Goal: Task Accomplishment & Management: Manage account settings

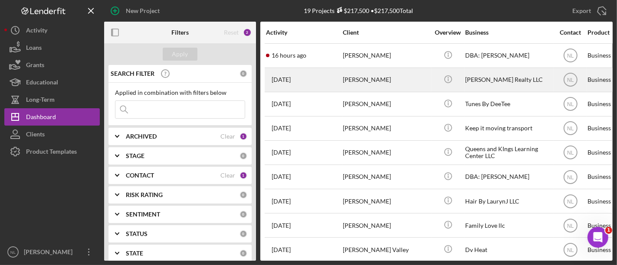
click at [382, 77] on div "[PERSON_NAME]" at bounding box center [386, 80] width 87 height 23
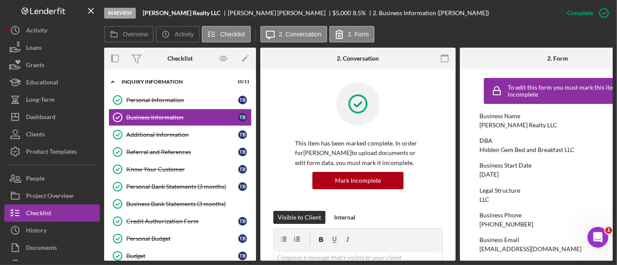
scroll to position [127, 0]
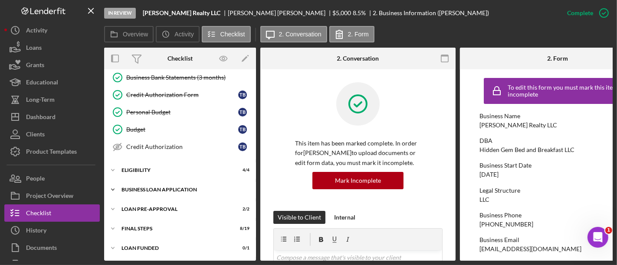
click at [158, 189] on div "BUSINESS LOAN APPLICATION" at bounding box center [183, 189] width 124 height 5
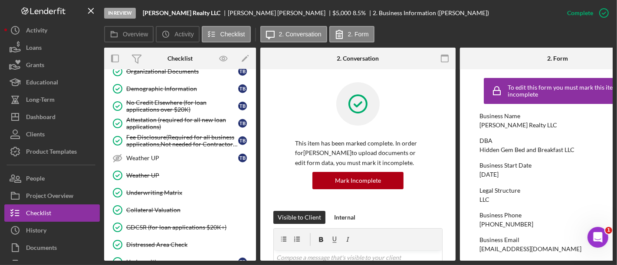
scroll to position [662, 0]
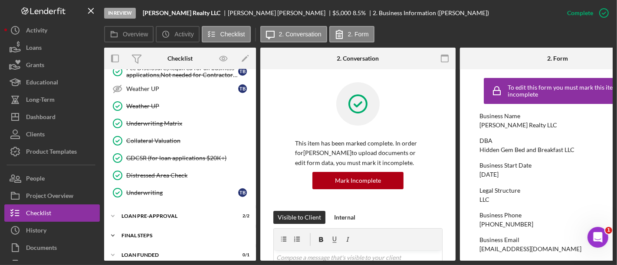
click at [154, 233] on div "FINAL STEPS" at bounding box center [183, 235] width 124 height 5
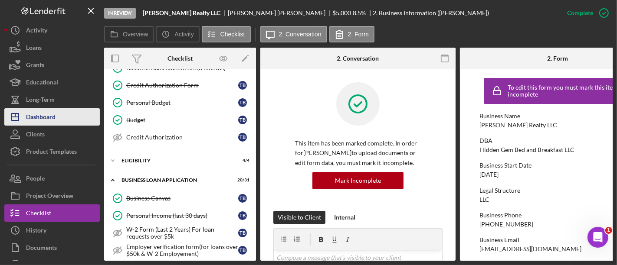
scroll to position [112, 0]
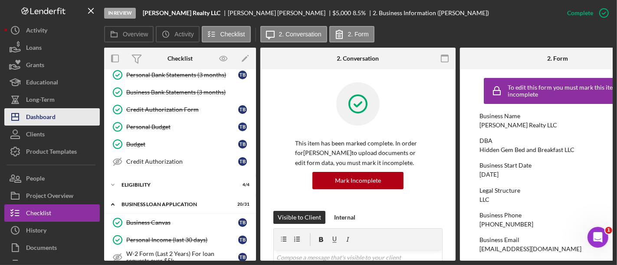
click at [64, 121] on button "Icon/Dashboard Dashboard" at bounding box center [51, 116] width 95 height 17
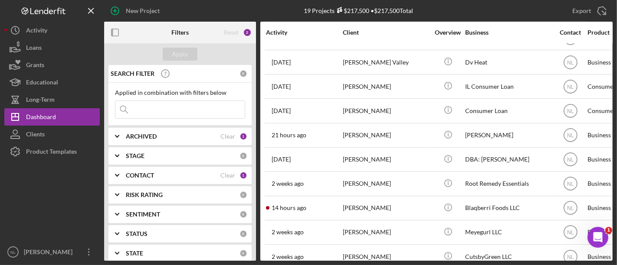
scroll to position [192, 0]
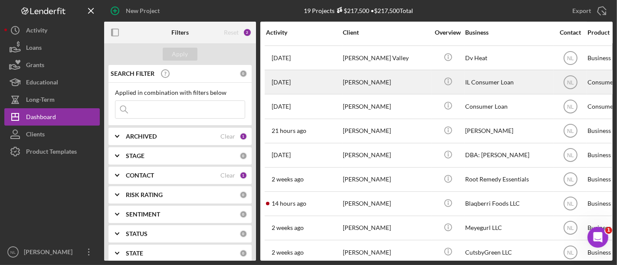
click at [352, 82] on div "[PERSON_NAME]" at bounding box center [386, 82] width 87 height 23
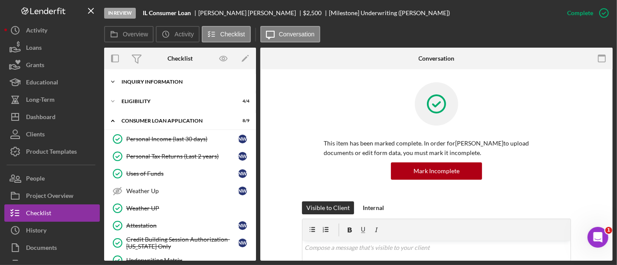
click at [157, 87] on div "Icon/Expander Inquiry Information 7 / 8" at bounding box center [180, 81] width 152 height 17
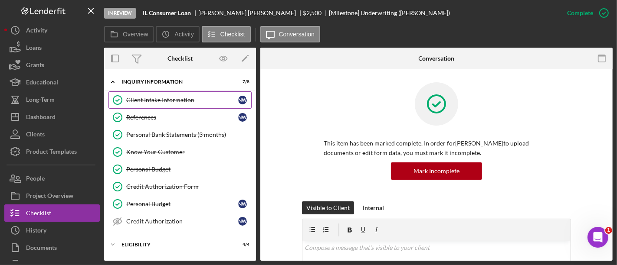
click at [160, 101] on div "Client Intake Information" at bounding box center [182, 100] width 112 height 7
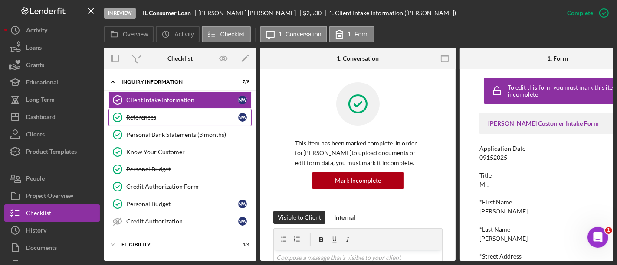
click at [163, 118] on div "References" at bounding box center [182, 117] width 112 height 7
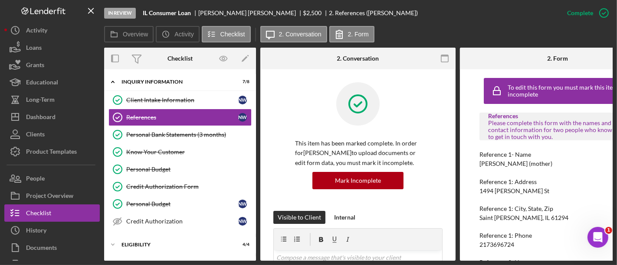
scroll to position [110, 0]
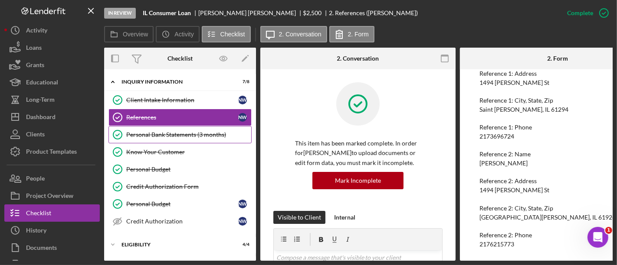
click at [202, 135] on div "Personal Bank Statements (3 months)" at bounding box center [188, 134] width 125 height 7
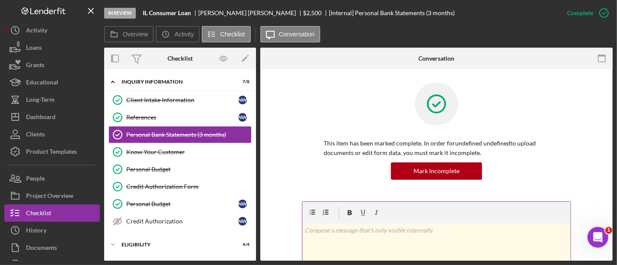
scroll to position [233, 0]
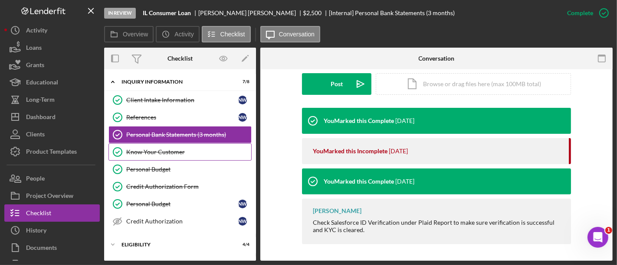
click at [151, 152] on div "Know Your Customer" at bounding box center [188, 152] width 125 height 7
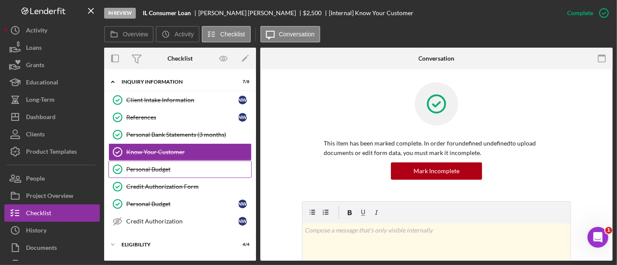
click at [159, 173] on link "Personal Budget Personal Budget" at bounding box center [179, 169] width 143 height 17
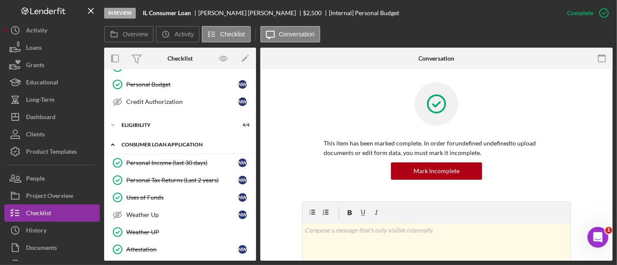
scroll to position [118, 0]
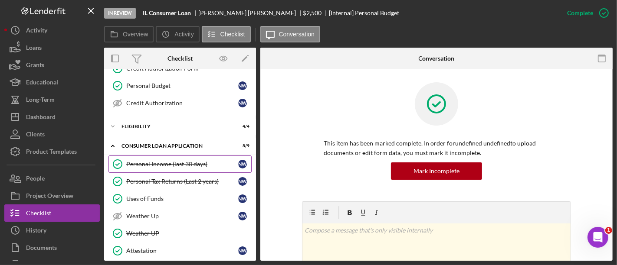
click at [173, 161] on div "Personal Income (last 30 days)" at bounding box center [182, 164] width 112 height 7
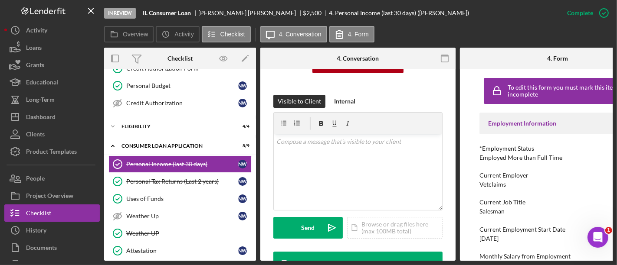
scroll to position [119, 0]
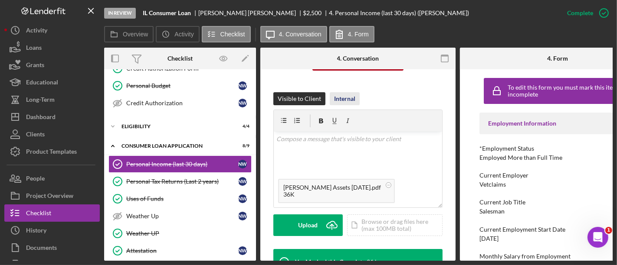
click at [348, 97] on div "Internal" at bounding box center [344, 98] width 21 height 13
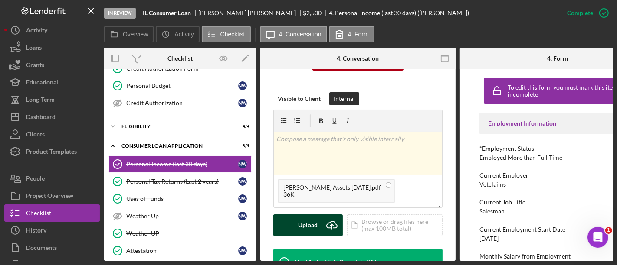
click at [308, 226] on div "Upload" at bounding box center [308, 226] width 20 height 22
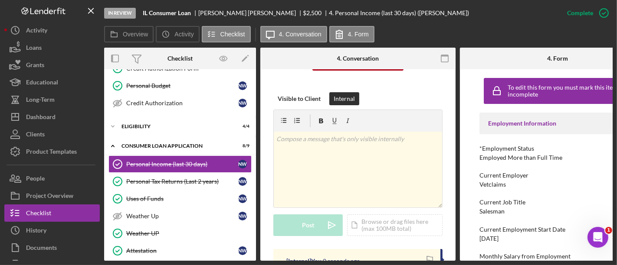
scroll to position [213, 0]
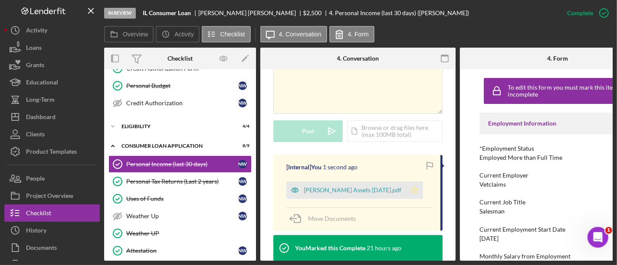
click at [420, 189] on icon "Icon/Star" at bounding box center [414, 190] width 17 height 17
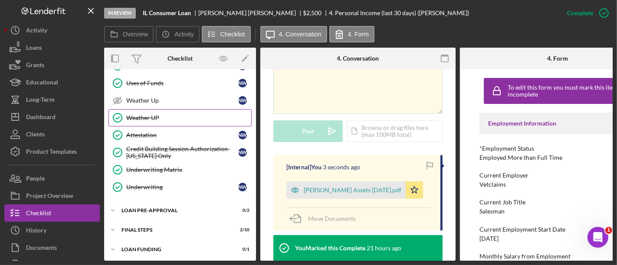
click at [167, 121] on link "Weather UP Weather UP" at bounding box center [179, 117] width 143 height 17
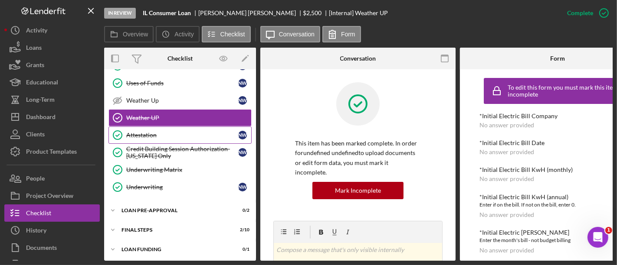
click at [162, 127] on link "Attestation Attestation N W" at bounding box center [179, 135] width 143 height 17
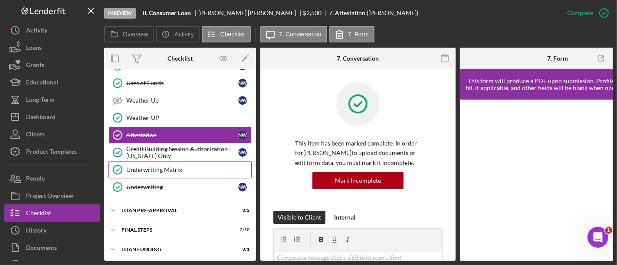
click at [169, 161] on link "Underwriting Matrix Underwriting Matrix" at bounding box center [179, 169] width 143 height 17
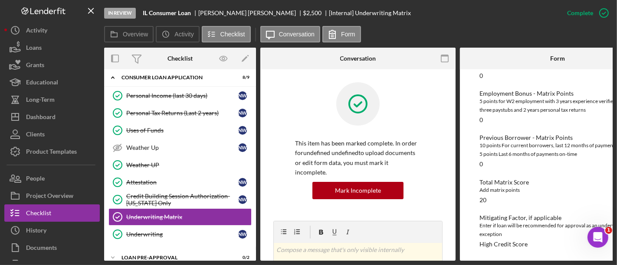
scroll to position [234, 0]
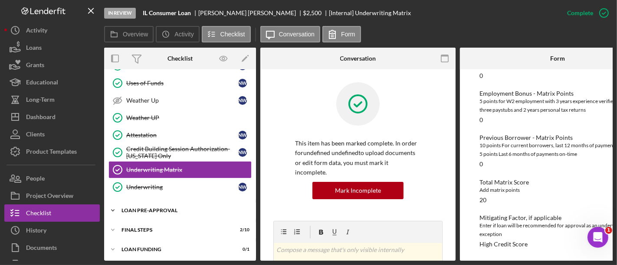
click at [159, 208] on div "Loan Pre-Approval" at bounding box center [183, 210] width 124 height 5
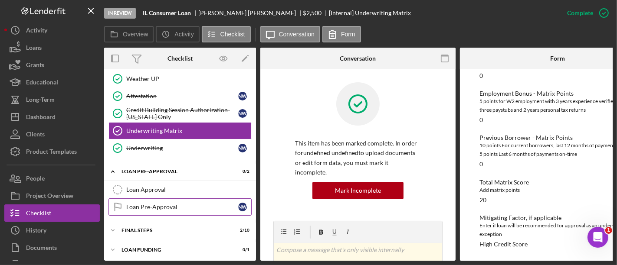
click at [161, 204] on div "Loan Pre-Approval" at bounding box center [182, 207] width 112 height 7
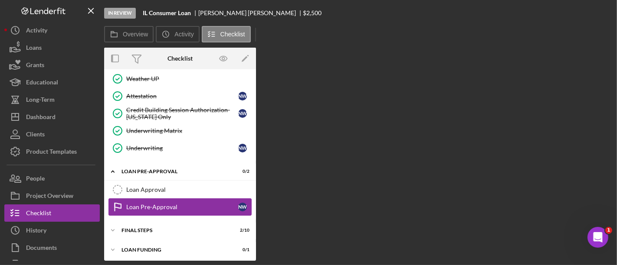
scroll to position [271, 0]
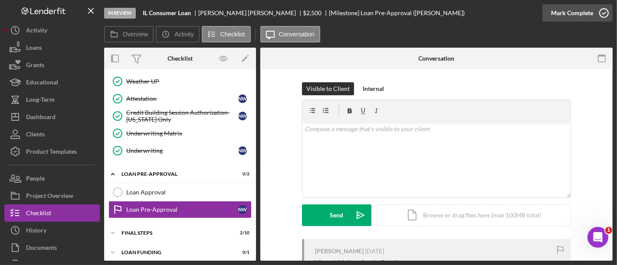
click at [555, 14] on div "Mark Complete" at bounding box center [572, 12] width 42 height 17
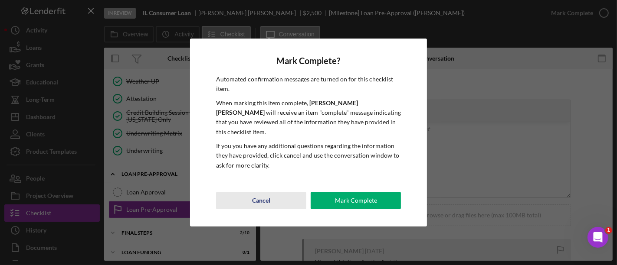
click at [277, 205] on div "Cancel Mark Complete" at bounding box center [308, 200] width 185 height 17
click at [269, 193] on div "Cancel" at bounding box center [261, 200] width 18 height 17
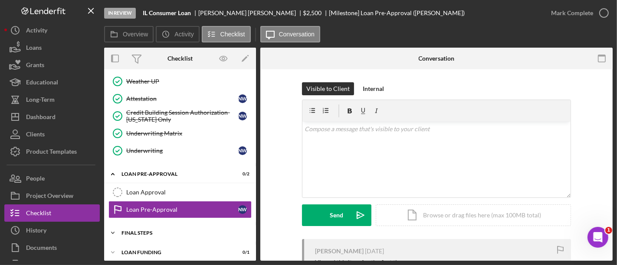
click at [172, 234] on div "Icon/Expander FINAL STEPS 2 / 10" at bounding box center [180, 233] width 152 height 17
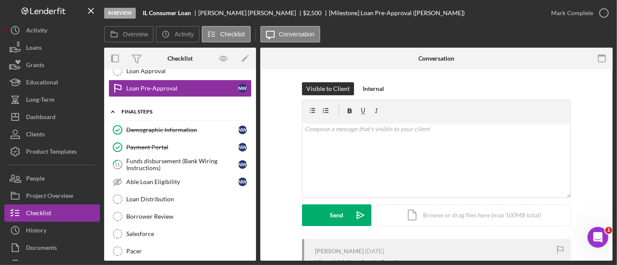
scroll to position [446, 0]
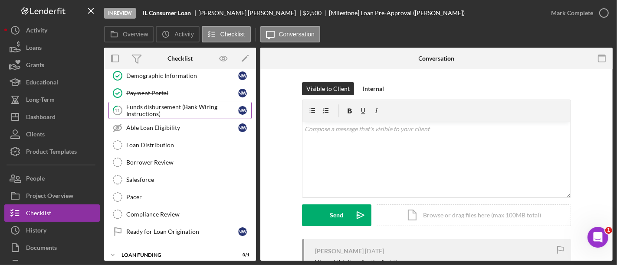
click at [172, 107] on div "Funds disbursement (Bank Wiring Instructions)" at bounding box center [182, 111] width 112 height 14
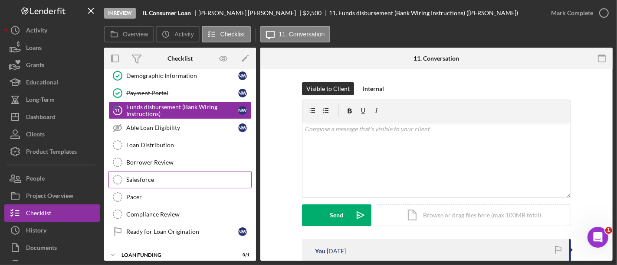
click at [166, 178] on link "Salesforce Salesforce" at bounding box center [179, 179] width 143 height 17
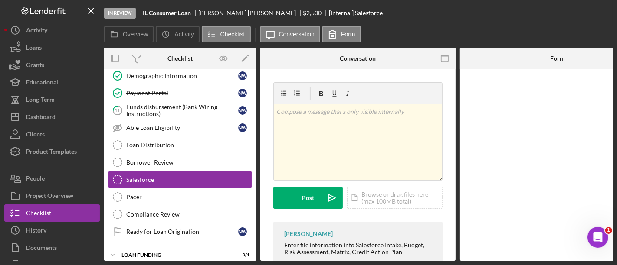
scroll to position [446, 0]
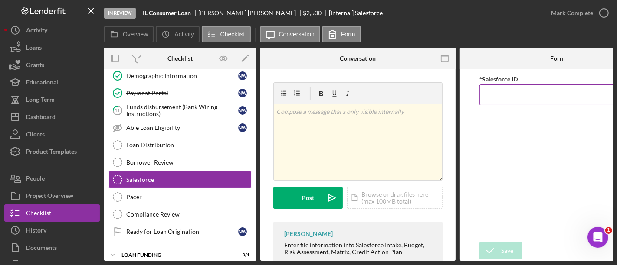
click at [498, 91] on input "*Salesforce ID" at bounding box center [557, 95] width 156 height 21
paste input "a0wPC000002JDejYAG"
type input "a0wPC000002JDejYAG"
click at [504, 257] on div "Save" at bounding box center [507, 250] width 12 height 17
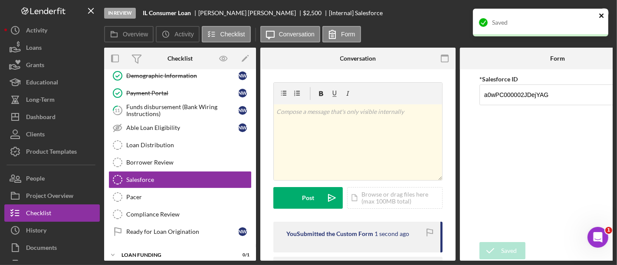
click at [599, 15] on icon "close" at bounding box center [602, 15] width 6 height 7
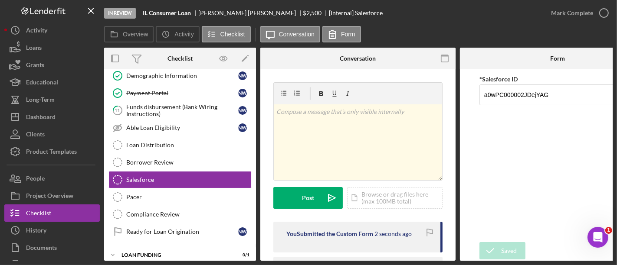
click at [566, 14] on div "In Review IL Consumer Loan [PERSON_NAME] $2,500 $2,500 [Internal] Salesforce Ma…" at bounding box center [308, 132] width 617 height 265
click at [551, 17] on button "Mark Complete" at bounding box center [577, 12] width 70 height 17
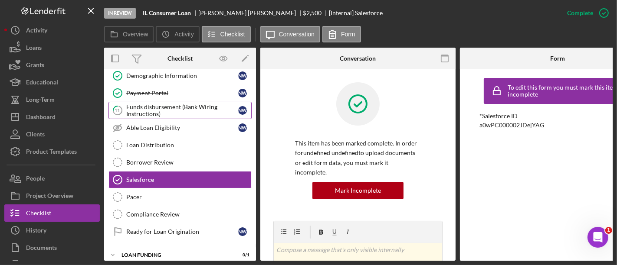
click at [177, 104] on div "Funds disbursement (Bank Wiring Instructions)" at bounding box center [182, 111] width 112 height 14
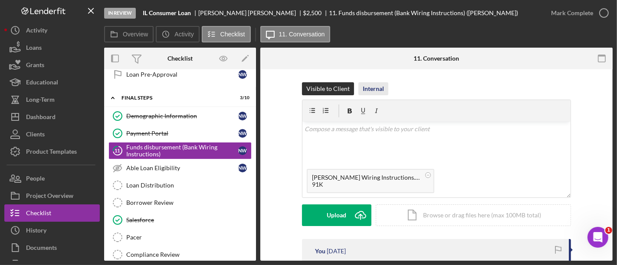
click at [364, 83] on div "Internal" at bounding box center [373, 88] width 21 height 13
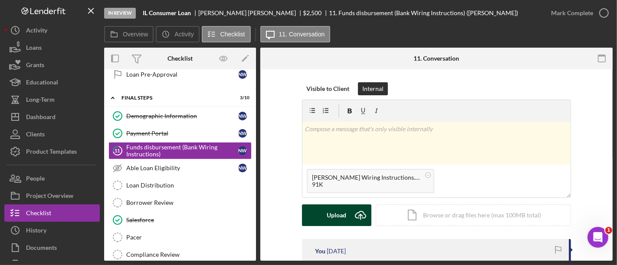
click at [344, 218] on div "Upload" at bounding box center [337, 216] width 20 height 22
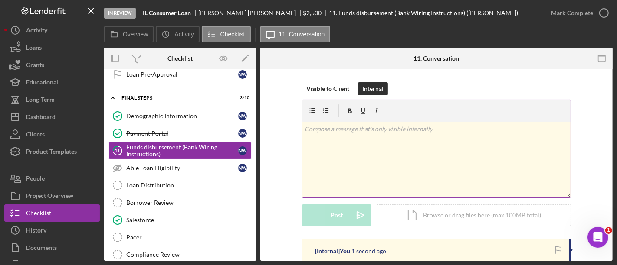
scroll to position [142, 0]
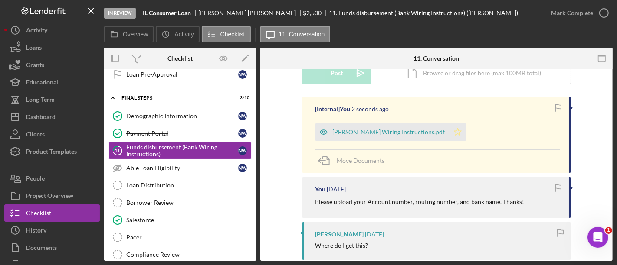
click at [454, 133] on polygon "button" at bounding box center [457, 131] width 7 height 7
click at [589, 12] on div "Mark Complete" at bounding box center [572, 12] width 42 height 17
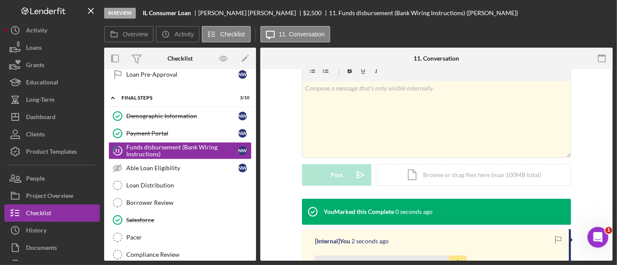
scroll to position [261, 0]
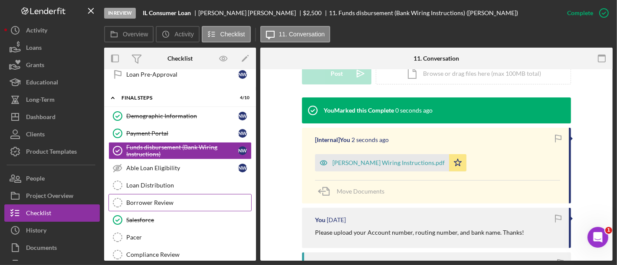
click at [209, 200] on div "Borrower Review" at bounding box center [188, 203] width 125 height 7
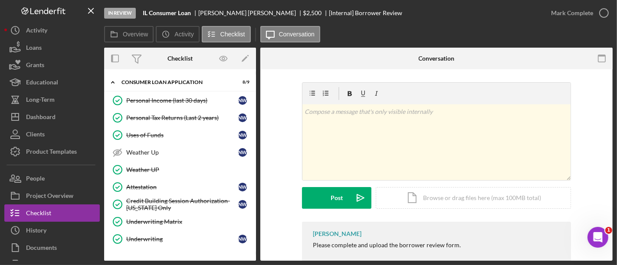
scroll to position [181, 0]
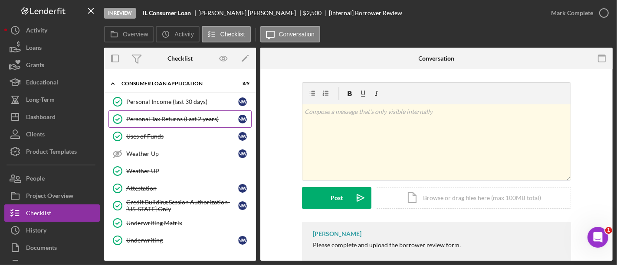
click at [135, 116] on div "Personal Tax Returns (Last 2 years)" at bounding box center [182, 119] width 112 height 7
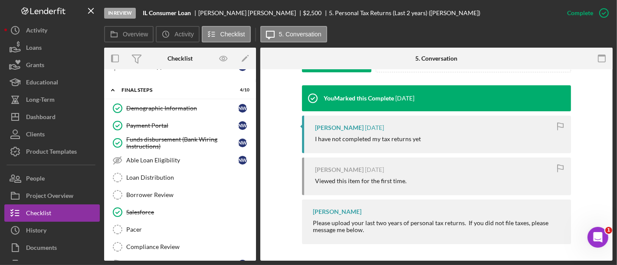
scroll to position [446, 0]
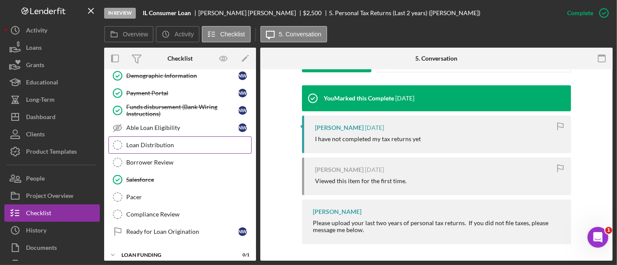
click at [158, 142] on div "Loan Distribution" at bounding box center [188, 145] width 125 height 7
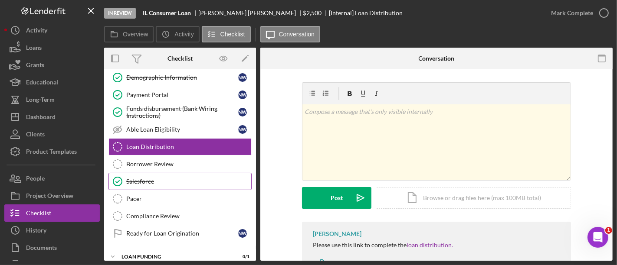
scroll to position [446, 0]
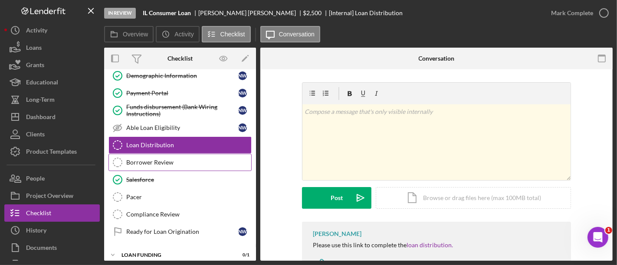
click at [165, 159] on div "Borrower Review" at bounding box center [188, 162] width 125 height 7
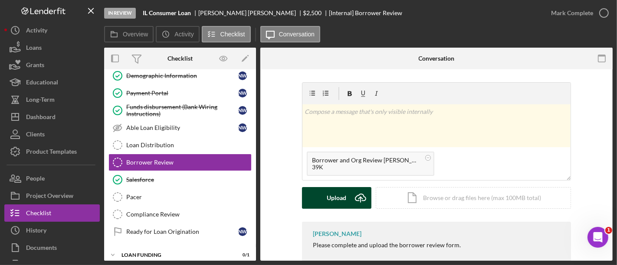
click at [332, 202] on div "Upload" at bounding box center [337, 198] width 20 height 22
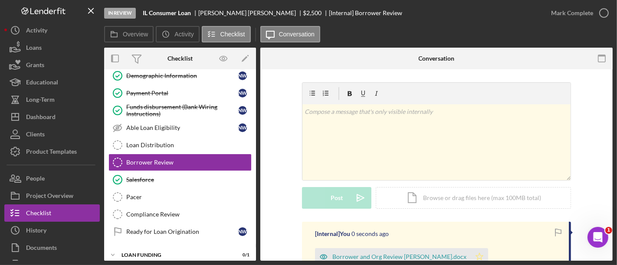
click at [471, 249] on icon "Icon/Star" at bounding box center [479, 257] width 17 height 17
click at [566, 7] on div "Mark Complete" at bounding box center [572, 12] width 42 height 17
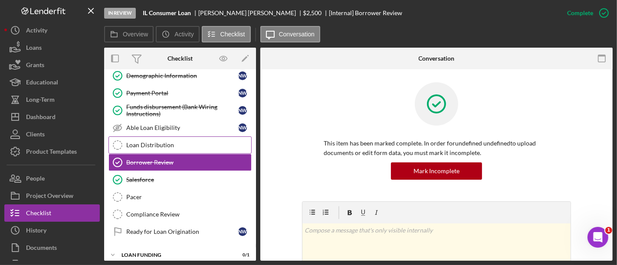
click at [175, 142] on div "Loan Distribution" at bounding box center [188, 145] width 125 height 7
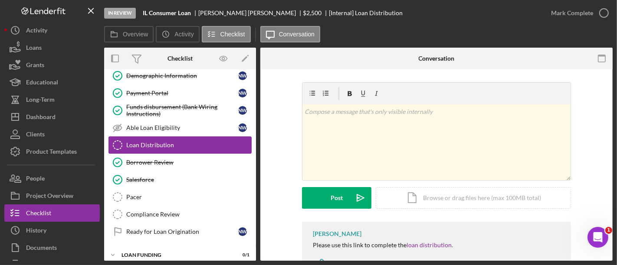
scroll to position [329, 0]
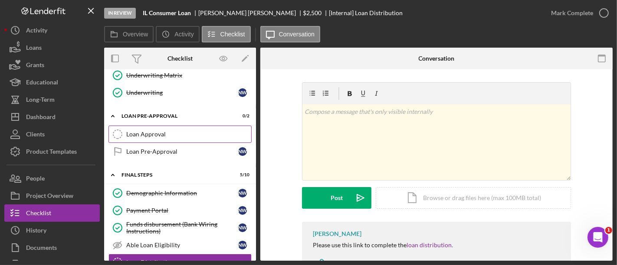
click at [174, 135] on link "Loan Approval Loan Approval" at bounding box center [179, 134] width 143 height 17
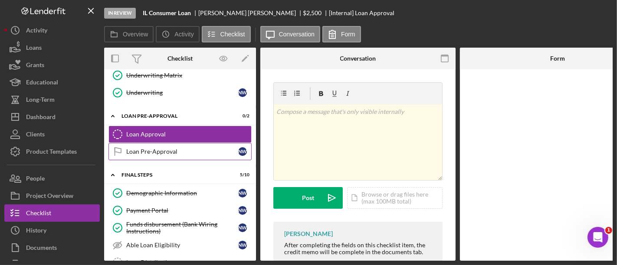
click at [173, 152] on link "Loan Pre-Approval Loan Pre-Approval N W" at bounding box center [179, 151] width 143 height 17
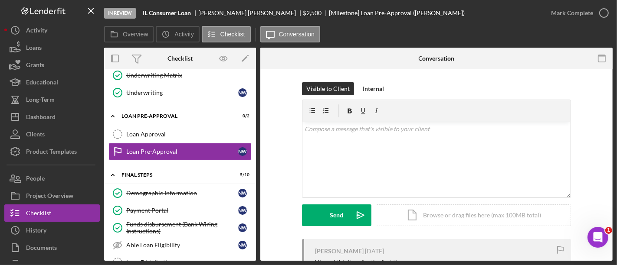
click at [587, 2] on div "Mark Complete" at bounding box center [577, 13] width 70 height 26
click at [581, 7] on div "Mark Complete" at bounding box center [572, 12] width 42 height 17
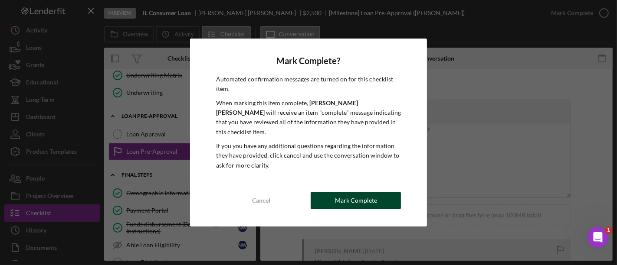
click at [356, 196] on div "Mark Complete" at bounding box center [356, 200] width 42 height 17
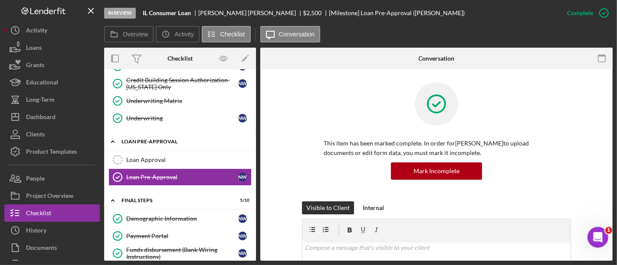
scroll to position [336, 0]
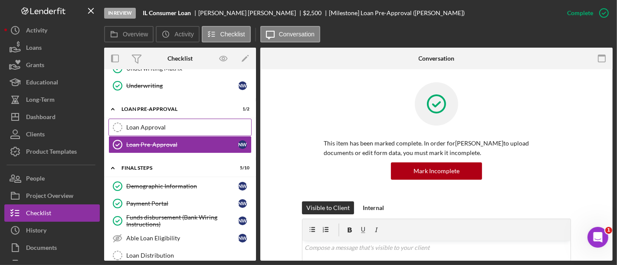
click at [165, 124] on div "Loan Approval" at bounding box center [188, 127] width 125 height 7
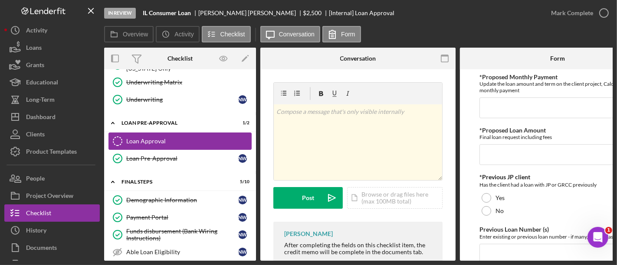
scroll to position [321, 0]
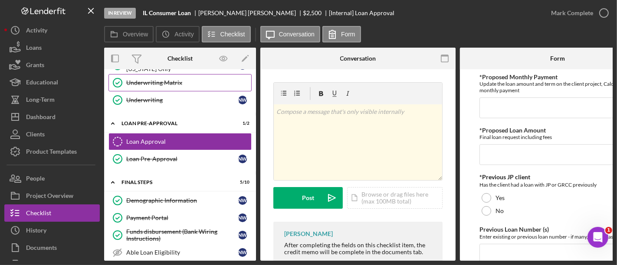
click at [145, 79] on div "Underwriting Matrix" at bounding box center [188, 82] width 125 height 7
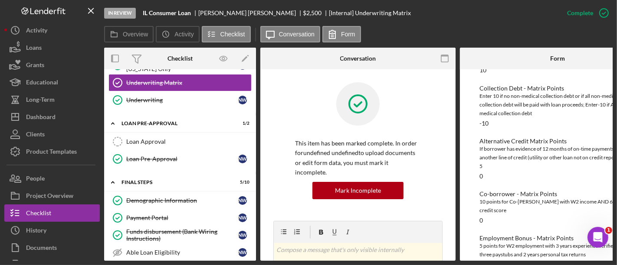
scroll to position [164, 0]
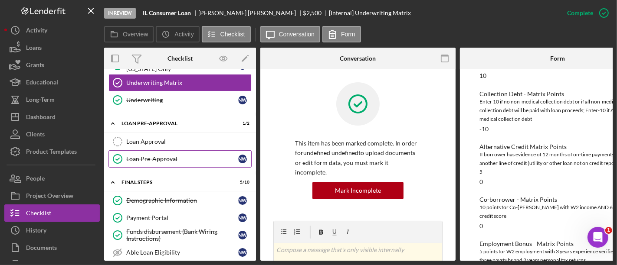
click at [150, 156] on div "Loan Pre-Approval" at bounding box center [182, 159] width 112 height 7
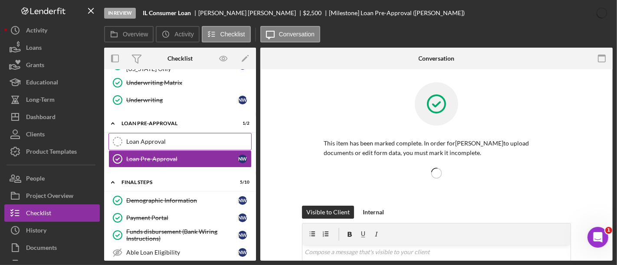
click at [140, 141] on link "Loan Approval Loan Approval" at bounding box center [179, 141] width 143 height 17
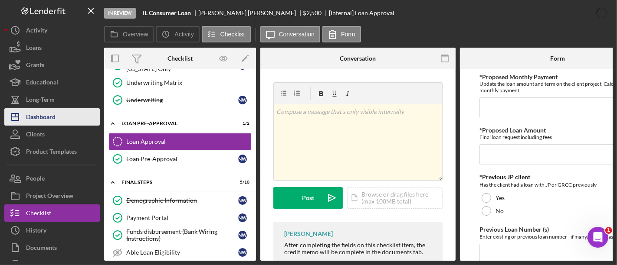
click at [46, 111] on div "Dashboard" at bounding box center [40, 118] width 29 height 20
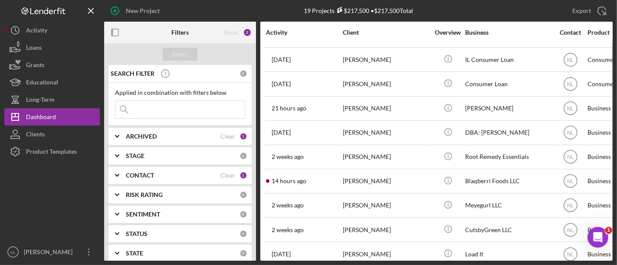
scroll to position [132, 0]
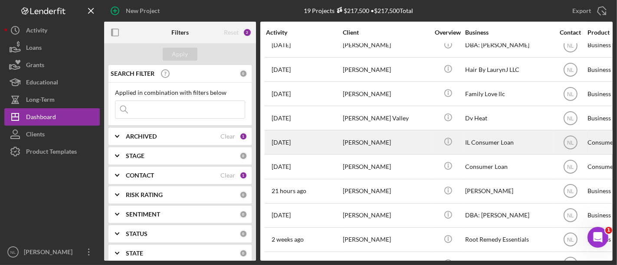
click at [366, 142] on div "[PERSON_NAME]" at bounding box center [386, 142] width 87 height 23
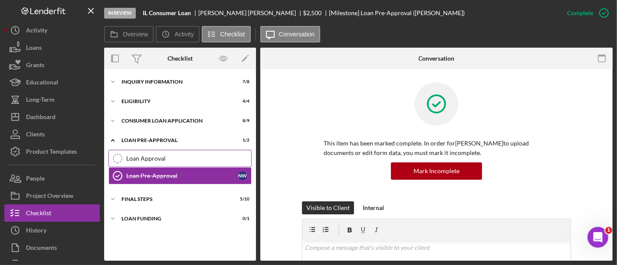
click at [156, 164] on link "Loan Approval Loan Approval" at bounding box center [179, 158] width 143 height 17
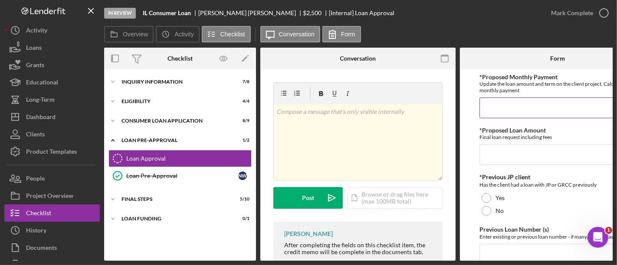
click at [514, 111] on input "*Proposed Monthly Payment" at bounding box center [557, 108] width 156 height 21
type input "$76.08"
click at [501, 155] on input "*Proposed Loan Amount" at bounding box center [557, 154] width 156 height 21
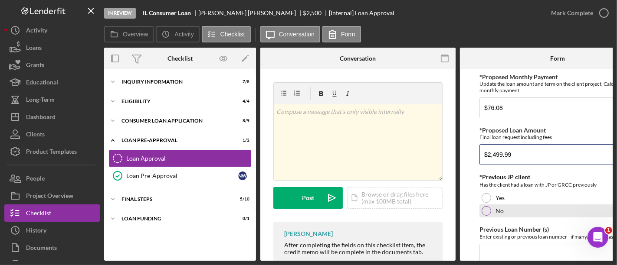
type input "$2,499.99"
click at [492, 212] on div "No" at bounding box center [557, 211] width 156 height 13
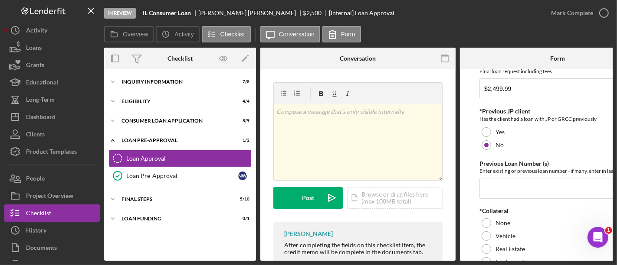
scroll to position [69, 0]
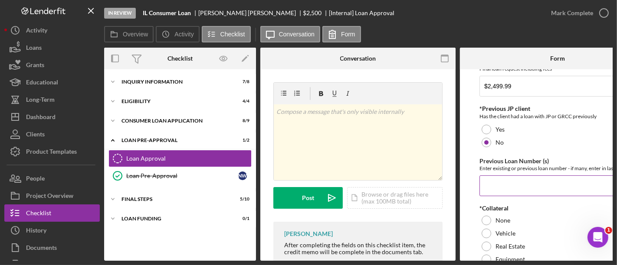
click at [492, 193] on input "Previous Loan Number (s)" at bounding box center [557, 186] width 156 height 21
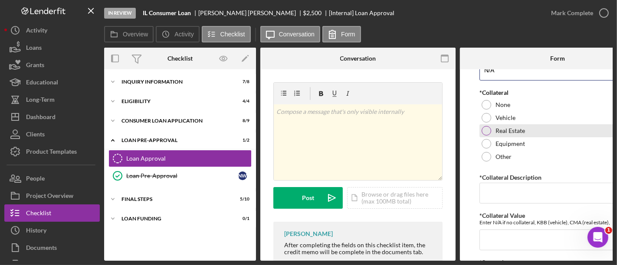
scroll to position [184, 0]
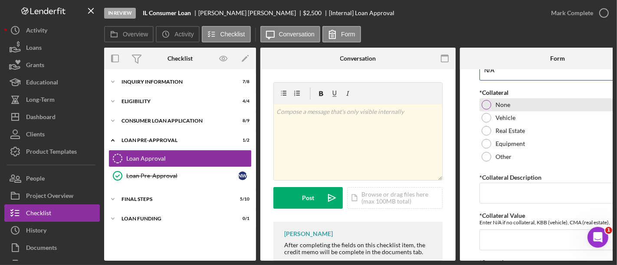
type input "N/A"
click at [484, 108] on div at bounding box center [486, 105] width 10 height 10
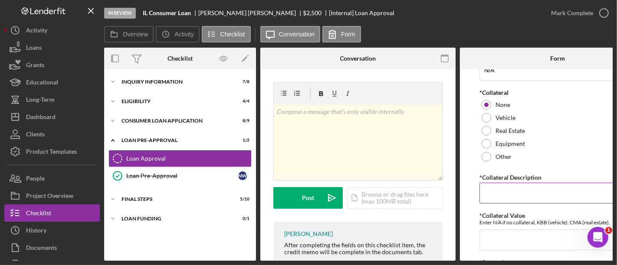
click at [487, 197] on input "*Collateral Description" at bounding box center [557, 193] width 156 height 21
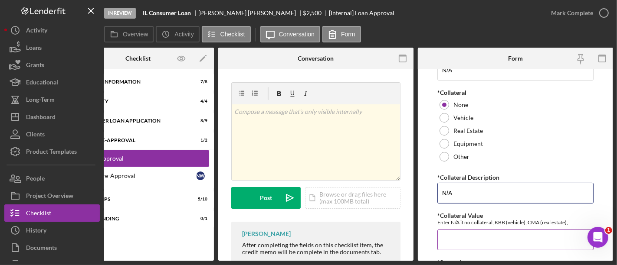
type input "N/A"
click at [464, 239] on input "*Collateral Value" at bounding box center [515, 240] width 156 height 21
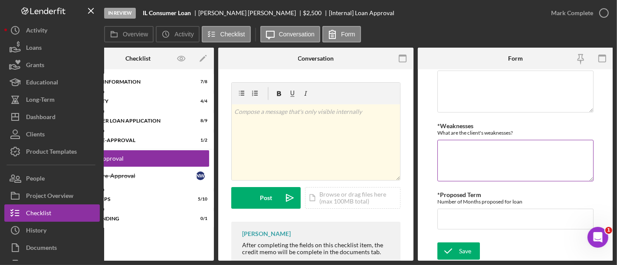
scroll to position [278, 0]
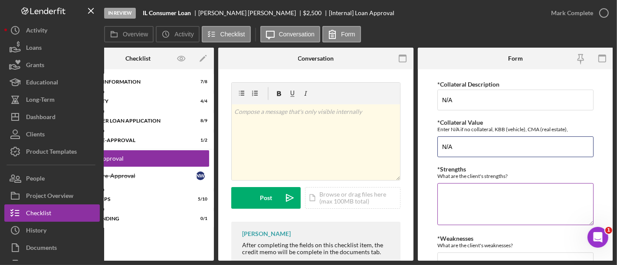
type input "N/A"
click at [460, 209] on textarea "*Strengths" at bounding box center [515, 204] width 156 height 42
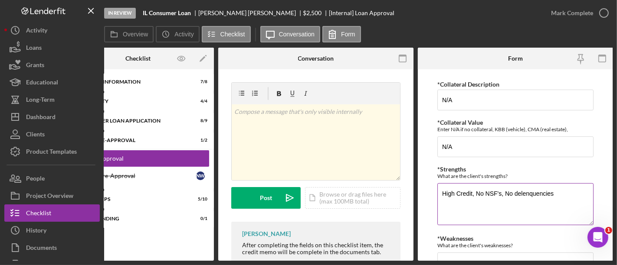
scroll to position [390, 0]
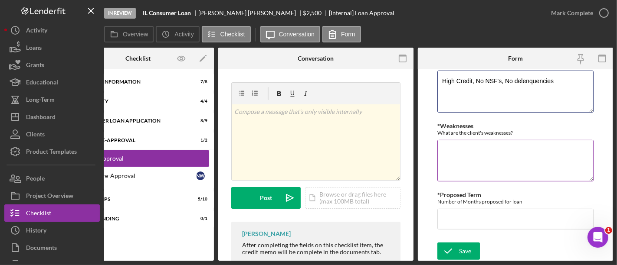
type textarea "High Credit, No NSF's, No delenquencies"
click at [456, 142] on textarea "*Weaknesses" at bounding box center [515, 161] width 156 height 42
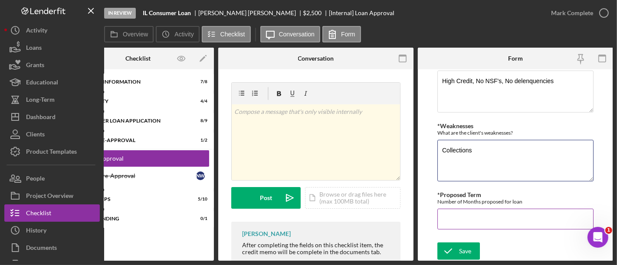
type textarea "Collections"
click at [471, 220] on input "*Proposed Term" at bounding box center [515, 219] width 156 height 21
type input "48"
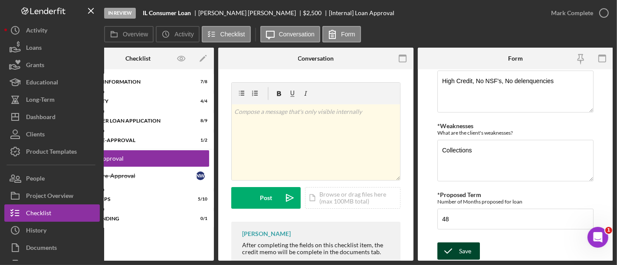
click at [464, 245] on div "Save" at bounding box center [465, 251] width 12 height 17
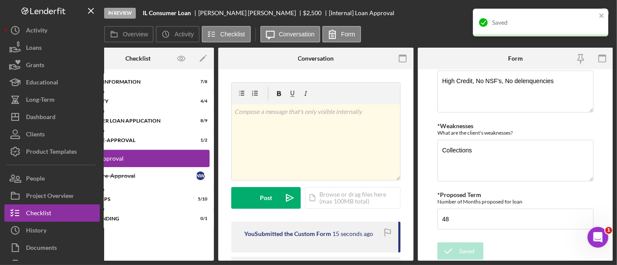
scroll to position [0, 0]
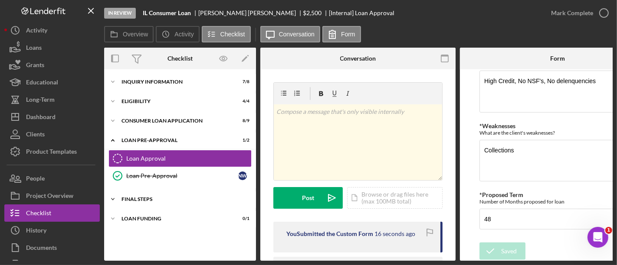
drag, startPoint x: 147, startPoint y: 152, endPoint x: 149, endPoint y: 194, distance: 41.7
click at [149, 194] on div "Icon/Expander Inquiry Information 7 / 8 Icon/Expander Eligibility 4 / 4 Icon/Ex…" at bounding box center [180, 165] width 152 height 183
click at [150, 201] on div "FINAL STEPS" at bounding box center [183, 199] width 124 height 5
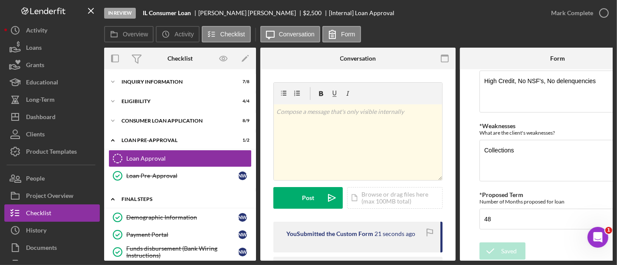
scroll to position [148, 0]
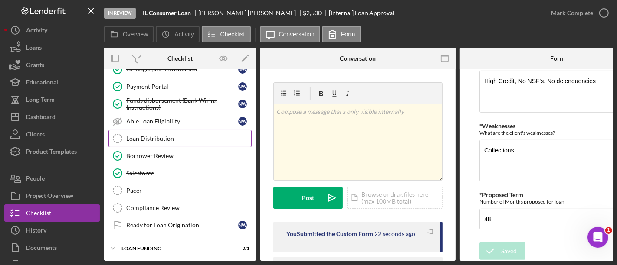
click at [155, 135] on div "Loan Distribution" at bounding box center [188, 138] width 125 height 7
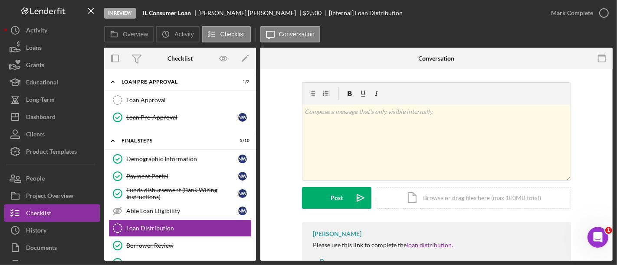
scroll to position [16, 0]
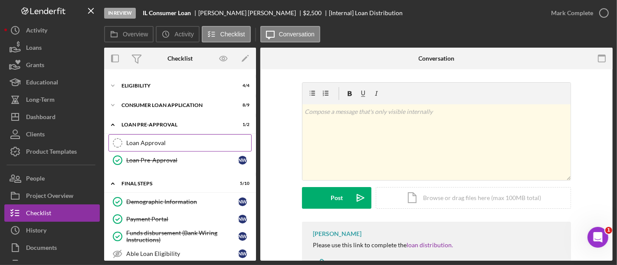
click at [151, 140] on div "Loan Approval" at bounding box center [188, 143] width 125 height 7
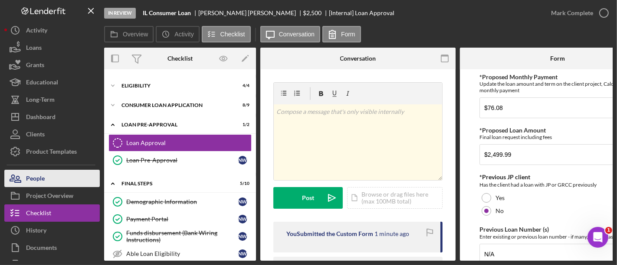
click at [77, 181] on button "People" at bounding box center [51, 178] width 95 height 17
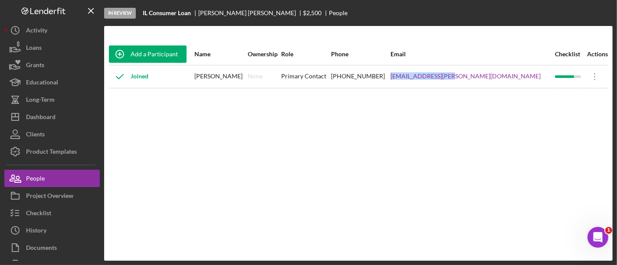
drag, startPoint x: 513, startPoint y: 78, endPoint x: 449, endPoint y: 78, distance: 63.3
click at [449, 78] on tr "Joined [PERSON_NAME] None Primary Contact [PHONE_NUMBER] [EMAIL_ADDRESS][PERSON…" at bounding box center [358, 76] width 500 height 23
click at [459, 77] on link "[EMAIL_ADDRESS][PERSON_NAME][DOMAIN_NAME]" at bounding box center [465, 76] width 150 height 7
copy tr "[EMAIL_ADDRESS][PERSON_NAME][DOMAIN_NAME]"
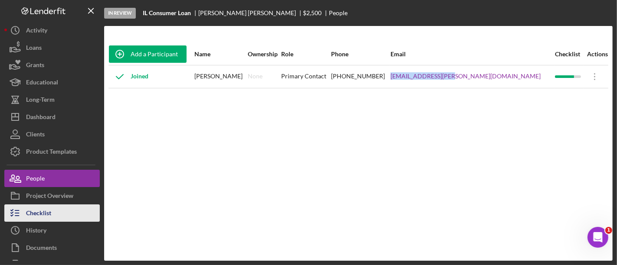
click at [62, 208] on button "Checklist" at bounding box center [51, 213] width 95 height 17
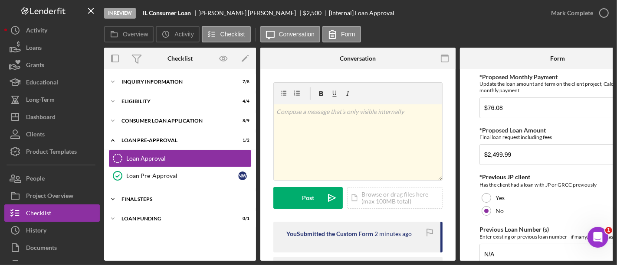
click at [168, 200] on div "FINAL STEPS" at bounding box center [183, 199] width 124 height 5
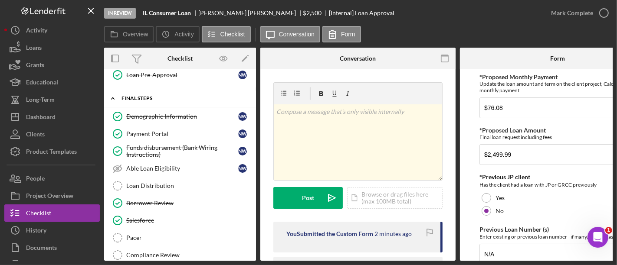
scroll to position [148, 0]
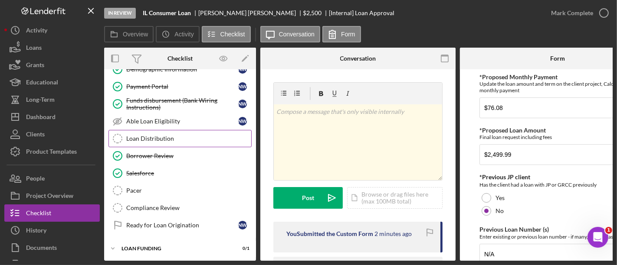
click at [145, 139] on div "Loan Distribution" at bounding box center [188, 138] width 125 height 7
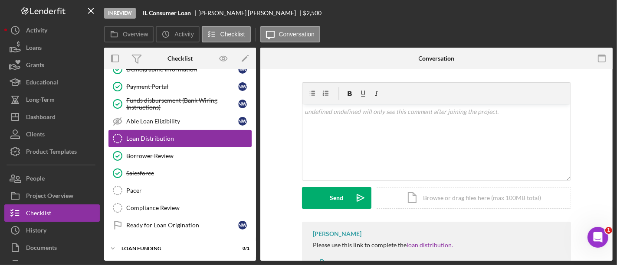
scroll to position [146, 0]
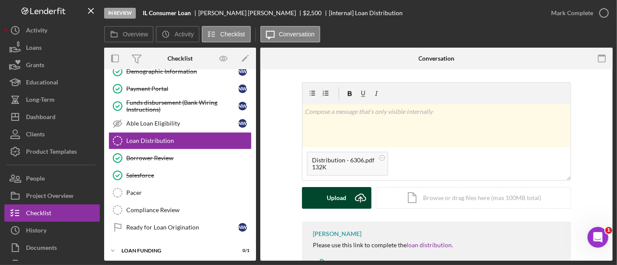
click at [336, 203] on div "Upload" at bounding box center [337, 198] width 20 height 22
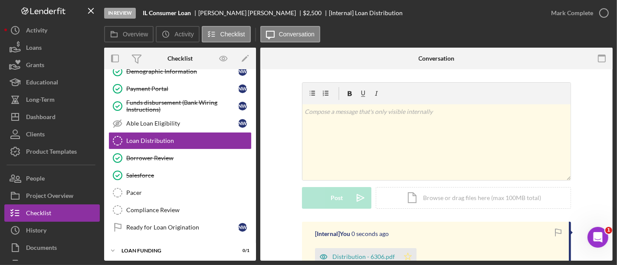
click at [407, 255] on icon "Icon/Star" at bounding box center [407, 257] width 17 height 17
click at [558, 11] on div "Mark Complete" at bounding box center [572, 12] width 42 height 17
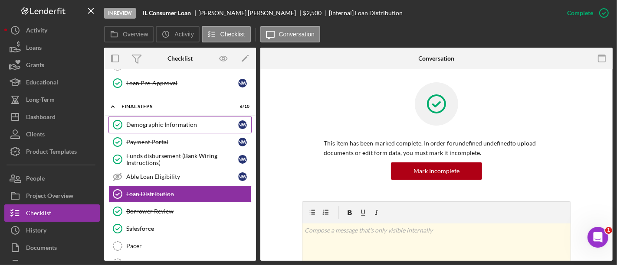
scroll to position [0, 0]
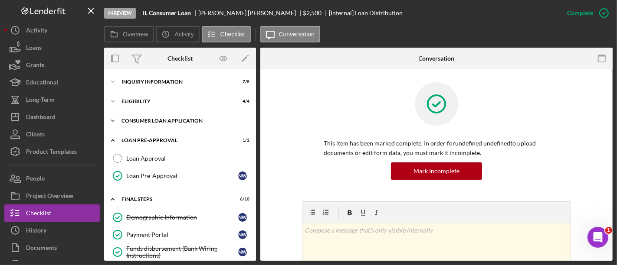
click at [150, 121] on div "Consumer Loan Application" at bounding box center [183, 120] width 124 height 5
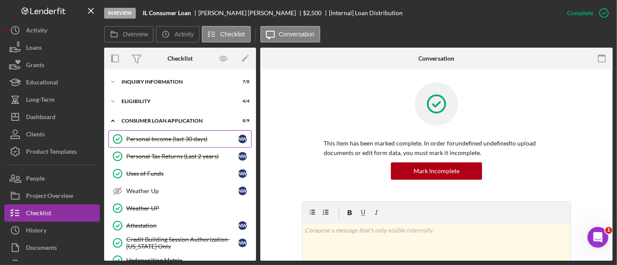
click at [164, 141] on div "Personal Income (last 30 days)" at bounding box center [182, 139] width 112 height 7
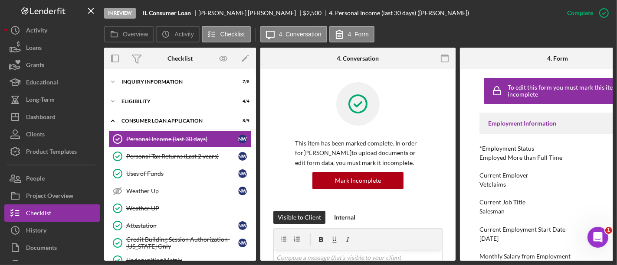
scroll to position [81, 0]
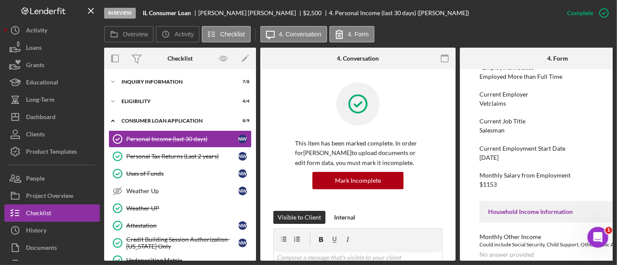
click at [491, 187] on div "$1153" at bounding box center [487, 184] width 17 height 7
copy div "1153"
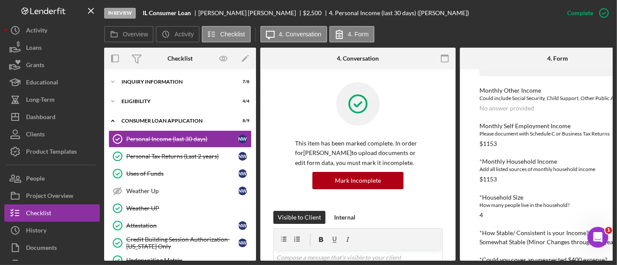
scroll to position [316, 0]
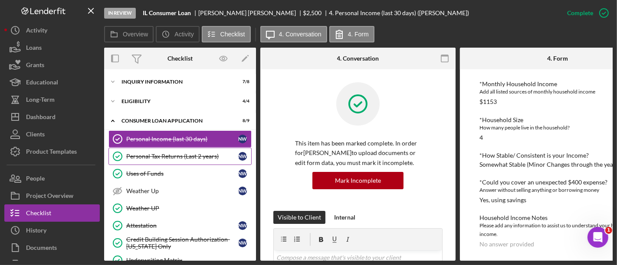
click at [215, 160] on link "Personal Tax Returns (Last 2 years) Personal Tax Returns (Last 2 years) N W" at bounding box center [179, 156] width 143 height 17
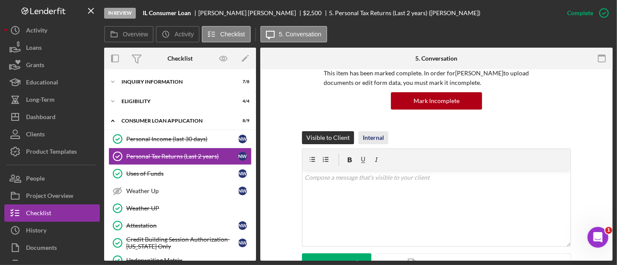
scroll to position [80, 0]
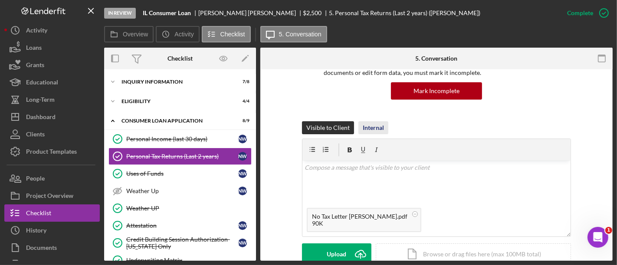
click at [363, 129] on div "Internal" at bounding box center [373, 127] width 21 height 13
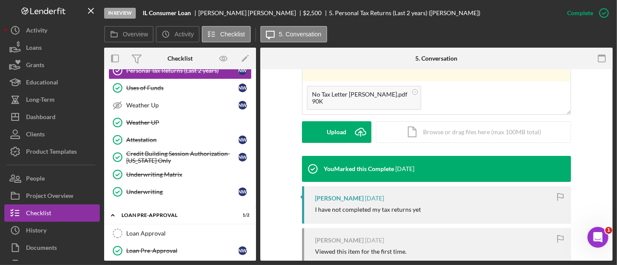
scroll to position [219, 0]
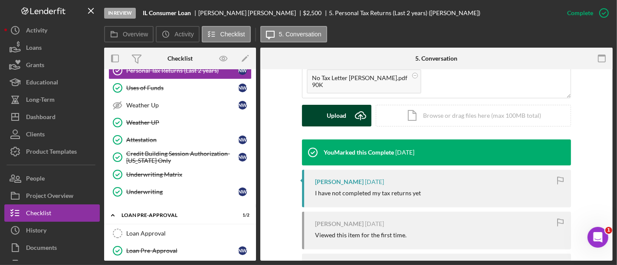
click at [353, 121] on icon "Icon/Upload" at bounding box center [361, 116] width 22 height 22
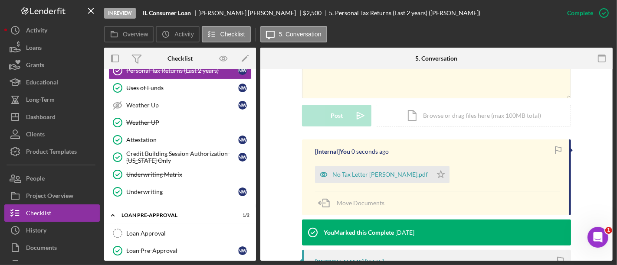
scroll to position [255, 0]
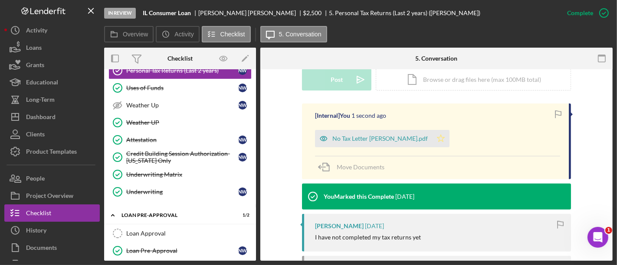
click at [432, 139] on icon "Icon/Star" at bounding box center [440, 138] width 17 height 17
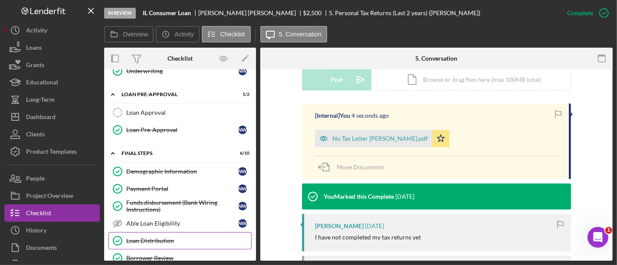
scroll to position [0, 0]
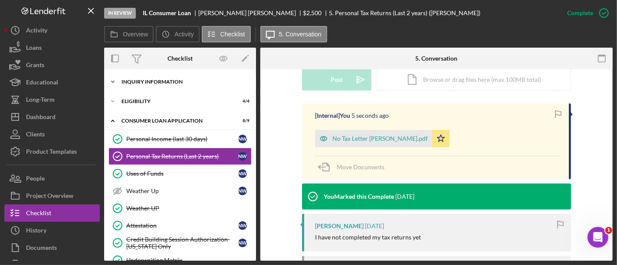
click at [136, 76] on div "Icon/Expander Inquiry Information 7 / 8" at bounding box center [180, 81] width 152 height 17
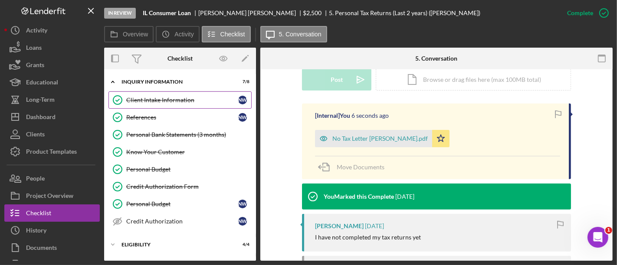
click at [162, 103] on link "Client Intake Information Client Intake Information N W" at bounding box center [179, 100] width 143 height 17
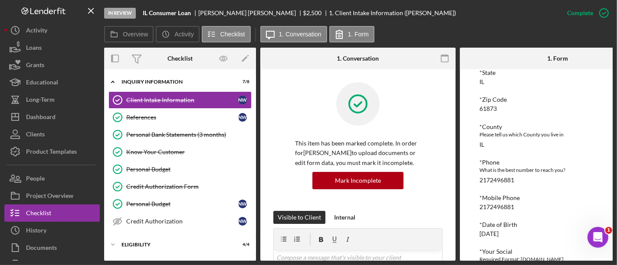
scroll to position [389, 0]
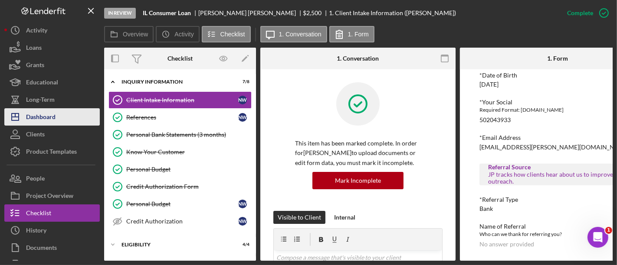
click at [59, 118] on button "Icon/Dashboard Dashboard" at bounding box center [51, 116] width 95 height 17
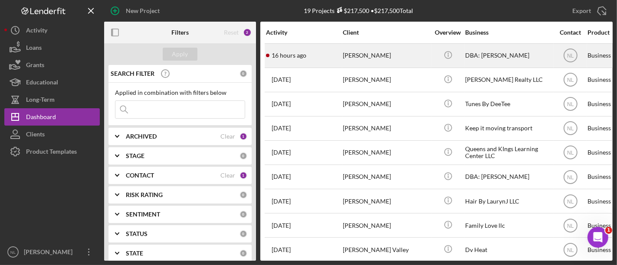
click at [304, 58] on time "16 hours ago" at bounding box center [289, 55] width 35 height 7
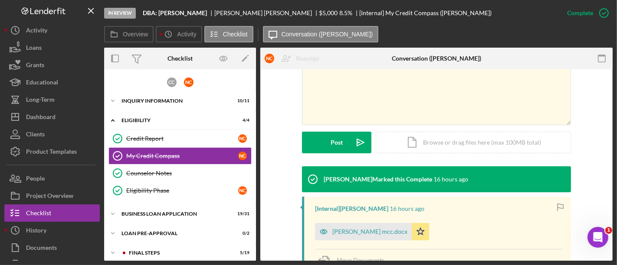
scroll to position [245, 0]
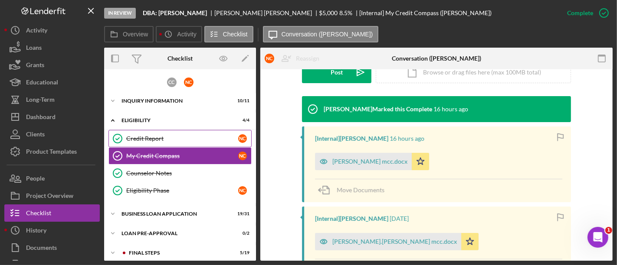
click at [175, 143] on link "Credit Report Credit Report N C" at bounding box center [179, 138] width 143 height 17
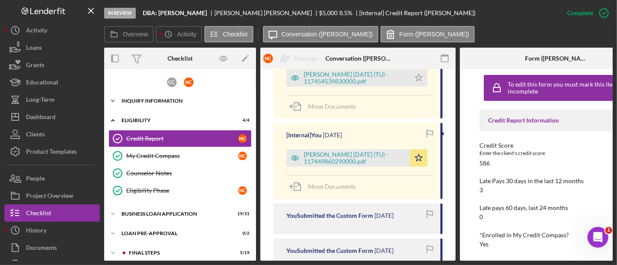
click at [134, 105] on div "Icon/Expander INQUIRY INFORMATION 10 / 11" at bounding box center [180, 100] width 152 height 17
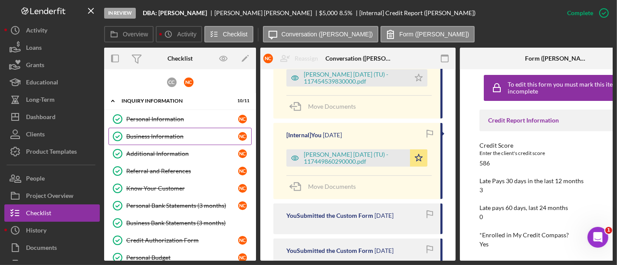
click at [160, 137] on div "Business Information" at bounding box center [182, 136] width 112 height 7
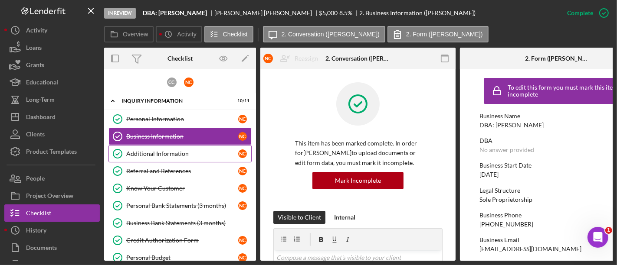
click at [146, 159] on link "Additional Information Additional Information N C" at bounding box center [179, 153] width 143 height 17
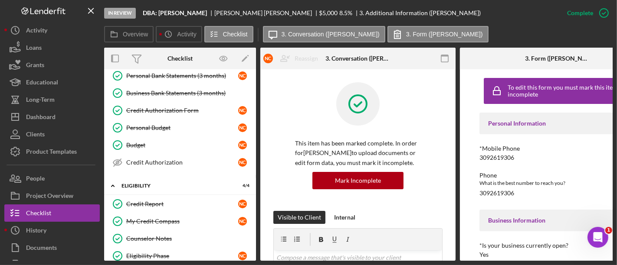
scroll to position [219, 0]
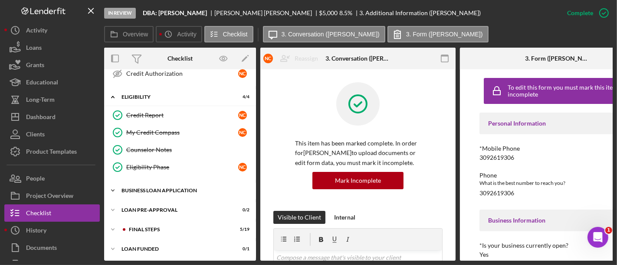
click at [156, 189] on div "BUSINESS LOAN APPLICATION" at bounding box center [183, 190] width 124 height 5
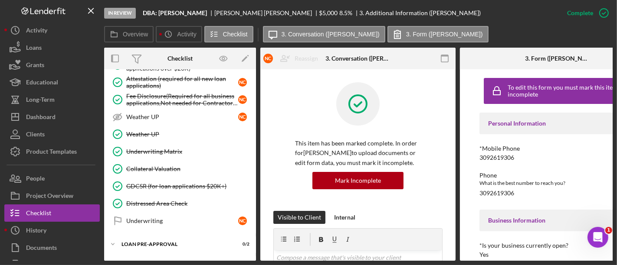
scroll to position [742, 0]
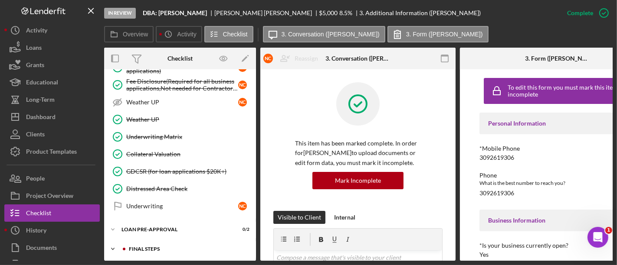
click at [154, 247] on div "FINAL STEPS" at bounding box center [185, 249] width 128 height 5
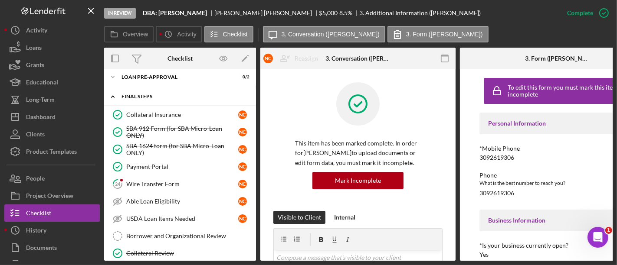
scroll to position [895, 0]
click at [144, 198] on div "Able Loan Eligibility" at bounding box center [182, 201] width 112 height 7
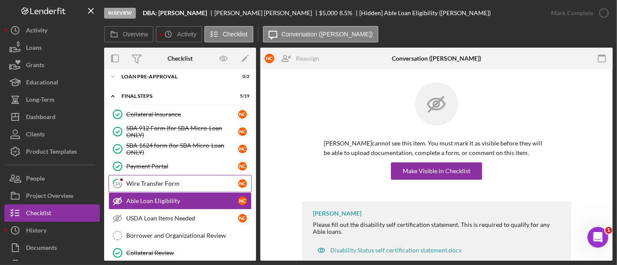
click at [143, 180] on link "24 Wire Transfer Form N C" at bounding box center [179, 183] width 143 height 17
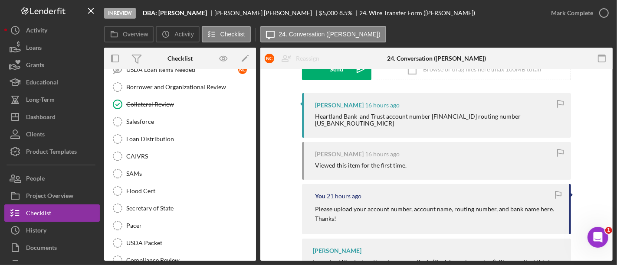
scroll to position [949, 0]
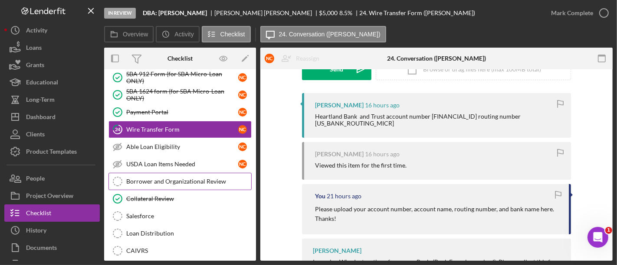
click at [174, 173] on link "Borrower and Organizational Review Borrower and Organizational Review" at bounding box center [179, 181] width 143 height 17
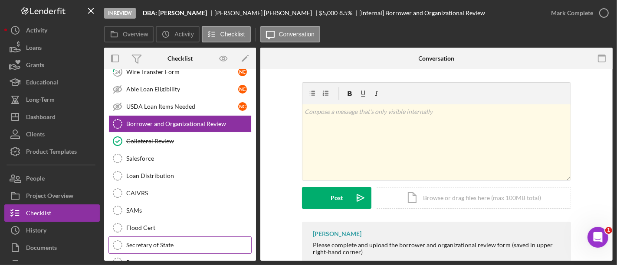
scroll to position [1008, 0]
click at [171, 242] on div "Secretary of State" at bounding box center [188, 245] width 125 height 7
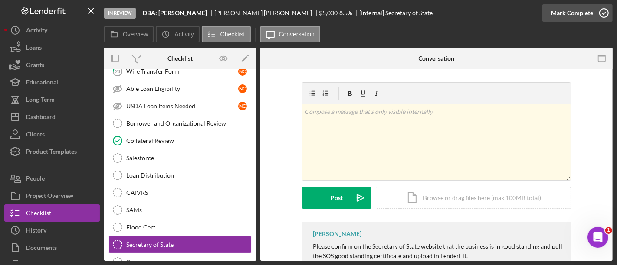
click at [579, 16] on div "Mark Complete" at bounding box center [572, 12] width 42 height 17
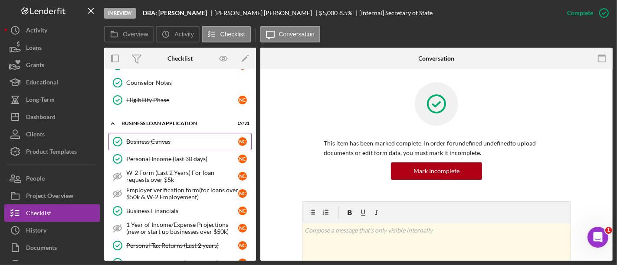
scroll to position [285, 0]
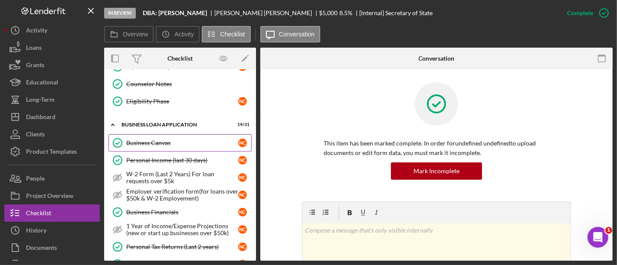
click at [164, 147] on link "Business Canvas Business Canvas N C" at bounding box center [179, 142] width 143 height 17
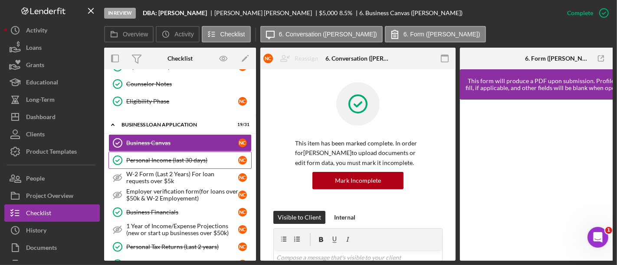
click at [161, 157] on div "Personal Income (last 30 days)" at bounding box center [182, 160] width 112 height 7
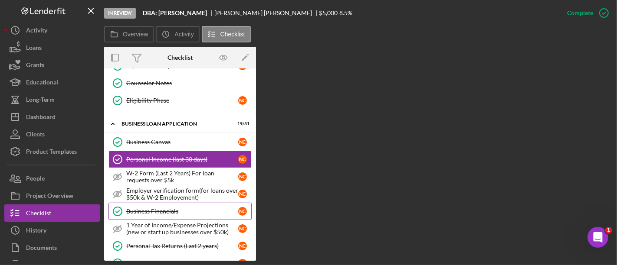
click at [166, 211] on link "Business Financials Business Financials N C" at bounding box center [179, 211] width 143 height 17
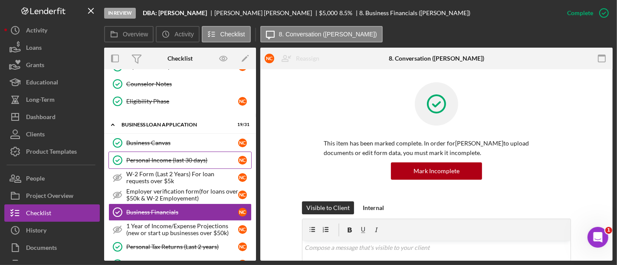
click at [162, 159] on div "Personal Income (last 30 days)" at bounding box center [182, 160] width 112 height 7
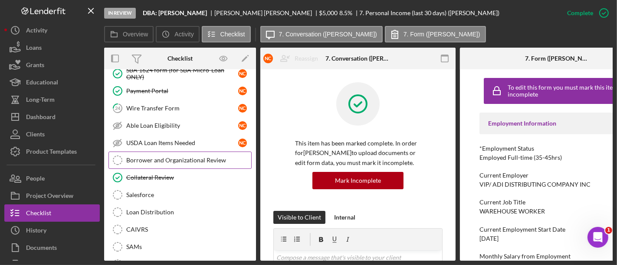
scroll to position [972, 0]
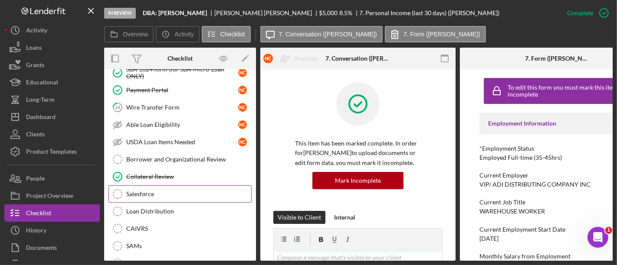
click at [185, 187] on link "Salesforce Salesforce" at bounding box center [179, 194] width 143 height 17
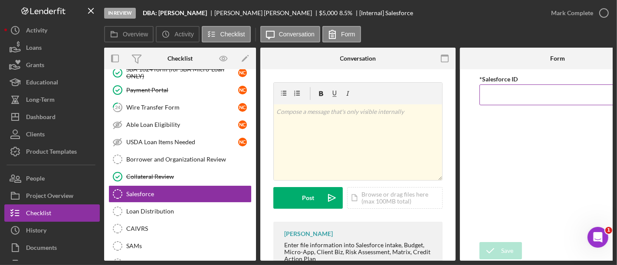
click at [492, 101] on input "*Salesforce ID" at bounding box center [557, 95] width 156 height 21
paste input "a0wPC000002IKvBYAW"
type input "a0wPC000002IKvBYAW"
click at [503, 253] on div "Save" at bounding box center [507, 250] width 12 height 17
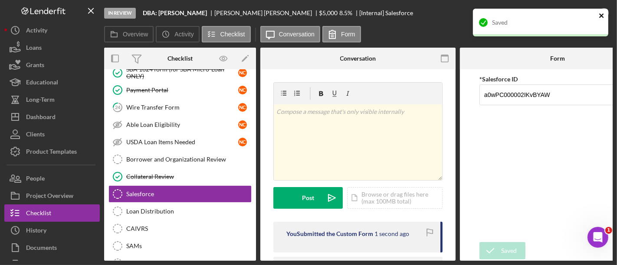
click at [599, 18] on icon "close" at bounding box center [602, 15] width 6 height 7
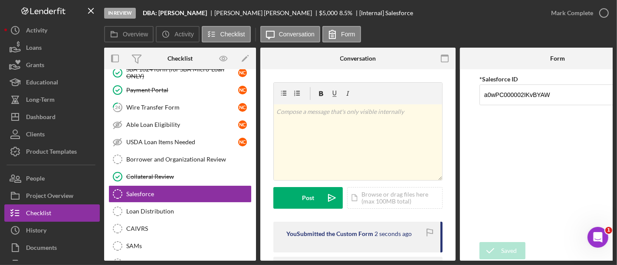
click at [571, 16] on div "In Review DBA: [PERSON_NAME] [PERSON_NAME] $5,000 $5,000 8.5 % [Internal] Sales…" at bounding box center [308, 132] width 617 height 265
click at [563, 13] on div "Mark Complete" at bounding box center [572, 12] width 42 height 17
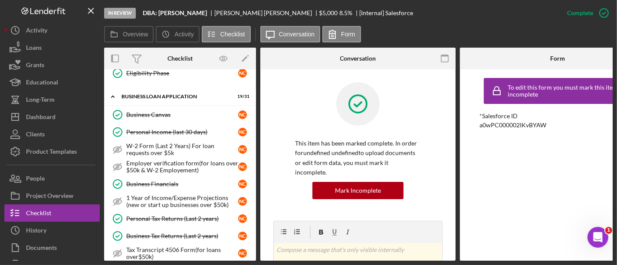
scroll to position [291, 0]
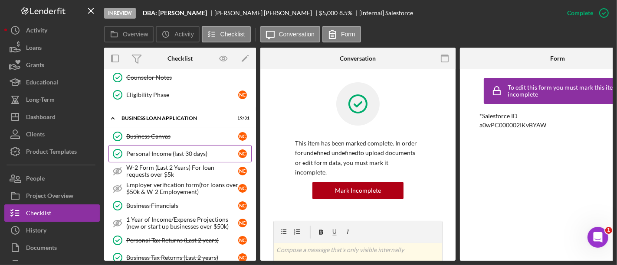
click at [157, 152] on div "Personal Income (last 30 days)" at bounding box center [182, 154] width 112 height 7
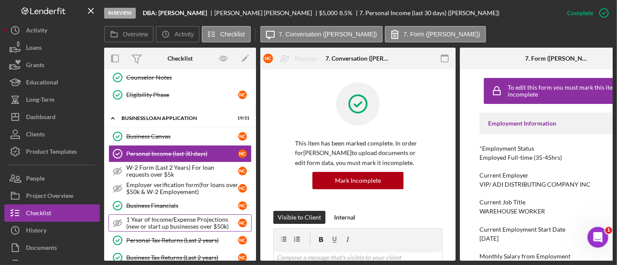
scroll to position [378, 0]
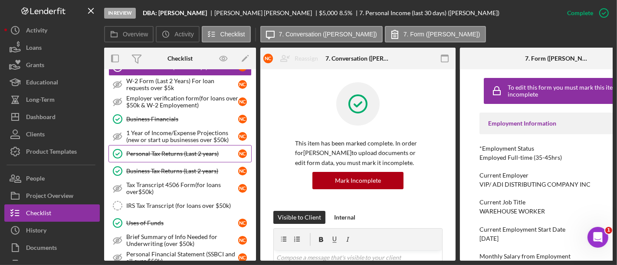
click at [161, 157] on link "Personal Tax Returns (Last 2 years) Personal Tax Returns (Last 2 years) N C" at bounding box center [179, 153] width 143 height 17
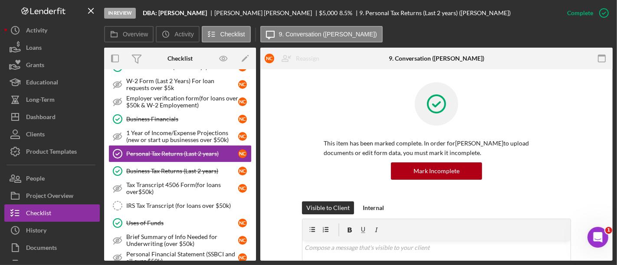
drag, startPoint x: 161, startPoint y: 157, endPoint x: 382, endPoint y: 172, distance: 221.7
click at [382, 172] on div "Overview Internal Workflow Stage In Review Icon/Dropdown Arrow Archive (can una…" at bounding box center [358, 154] width 508 height 213
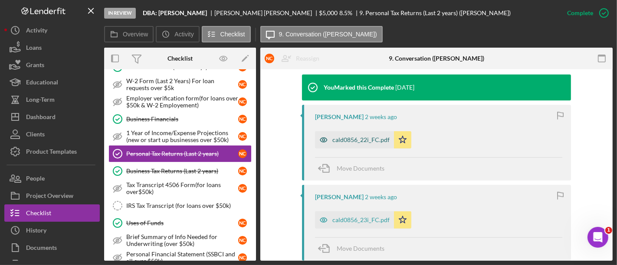
click at [361, 141] on div "cald0856_22i_FC.pdf" at bounding box center [360, 140] width 57 height 7
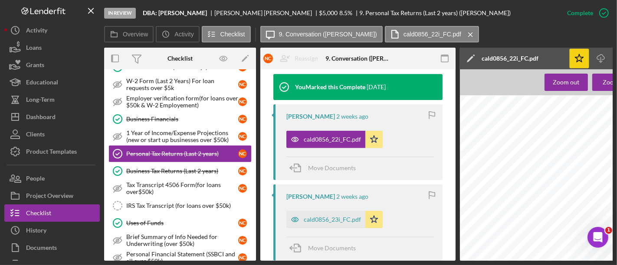
scroll to position [0, 107]
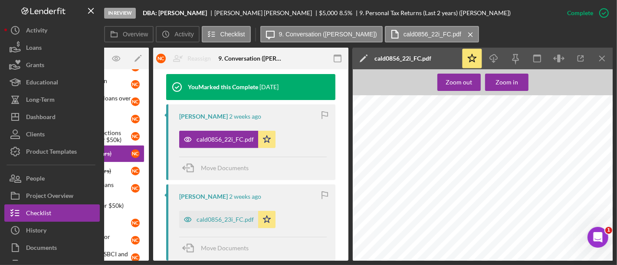
click at [615, 64] on div "In Review DBA: [PERSON_NAME] [PERSON_NAME] $5,000 $5,000 8.5 % 9. Personal Tax …" at bounding box center [308, 132] width 617 height 265
click at [612, 64] on div "Icon/Star Icon/Download Icon/Menu Close" at bounding box center [537, 59] width 152 height 22
click at [610, 62] on icon "Icon/Menu Close" at bounding box center [602, 59] width 20 height 20
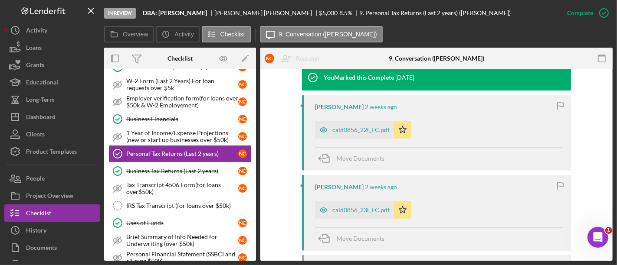
scroll to position [284, 0]
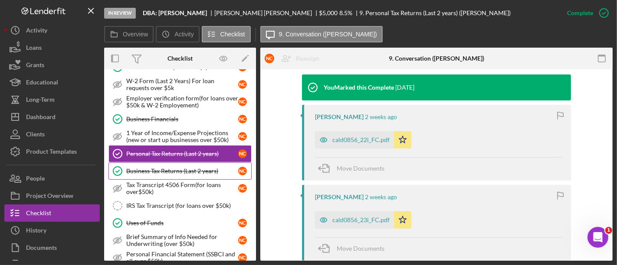
click at [186, 168] on div "Business Tax Returns (Last 2 years)" at bounding box center [182, 171] width 112 height 7
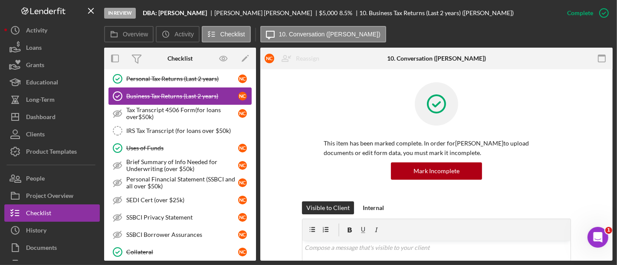
scroll to position [458, 0]
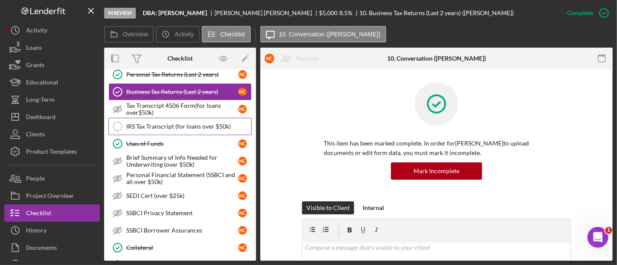
click at [147, 128] on link "IRS Tax Transcript (for loans over $50k) IRS Tax Transcript (for loans over $50…" at bounding box center [179, 126] width 143 height 17
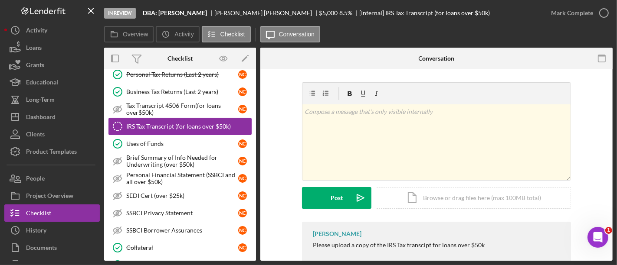
scroll to position [535, 0]
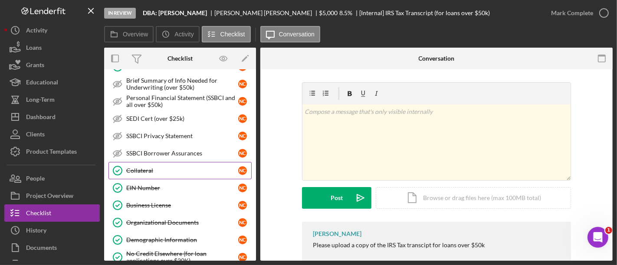
click at [160, 168] on link "Collateral Collateral N C" at bounding box center [179, 170] width 143 height 17
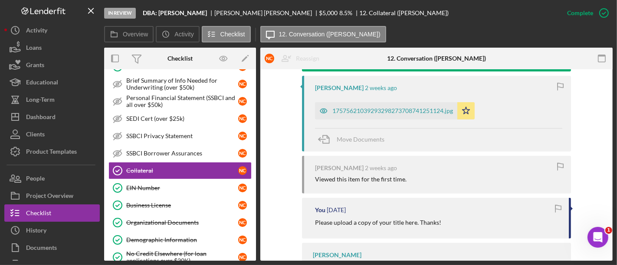
scroll to position [347, 0]
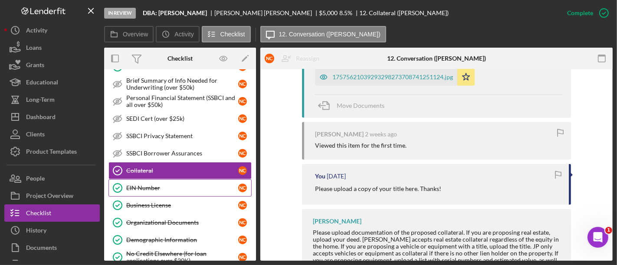
click at [203, 185] on div "EIN Number" at bounding box center [182, 188] width 112 height 7
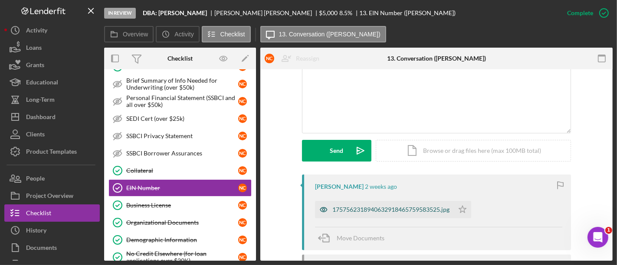
click at [368, 213] on div "1757562318940632918465759583525.jpg" at bounding box center [384, 209] width 139 height 17
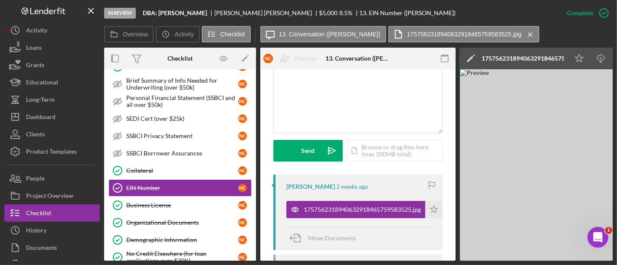
click at [574, 126] on img at bounding box center [590, 165] width 260 height 192
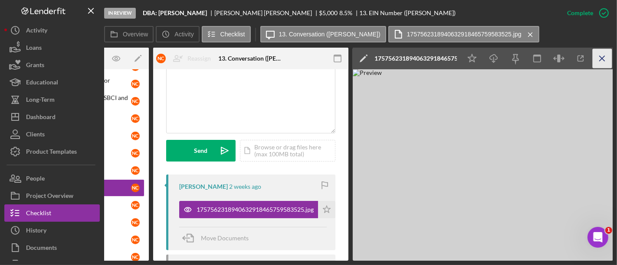
click at [608, 51] on icon "Icon/Menu Close" at bounding box center [602, 59] width 20 height 20
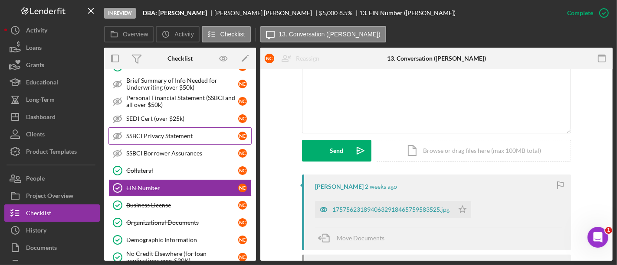
scroll to position [0, 0]
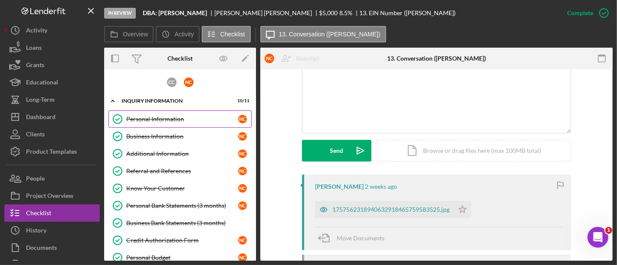
click at [155, 118] on div "Personal Information" at bounding box center [182, 119] width 112 height 7
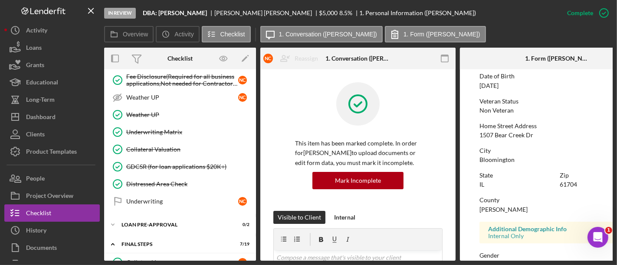
scroll to position [738, 0]
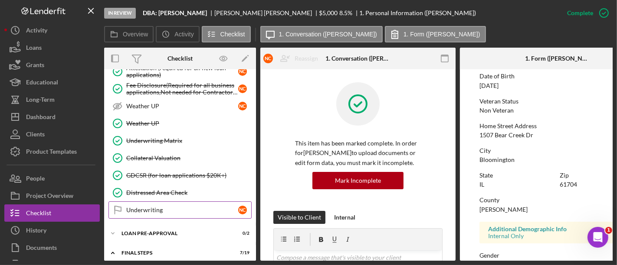
click at [201, 202] on link "Underwriting Underwriting N C" at bounding box center [179, 210] width 143 height 17
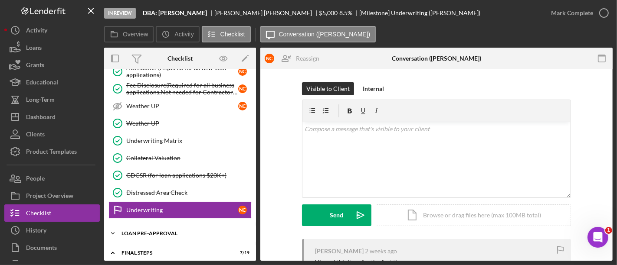
click at [191, 225] on div "Icon/Expander LOAN PRE-APPROVAL 0 / 2" at bounding box center [180, 233] width 152 height 17
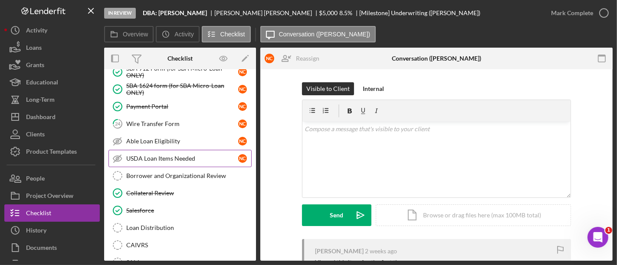
scroll to position [995, 0]
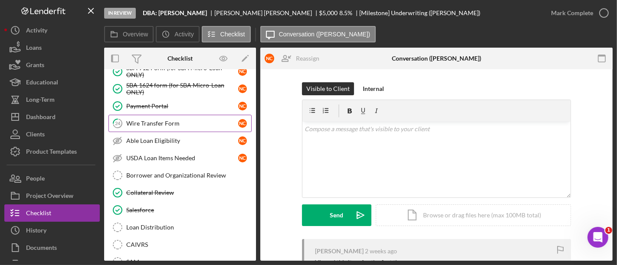
click at [145, 120] on div "Wire Transfer Form" at bounding box center [182, 123] width 112 height 7
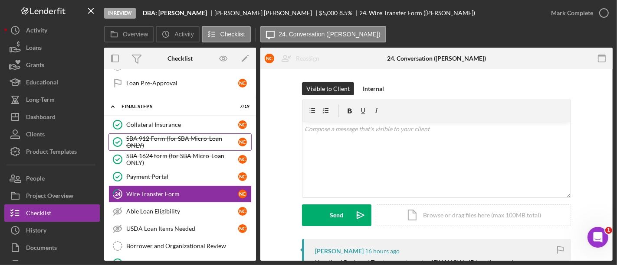
scroll to position [918, 0]
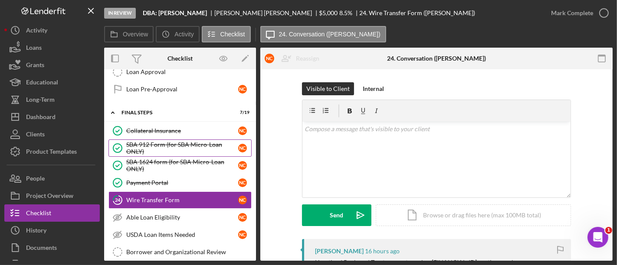
click at [178, 141] on div "SBA 912 Form (for SBA Micro-Loan ONLY)" at bounding box center [182, 148] width 112 height 14
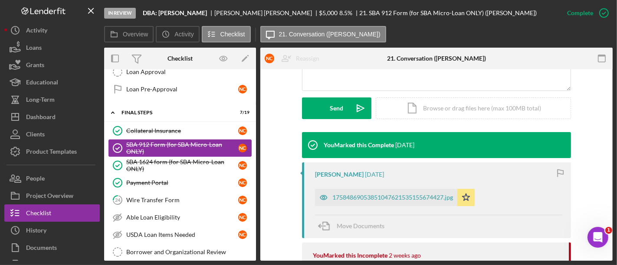
scroll to position [302, 0]
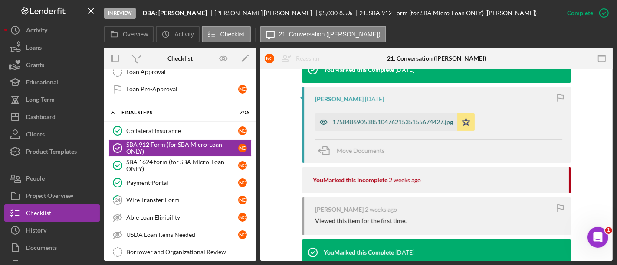
click at [378, 129] on div "17584869053851047621535155674427.jpg" at bounding box center [386, 122] width 142 height 17
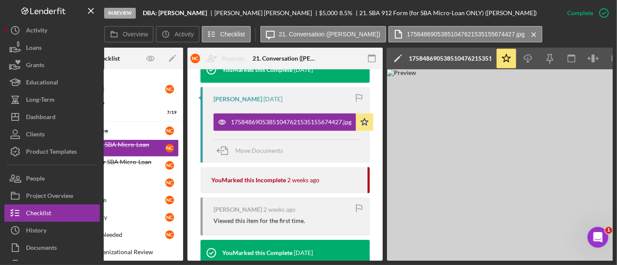
scroll to position [0, 107]
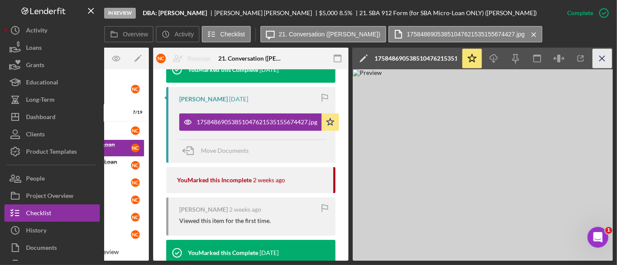
click at [597, 64] on icon "Icon/Menu Close" at bounding box center [602, 59] width 20 height 20
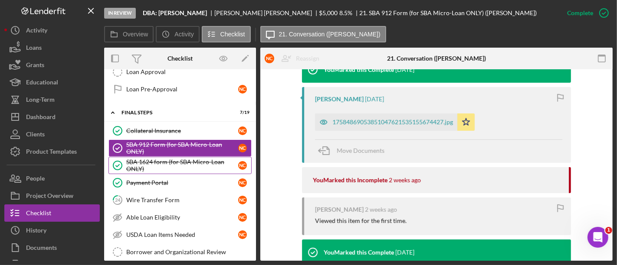
click at [170, 159] on div "SBA 1624 form (for SBA Micro-Loan ONLY)" at bounding box center [182, 166] width 112 height 14
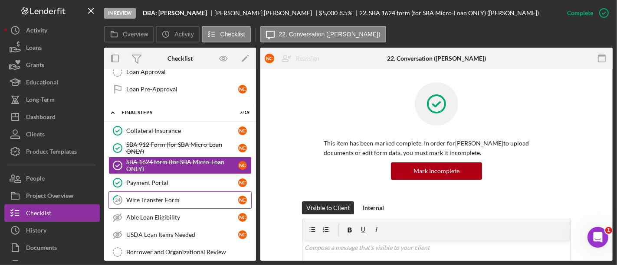
click at [168, 192] on link "24 Wire Transfer Form N C" at bounding box center [179, 200] width 143 height 17
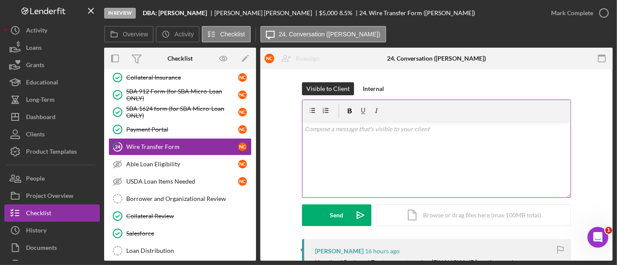
scroll to position [144, 0]
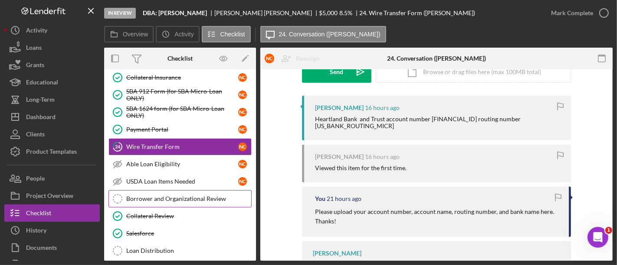
click at [157, 190] on link "Borrower and Organizational Review Borrower and Organizational Review" at bounding box center [179, 198] width 143 height 17
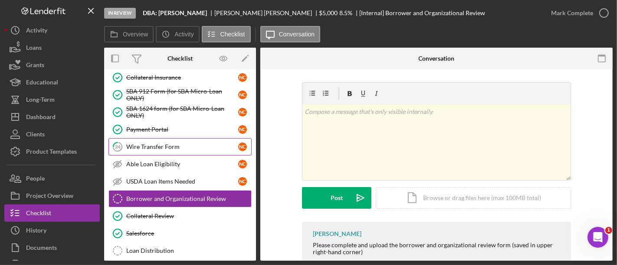
click at [134, 144] on div "Wire Transfer Form" at bounding box center [182, 147] width 112 height 7
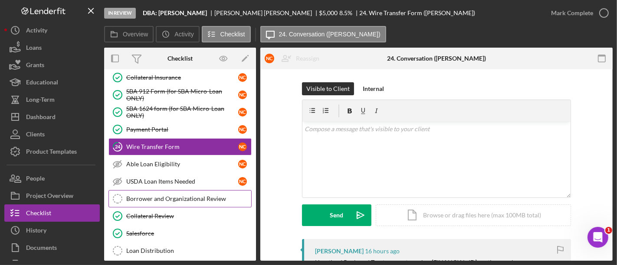
click at [156, 192] on link "Borrower and Organizational Review Borrower and Organizational Review" at bounding box center [179, 198] width 143 height 17
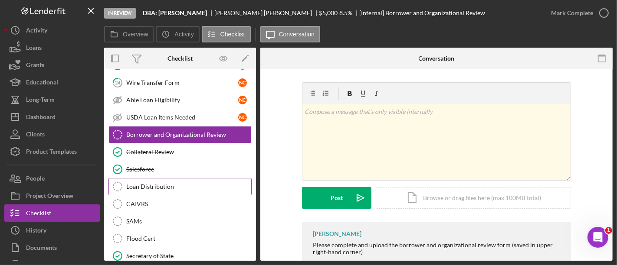
click at [168, 178] on link "Loan Distribution Loan Distribution" at bounding box center [179, 186] width 143 height 17
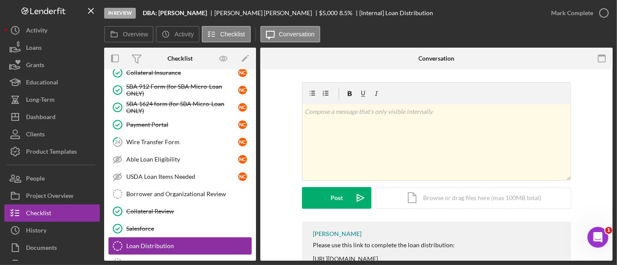
scroll to position [975, 0]
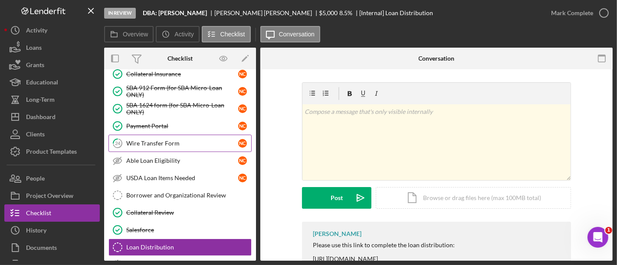
click at [163, 137] on link "24 Wire Transfer Form N C" at bounding box center [179, 143] width 143 height 17
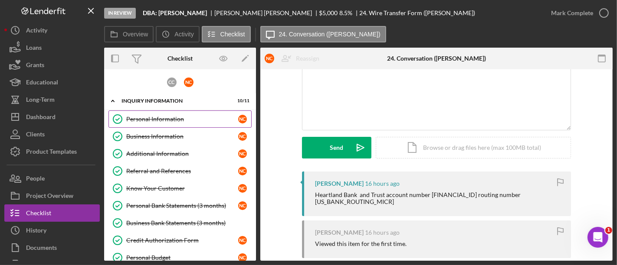
click at [169, 118] on div "Personal Information" at bounding box center [182, 119] width 112 height 7
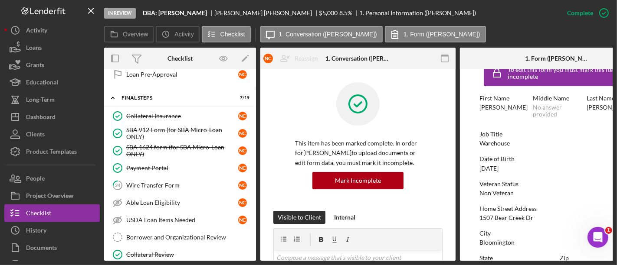
scroll to position [924, 0]
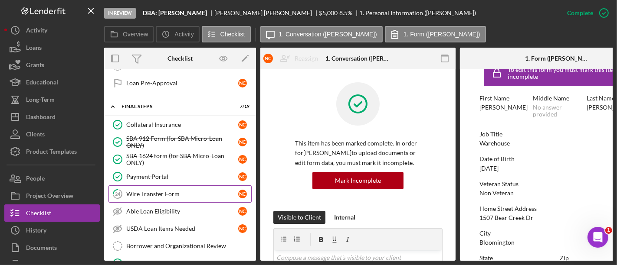
click at [190, 188] on link "24 Wire Transfer Form N C" at bounding box center [179, 194] width 143 height 17
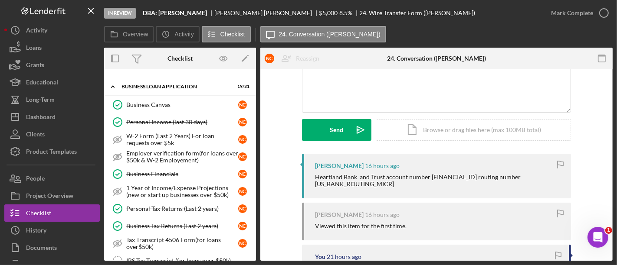
scroll to position [321, 0]
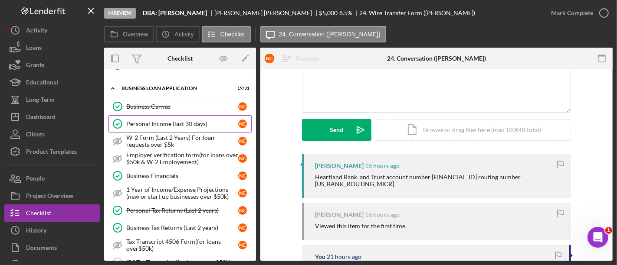
click at [200, 121] on div "Personal Income (last 30 days)" at bounding box center [182, 124] width 112 height 7
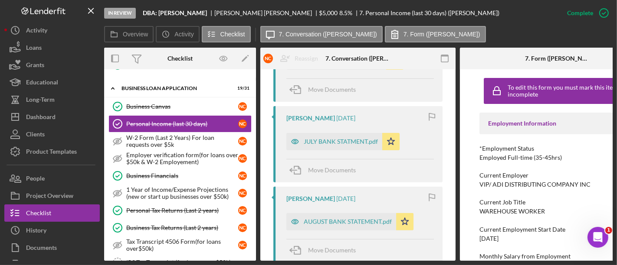
scroll to position [412, 0]
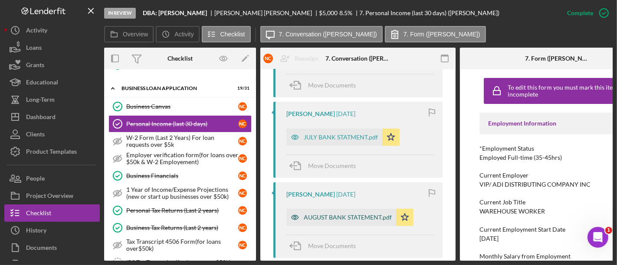
click at [346, 221] on div "AUGUST BANK STATEMENT.pdf" at bounding box center [348, 217] width 88 height 7
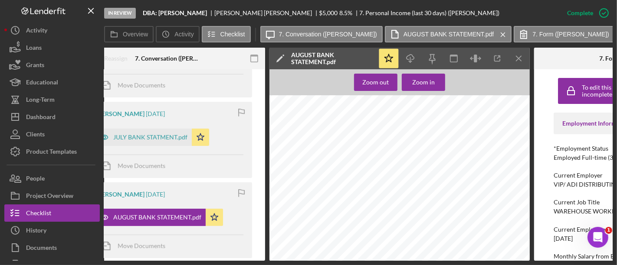
scroll to position [0, 193]
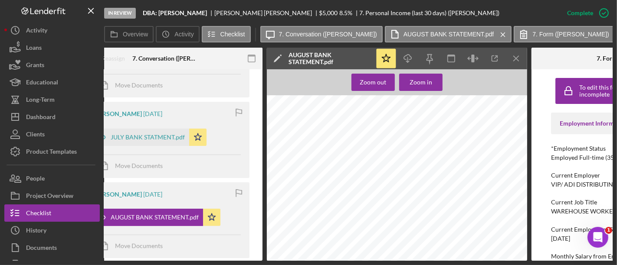
drag, startPoint x: 394, startPoint y: 174, endPoint x: 384, endPoint y: 150, distance: 26.1
click at [384, 150] on div "[PERSON_NAME] [STREET_ADDRESS][PERSON_NAME] Account Information Member Number X…" at bounding box center [394, 267] width 265 height 344
click at [519, 61] on icon "Icon/Menu Close" at bounding box center [517, 59] width 20 height 20
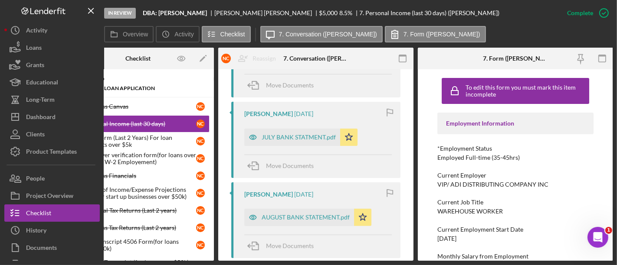
scroll to position [0, 0]
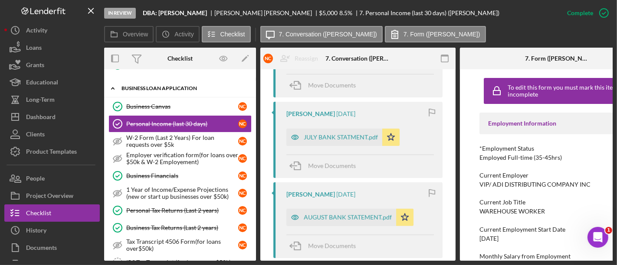
click at [159, 86] on div "BUSINESS LOAN APPLICATION" at bounding box center [183, 88] width 124 height 5
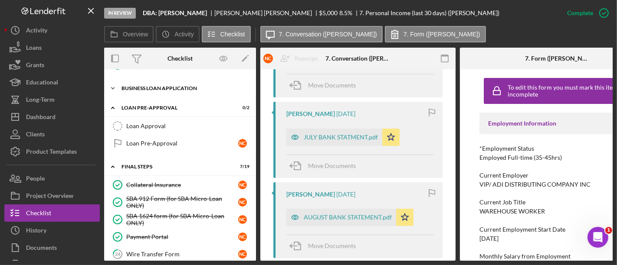
click at [159, 86] on div "BUSINESS LOAN APPLICATION" at bounding box center [183, 88] width 124 height 5
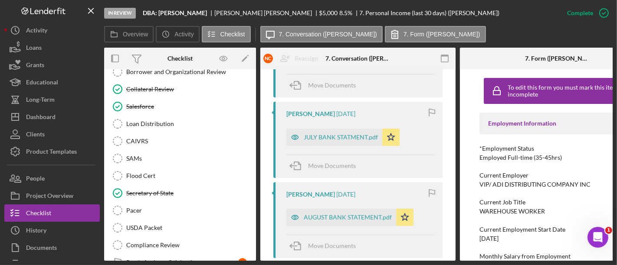
scroll to position [942, 0]
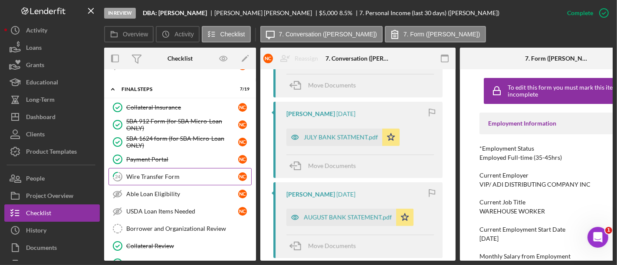
click at [188, 172] on link "24 Wire Transfer Form N C" at bounding box center [179, 176] width 143 height 17
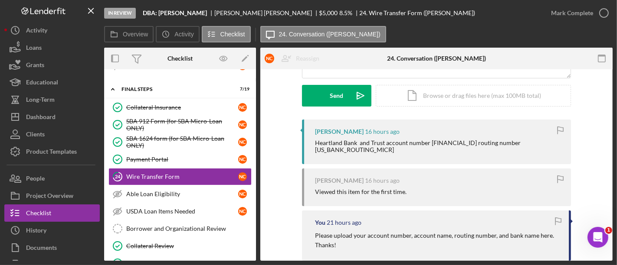
scroll to position [120, 0]
click at [449, 141] on div "Heartland Bank and Trust account number [FINANCIAL_ID] routing number [US_BANK_…" at bounding box center [438, 146] width 247 height 14
copy div "1001007176"
click at [521, 144] on div "Heartland Bank and Trust account number [FINANCIAL_ID] routing number [US_BANK_…" at bounding box center [438, 146] width 247 height 14
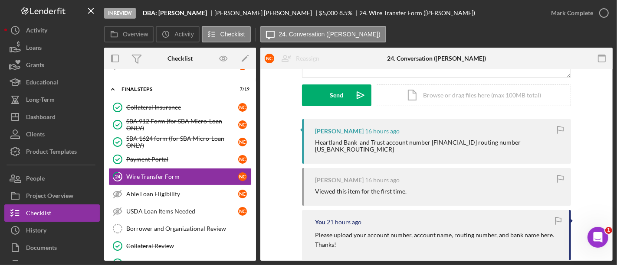
click at [521, 144] on div "Heartland Bank and Trust account number [FINANCIAL_ID] routing number [US_BANK_…" at bounding box center [438, 146] width 247 height 14
copy div "071112066"
click at [422, 160] on div "[PERSON_NAME] 16 hours ago Heartland Bank and Trust account number [FINANCIAL_I…" at bounding box center [436, 216] width 269 height 195
click at [520, 133] on div "[PERSON_NAME] 16 hours ago" at bounding box center [438, 131] width 247 height 7
click at [518, 142] on div "Heartland Bank and Trust account number [FINANCIAL_ID] routing number [US_BANK_…" at bounding box center [438, 146] width 247 height 14
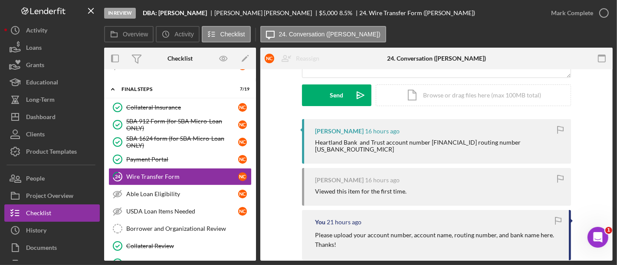
click at [518, 142] on div "Heartland Bank and Trust account number [FINANCIAL_ID] routing number [US_BANK_…" at bounding box center [438, 146] width 247 height 14
copy div "071112066"
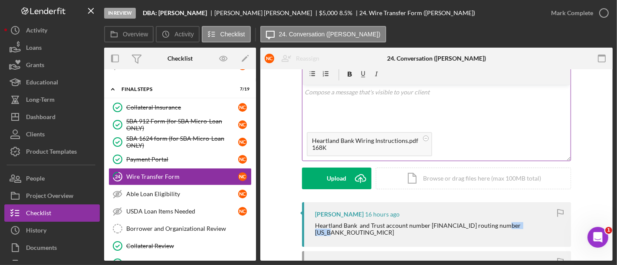
scroll to position [0, 0]
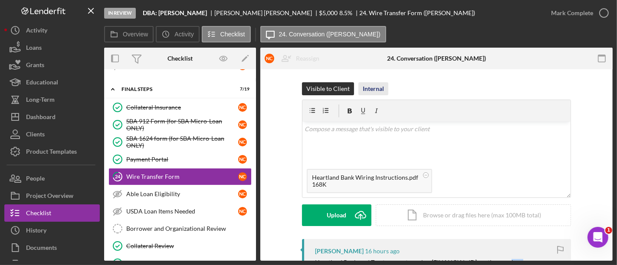
click at [363, 90] on div "Internal" at bounding box center [373, 88] width 21 height 13
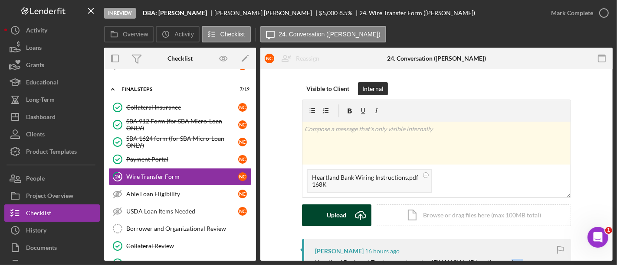
click at [350, 213] on icon "Icon/Upload" at bounding box center [361, 216] width 22 height 22
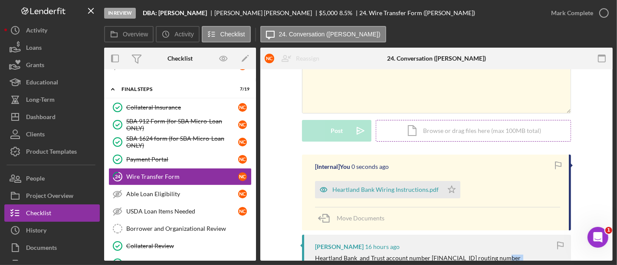
scroll to position [104, 0]
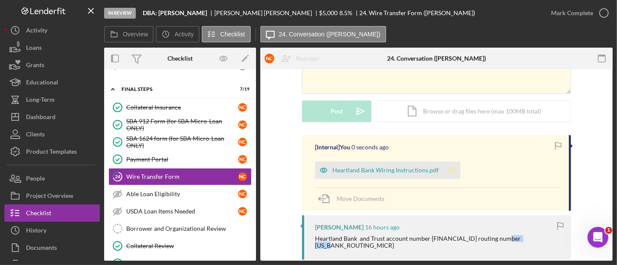
click at [443, 170] on icon "Icon/Star" at bounding box center [451, 170] width 17 height 17
click at [559, 15] on div "Mark Complete" at bounding box center [572, 12] width 42 height 17
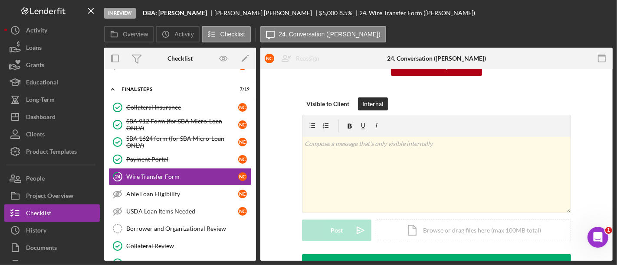
scroll to position [223, 0]
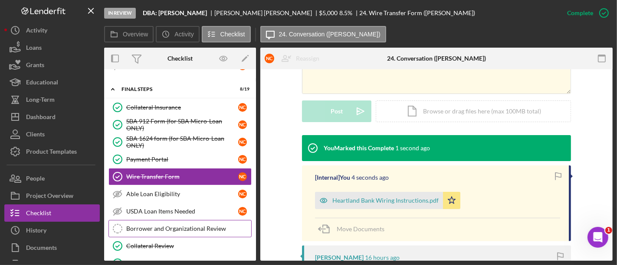
click at [186, 226] on div "Borrower and Organizational Review" at bounding box center [188, 229] width 125 height 7
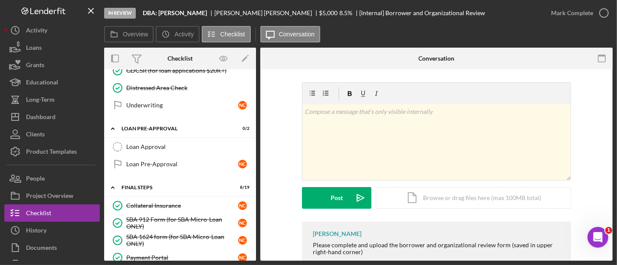
scroll to position [840, 0]
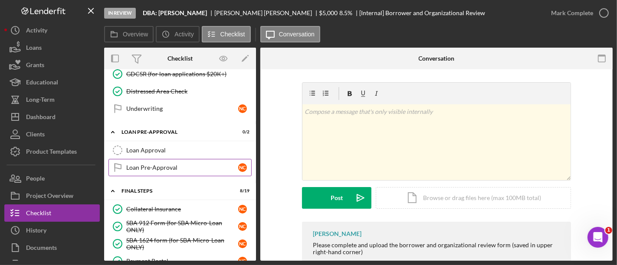
click at [155, 164] on div "Loan Pre-Approval" at bounding box center [182, 167] width 112 height 7
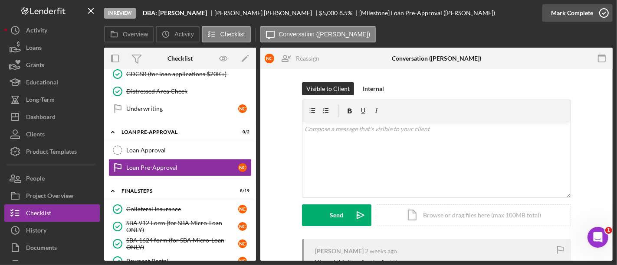
click at [560, 20] on div "Mark Complete" at bounding box center [572, 12] width 42 height 17
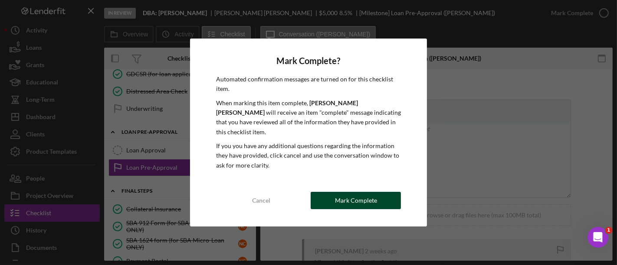
click at [380, 197] on button "Mark Complete" at bounding box center [356, 200] width 90 height 17
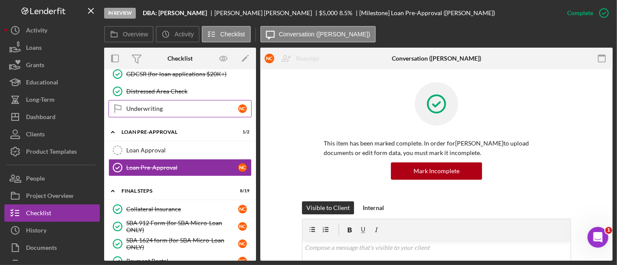
click at [167, 105] on div "Underwriting" at bounding box center [182, 108] width 112 height 7
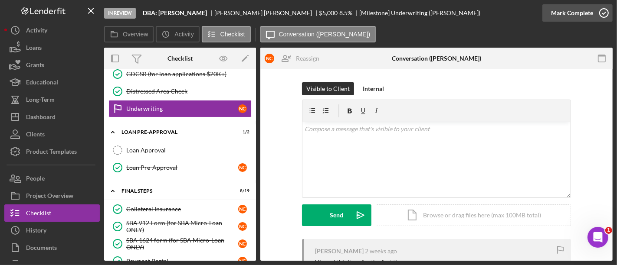
click at [576, 17] on div "Mark Complete" at bounding box center [572, 12] width 42 height 17
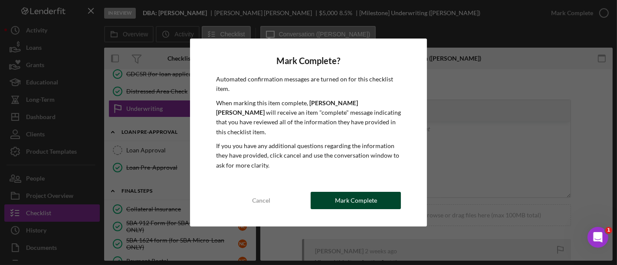
click at [349, 200] on div "Mark Complete" at bounding box center [356, 200] width 42 height 17
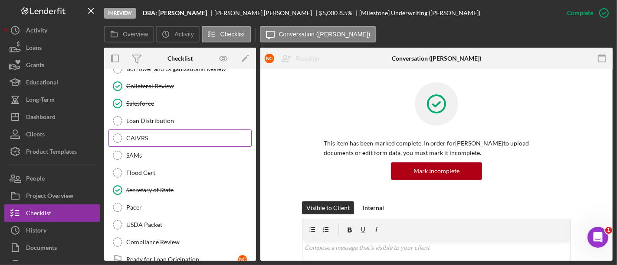
scroll to position [1104, 0]
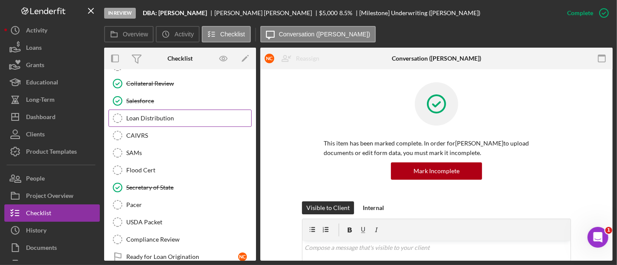
click at [148, 115] on div "Loan Distribution" at bounding box center [188, 118] width 125 height 7
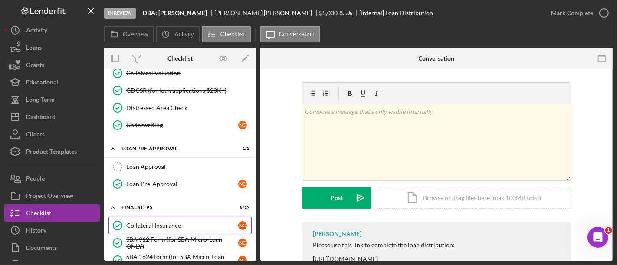
scroll to position [832, 0]
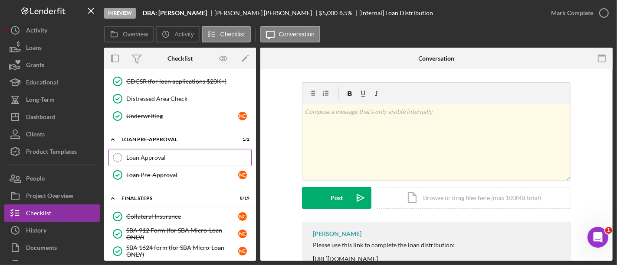
click at [183, 154] on div "Loan Approval" at bounding box center [188, 157] width 125 height 7
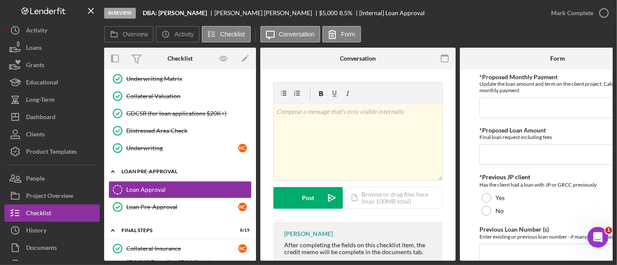
scroll to position [741, 0]
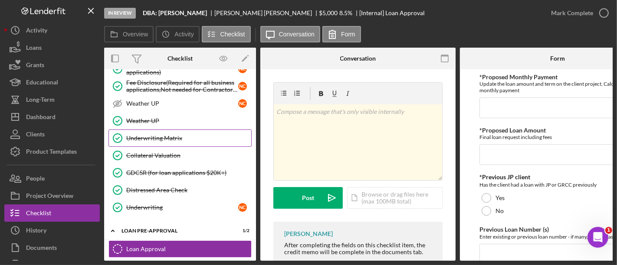
click at [168, 135] on div "Underwriting Matrix" at bounding box center [188, 138] width 125 height 7
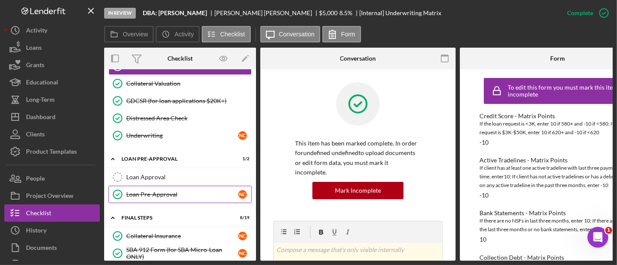
scroll to position [814, 0]
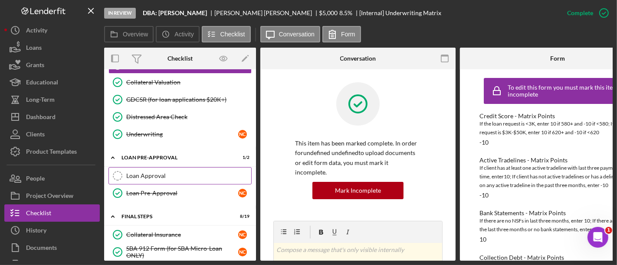
click at [154, 173] on div "Loan Approval" at bounding box center [188, 176] width 125 height 7
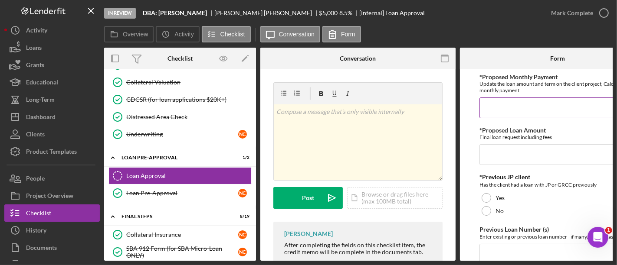
click at [486, 99] on input "*Proposed Monthly Payment" at bounding box center [557, 108] width 156 height 21
type input "$111"
click at [508, 159] on input "*Proposed Loan Amount" at bounding box center [557, 154] width 156 height 21
click at [508, 159] on input "$49" at bounding box center [557, 154] width 156 height 21
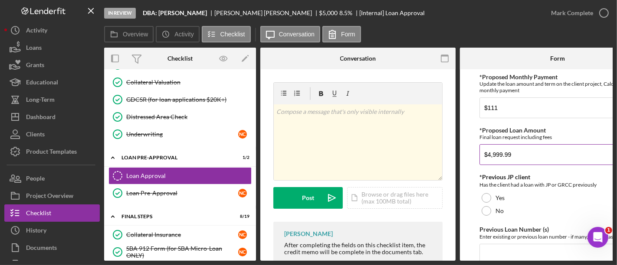
scroll to position [0, 42]
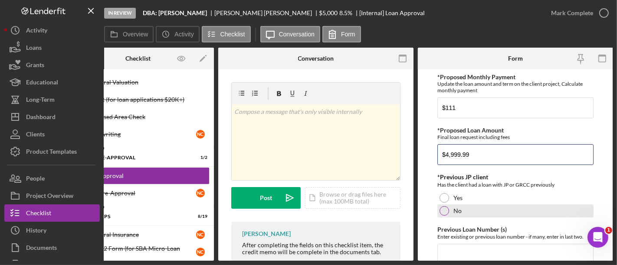
type input "$4,999.99"
click at [448, 207] on div "No" at bounding box center [515, 211] width 156 height 13
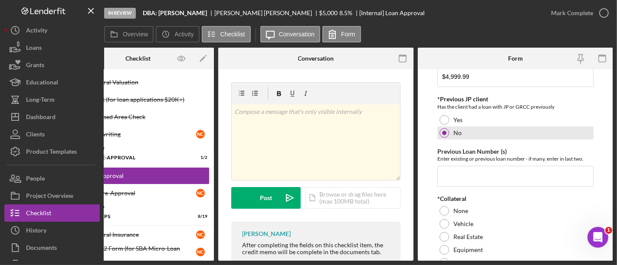
scroll to position [79, 0]
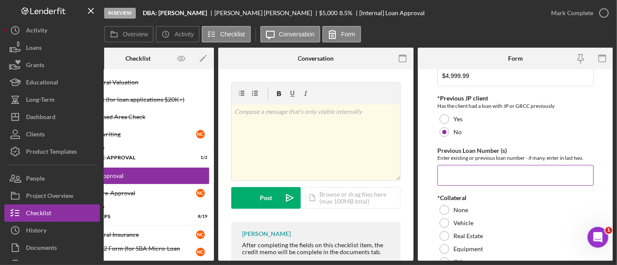
click at [443, 173] on input "Previous Loan Number (s)" at bounding box center [515, 175] width 156 height 21
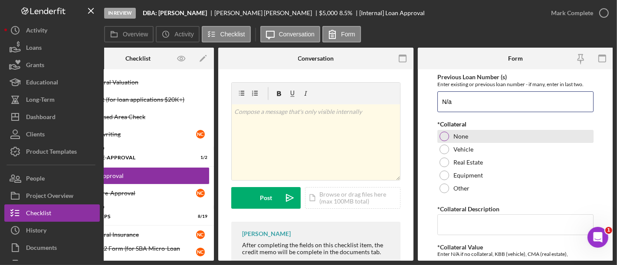
type input "N/a"
click at [445, 139] on div at bounding box center [444, 137] width 10 height 10
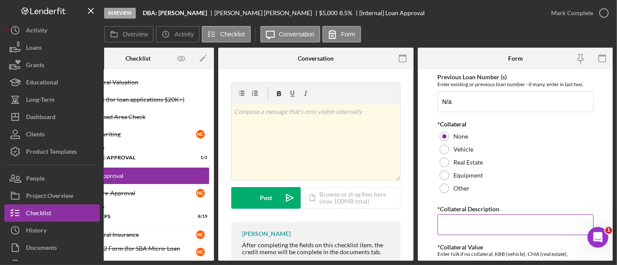
click at [453, 222] on input "*Collateral Description" at bounding box center [515, 225] width 156 height 21
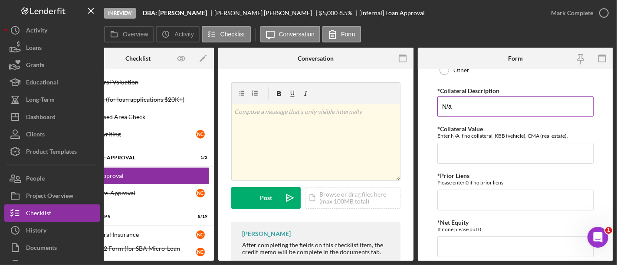
scroll to position [280, 0]
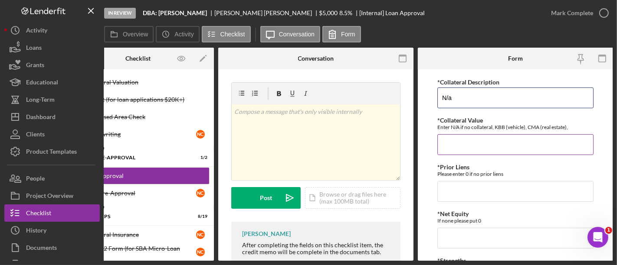
type input "N/a"
click at [445, 138] on input "*Collateral Value" at bounding box center [515, 144] width 156 height 21
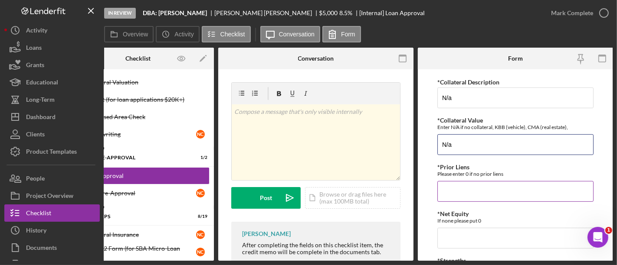
type input "N/a"
click at [450, 191] on input "*Prior Liens" at bounding box center [515, 191] width 156 height 21
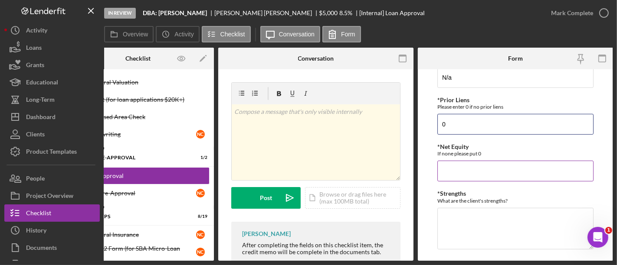
scroll to position [347, 0]
type input "0"
click at [446, 177] on input "*Net Equity" at bounding box center [515, 171] width 156 height 21
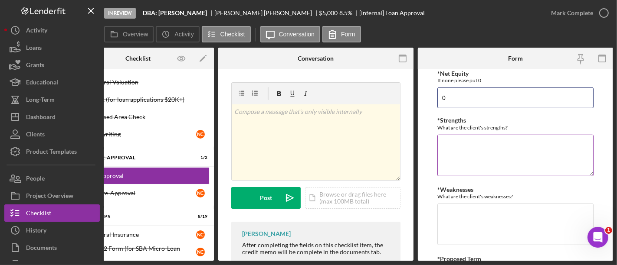
type input "0"
click at [448, 157] on textarea "*Strengths" at bounding box center [515, 156] width 156 height 42
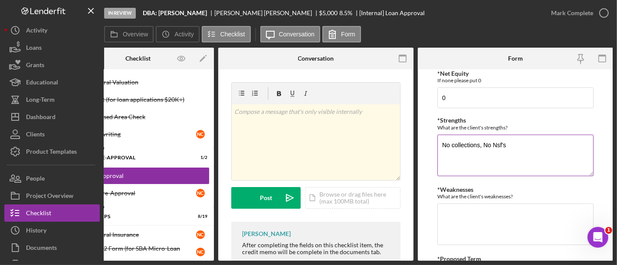
scroll to position [484, 0]
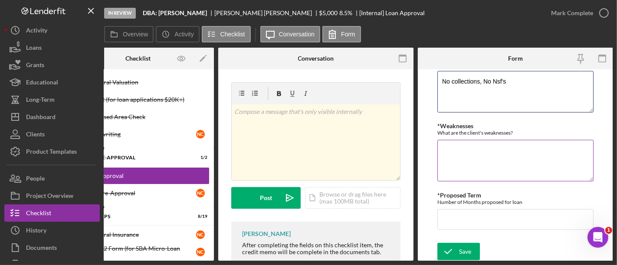
type textarea "No collections, No Nsf's"
click at [460, 157] on textarea "*Weaknesses" at bounding box center [515, 161] width 156 height 42
type textarea "C"
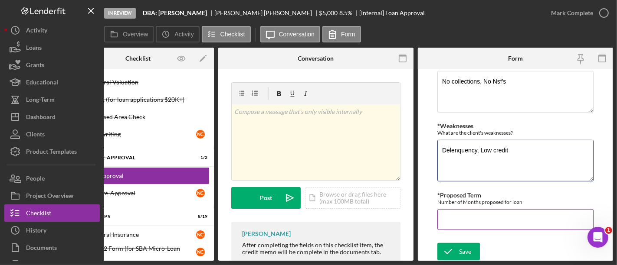
type textarea "Delenquency, Low credit"
click at [456, 218] on input "*Proposed Term" at bounding box center [515, 219] width 156 height 21
type input "60"
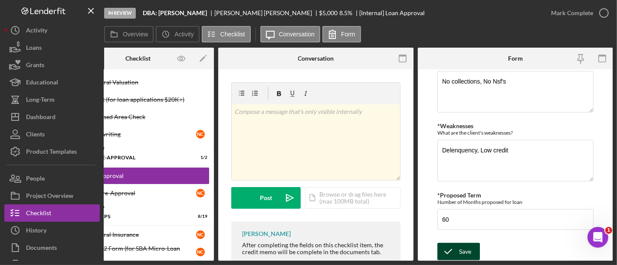
click at [452, 248] on icon "submit" at bounding box center [448, 252] width 22 height 22
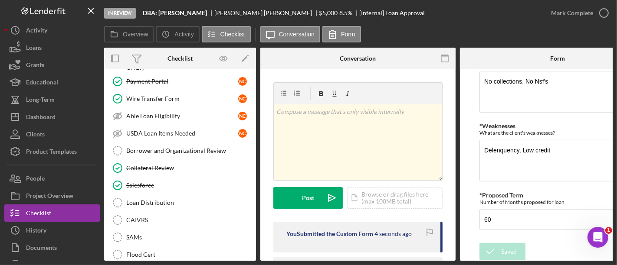
scroll to position [1030, 0]
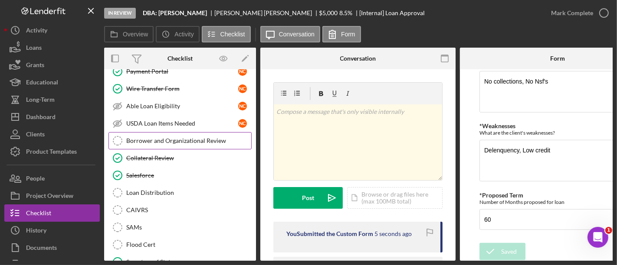
click at [171, 134] on link "Borrower and Organizational Review Borrower and Organizational Review" at bounding box center [179, 140] width 143 height 17
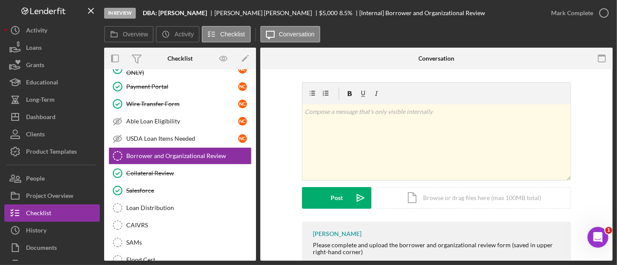
scroll to position [1013, 0]
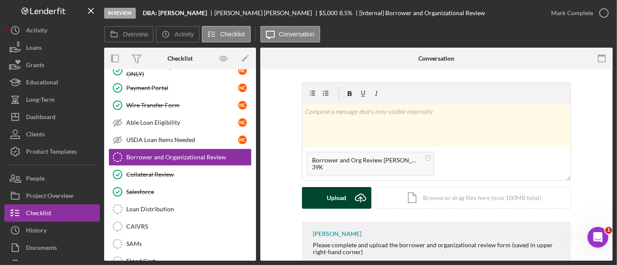
click at [340, 199] on div "Upload" at bounding box center [337, 198] width 20 height 22
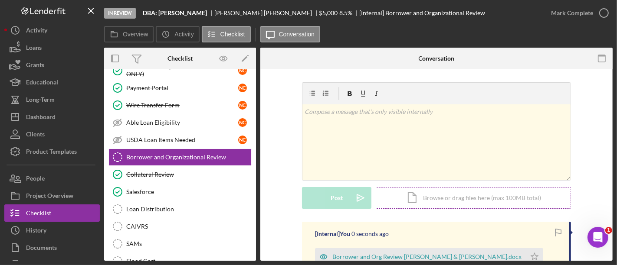
scroll to position [138, 0]
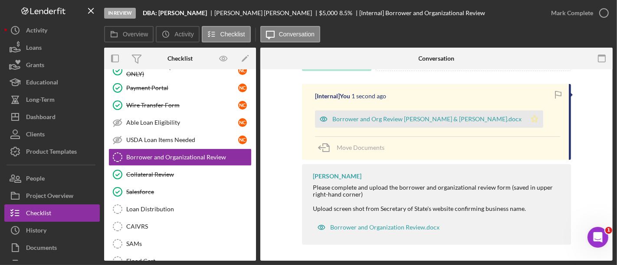
click at [526, 119] on icon "Icon/Star" at bounding box center [534, 119] width 17 height 17
click at [561, 10] on div "Mark Complete" at bounding box center [572, 12] width 42 height 17
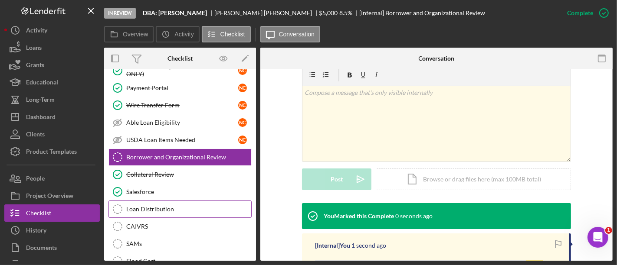
scroll to position [257, 0]
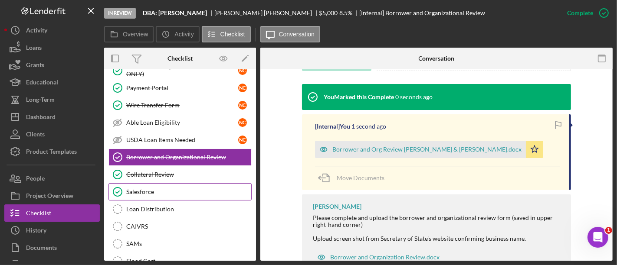
click at [195, 185] on link "Salesforce Salesforce" at bounding box center [179, 191] width 143 height 17
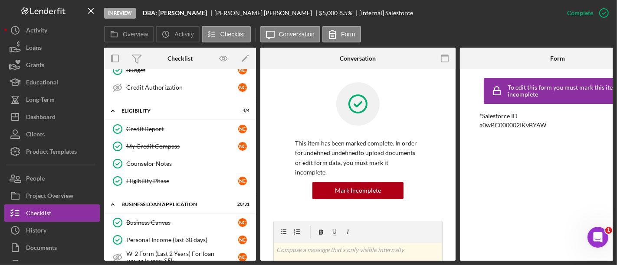
scroll to position [213, 0]
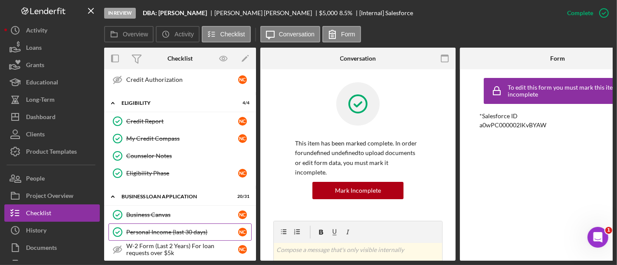
click at [204, 229] on div "Personal Income (last 30 days)" at bounding box center [182, 232] width 112 height 7
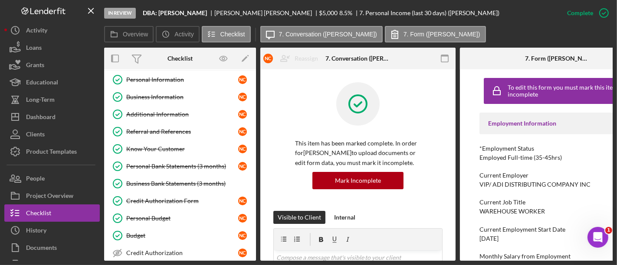
scroll to position [28, 0]
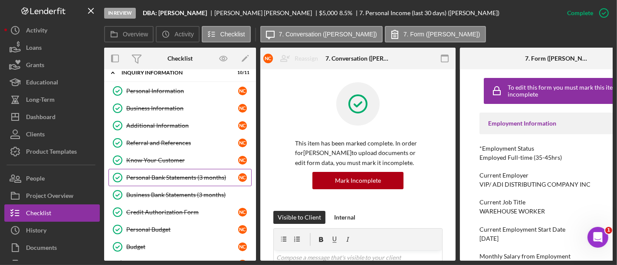
click at [202, 180] on link "Personal Bank Statements (3 months) Personal Bank Statements (3 months) N C" at bounding box center [179, 177] width 143 height 17
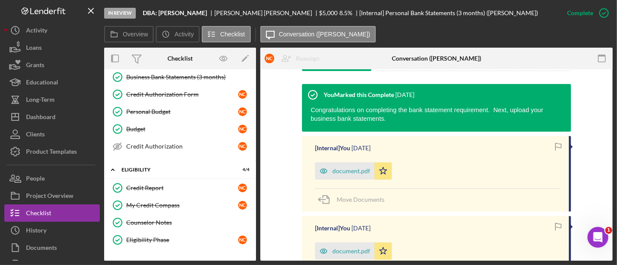
scroll to position [250, 0]
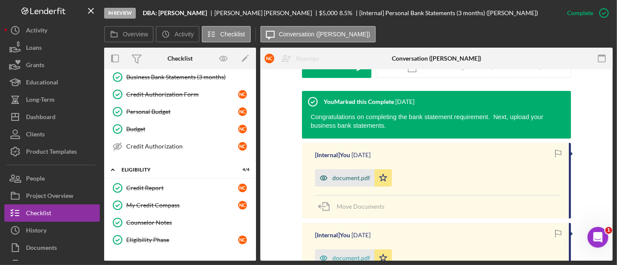
click at [339, 177] on div "document.pdf" at bounding box center [351, 178] width 38 height 7
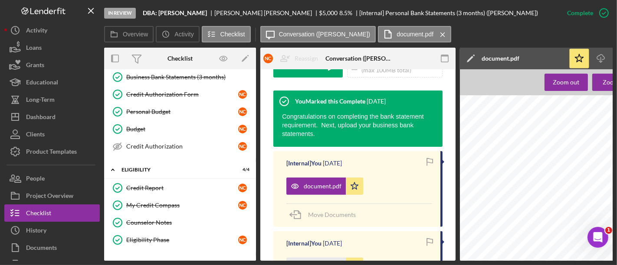
scroll to position [0, 12]
click at [596, 62] on icon "Icon/Download" at bounding box center [601, 59] width 20 height 20
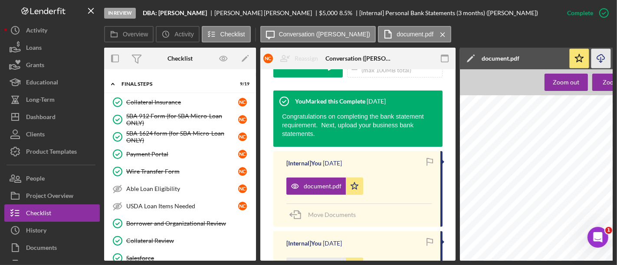
scroll to position [930, 0]
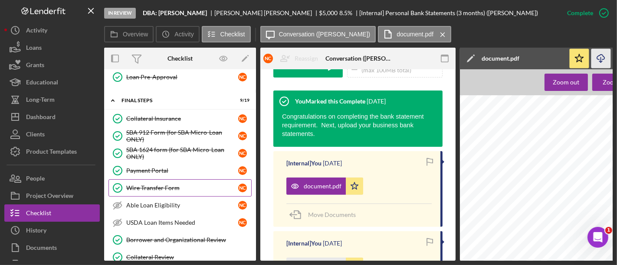
click at [189, 185] on div "Wire Transfer Form" at bounding box center [182, 188] width 112 height 7
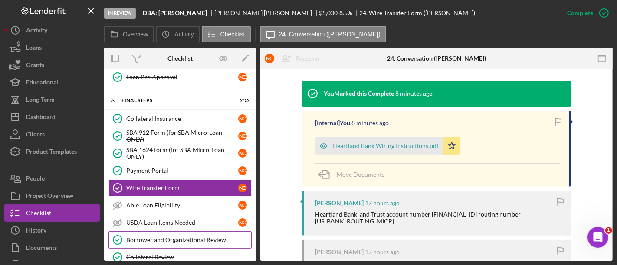
scroll to position [1024, 0]
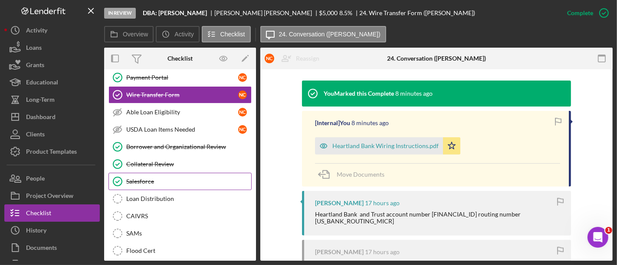
click at [163, 175] on link "Salesforce Salesforce" at bounding box center [179, 181] width 143 height 17
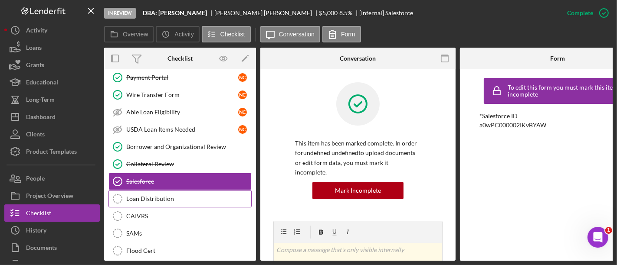
click at [168, 196] on div "Loan Distribution" at bounding box center [188, 199] width 125 height 7
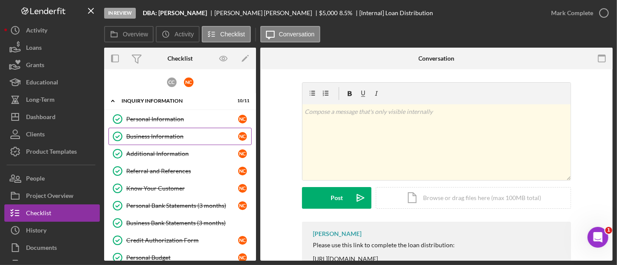
click at [148, 135] on div "Business Information" at bounding box center [182, 136] width 112 height 7
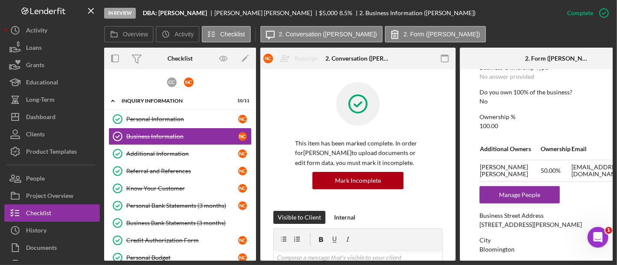
scroll to position [419, 0]
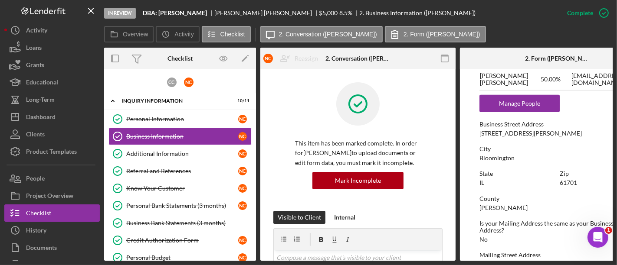
click at [498, 137] on div "To edit this form you must mark this item incomplete Business Name DBA: [PERSON…" at bounding box center [557, 80] width 156 height 851
click at [493, 133] on div "[STREET_ADDRESS][PERSON_NAME]" at bounding box center [530, 133] width 102 height 7
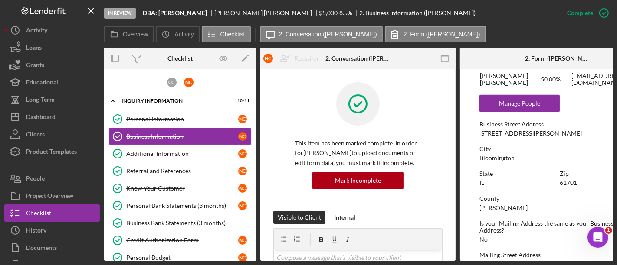
click at [466, 162] on form "To edit this form you must mark this item incomplete Business Name DBA: [PERSON…" at bounding box center [557, 165] width 195 height 192
click at [499, 133] on div "[STREET_ADDRESS][PERSON_NAME]" at bounding box center [530, 133] width 102 height 7
copy div "[STREET_ADDRESS][PERSON_NAME]"
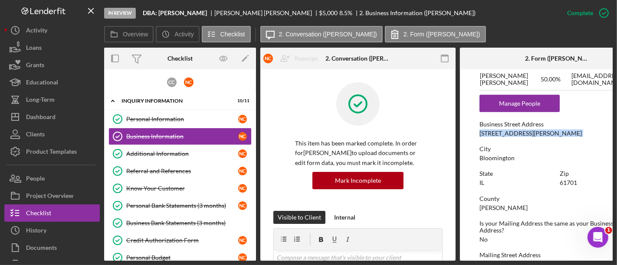
scroll to position [458, 0]
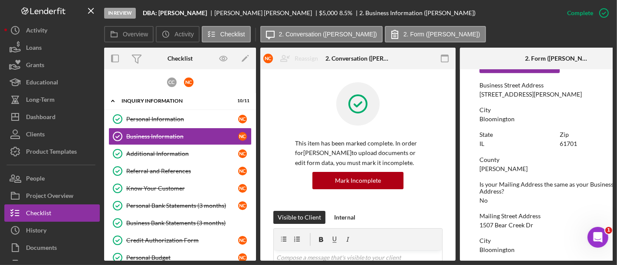
click at [496, 119] on div "Bloomington" at bounding box center [496, 119] width 35 height 7
copy div "Bloomington"
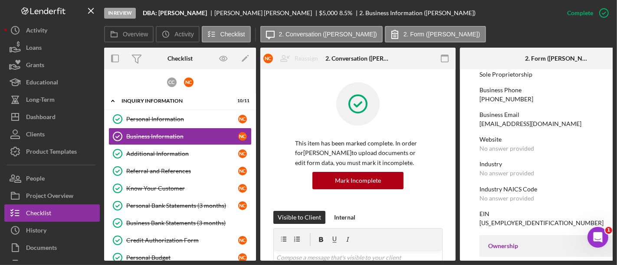
scroll to position [124, 0]
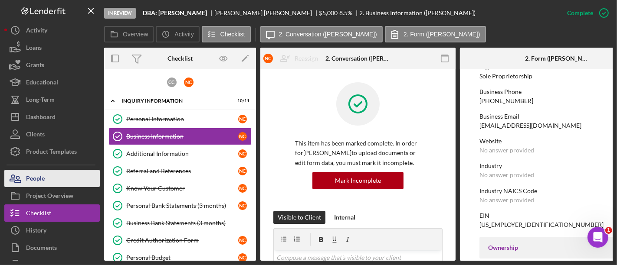
click at [62, 173] on button "People" at bounding box center [51, 178] width 95 height 17
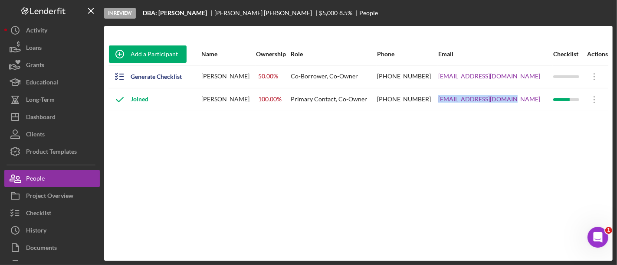
drag, startPoint x: 524, startPoint y: 100, endPoint x: 444, endPoint y: 101, distance: 79.8
click at [444, 101] on tr "Joined [PERSON_NAME] 100.00 % Primary Contact, Co-Owner [PHONE_NUMBER] [EMAIL_A…" at bounding box center [358, 99] width 500 height 23
drag, startPoint x: 535, startPoint y: 77, endPoint x: 442, endPoint y: 78, distance: 92.8
click at [442, 78] on tr "Generate Checklist [PERSON_NAME] 50.00 % Co-Borrower, Co-Owner [PHONE_NUMBER] […" at bounding box center [358, 76] width 500 height 23
copy tr "[EMAIL_ADDRESS][DOMAIN_NAME]"
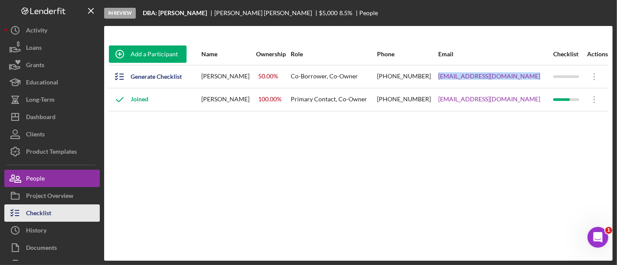
click at [71, 205] on button "Checklist" at bounding box center [51, 213] width 95 height 17
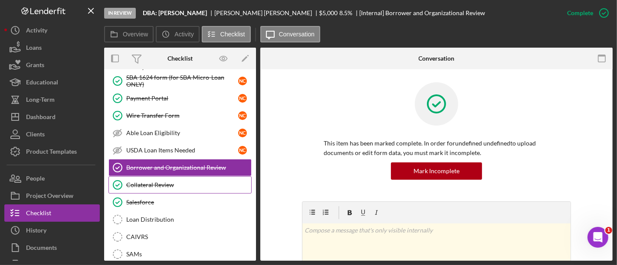
scroll to position [280, 0]
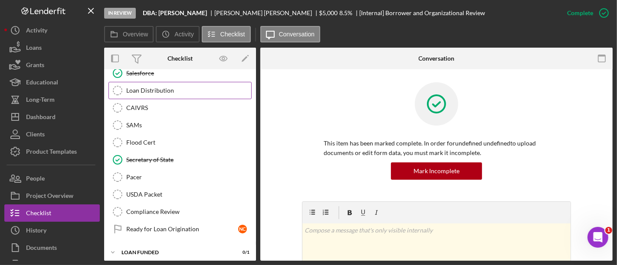
click at [183, 92] on link "Loan Distribution Loan Distribution" at bounding box center [179, 90] width 143 height 17
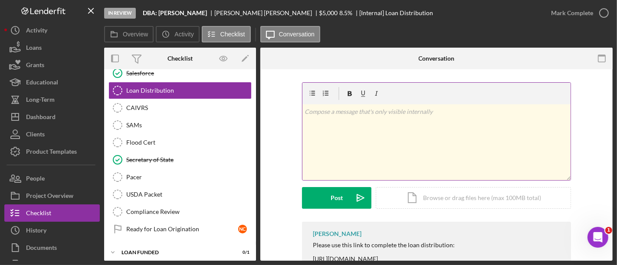
scroll to position [29, 0]
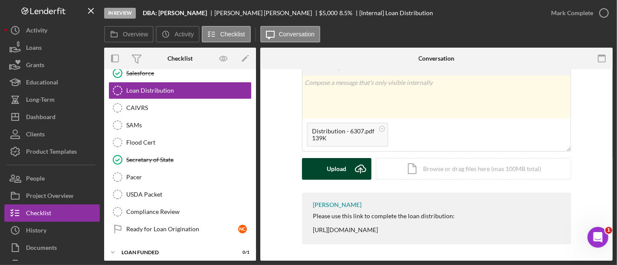
click at [352, 169] on icon "Icon/Upload" at bounding box center [361, 169] width 22 height 22
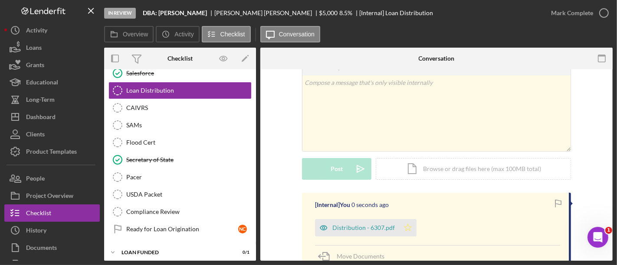
click at [412, 230] on icon "Icon/Star" at bounding box center [407, 227] width 17 height 17
click at [580, 13] on div "Mark Complete" at bounding box center [572, 12] width 42 height 17
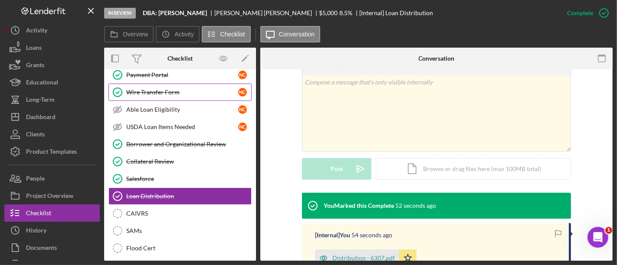
scroll to position [173, 0]
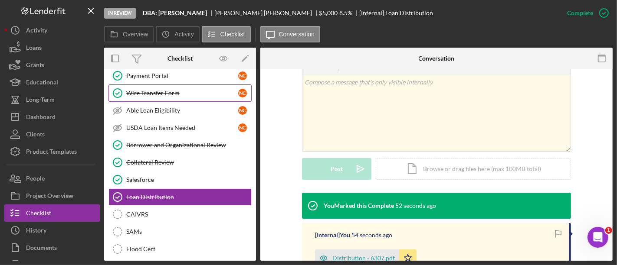
click at [144, 95] on div "Wire Transfer Form" at bounding box center [182, 93] width 112 height 7
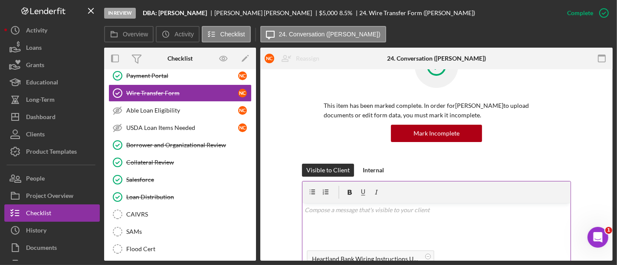
scroll to position [32, 0]
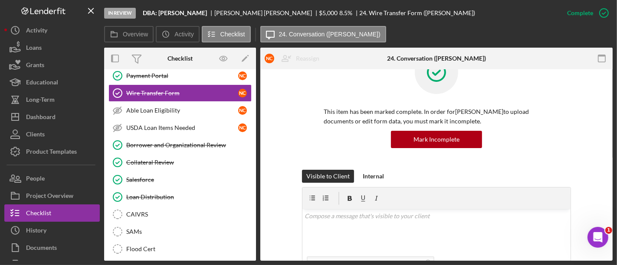
click at [377, 184] on div "Visible to Client Internal v Color teal Color pink Remove color Add row above A…" at bounding box center [436, 248] width 269 height 157
click at [376, 181] on div "Internal" at bounding box center [373, 176] width 21 height 13
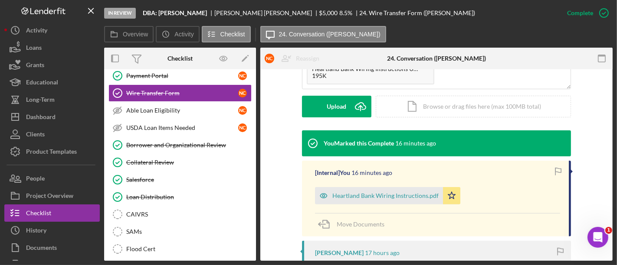
scroll to position [236, 0]
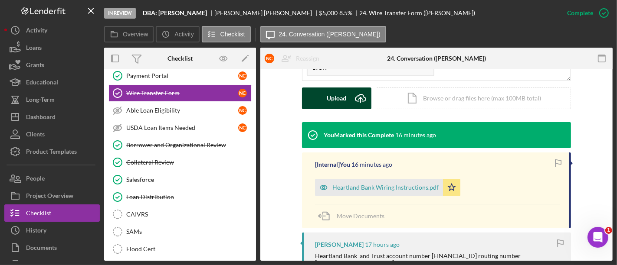
click at [340, 94] on div "Upload" at bounding box center [337, 99] width 20 height 22
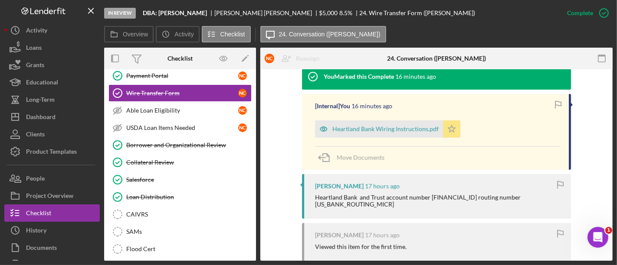
click at [452, 130] on icon "Icon/Star" at bounding box center [451, 129] width 17 height 17
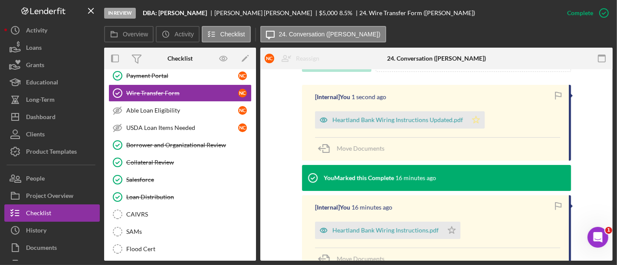
click at [478, 121] on icon "Icon/Star" at bounding box center [475, 119] width 17 height 17
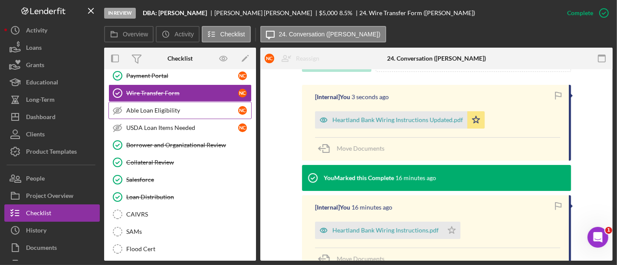
scroll to position [0, 0]
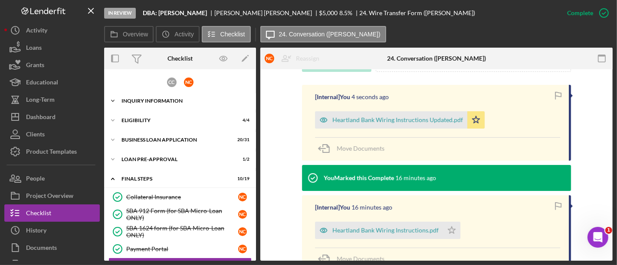
click at [151, 101] on div "INQUIRY INFORMATION" at bounding box center [183, 100] width 124 height 5
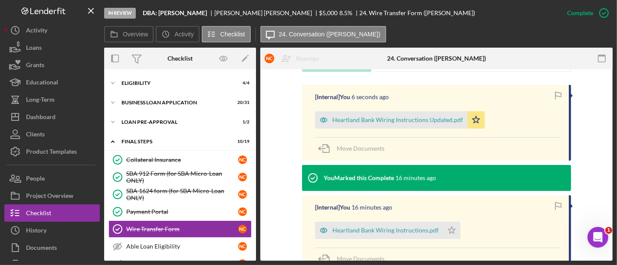
scroll to position [230, 0]
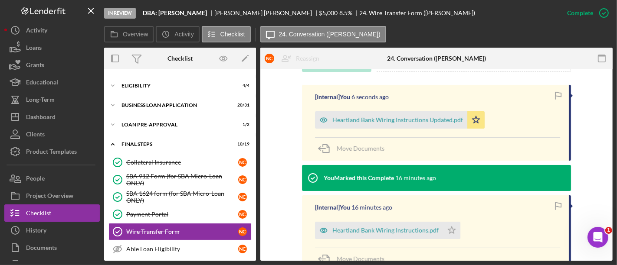
click at [151, 103] on div "BUSINESS LOAN APPLICATION" at bounding box center [174, 105] width 106 height 5
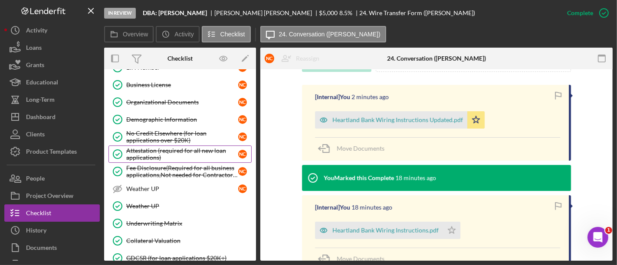
scroll to position [581, 0]
click at [166, 148] on div "Attestation (required for all new loan applications)" at bounding box center [182, 155] width 112 height 14
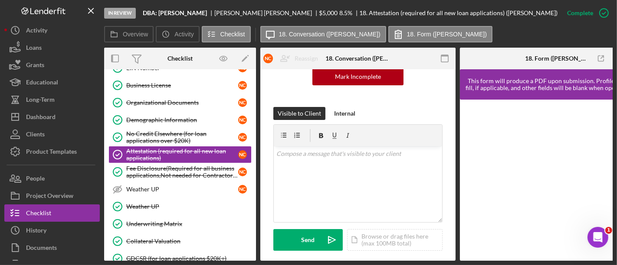
scroll to position [109, 0]
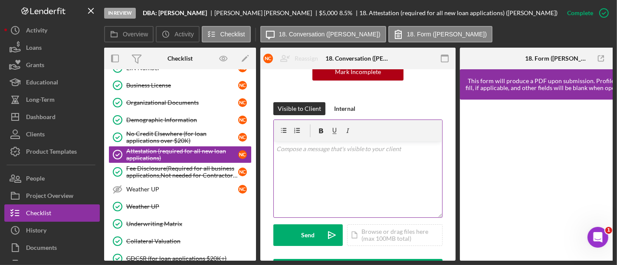
click at [358, 175] on div "v Color teal Color pink Remove color Add row above Add row below Add column bef…" at bounding box center [358, 180] width 168 height 76
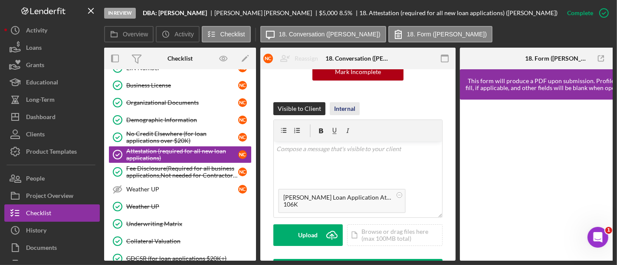
click at [340, 105] on div "Internal" at bounding box center [344, 108] width 21 height 13
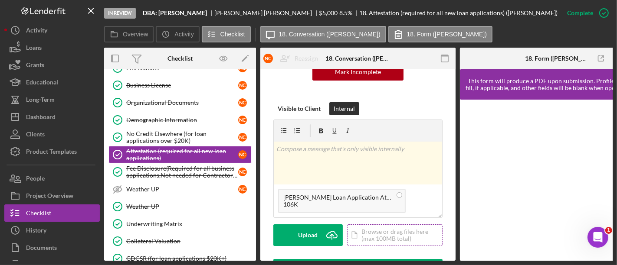
scroll to position [219, 0]
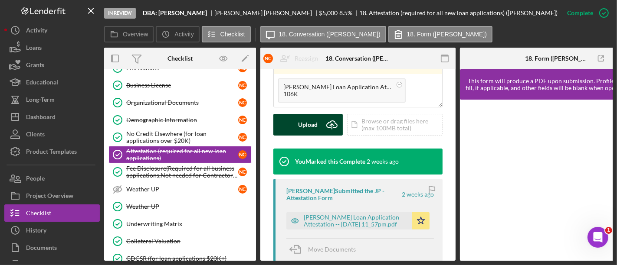
click at [311, 132] on div "Upload" at bounding box center [308, 125] width 20 height 22
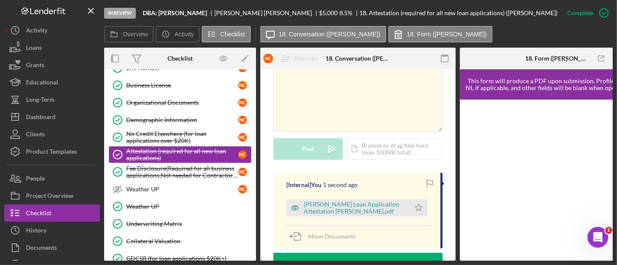
scroll to position [191, 0]
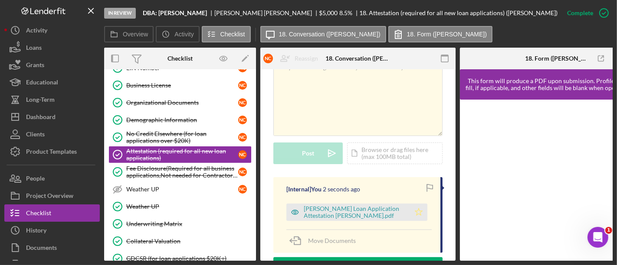
click at [417, 213] on icon "Icon/Star" at bounding box center [418, 212] width 17 height 17
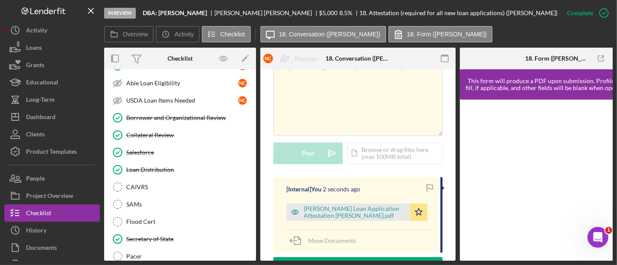
scroll to position [1011, 0]
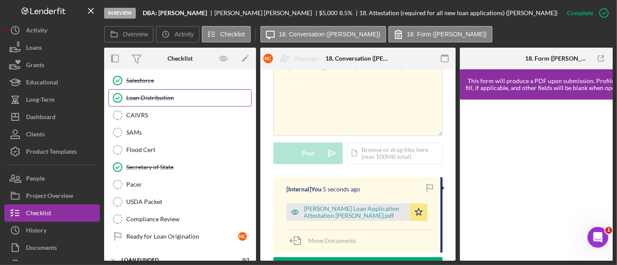
click at [160, 89] on link "Loan Distribution Loan Distribution" at bounding box center [179, 97] width 143 height 17
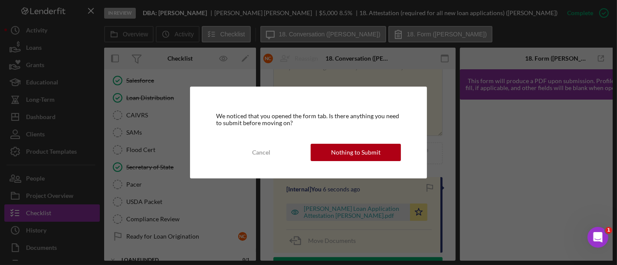
click at [351, 165] on div "We noticed that you opened the form tab. Is there anything you need to submit b…" at bounding box center [308, 133] width 237 height 92
click at [343, 157] on div "Nothing to Submit" at bounding box center [355, 152] width 49 height 17
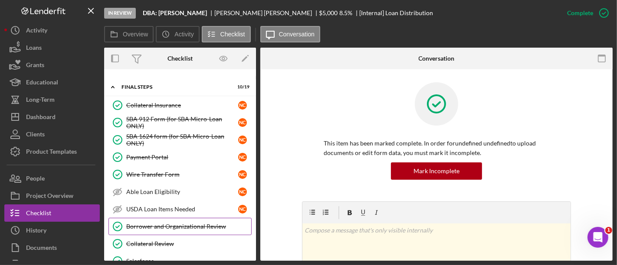
scroll to position [824, 0]
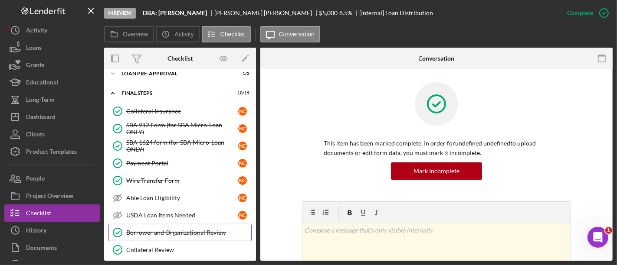
click at [167, 122] on div "SBA 912 Form (for SBA Micro-Loan ONLY)" at bounding box center [182, 129] width 112 height 14
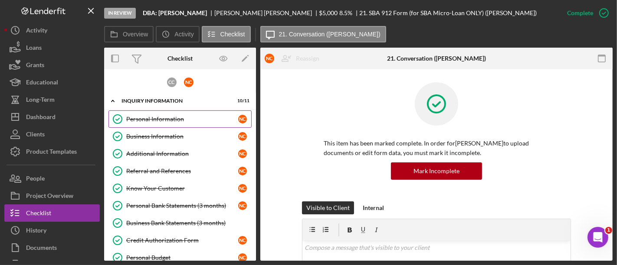
click at [164, 119] on div "Personal Information" at bounding box center [182, 119] width 112 height 7
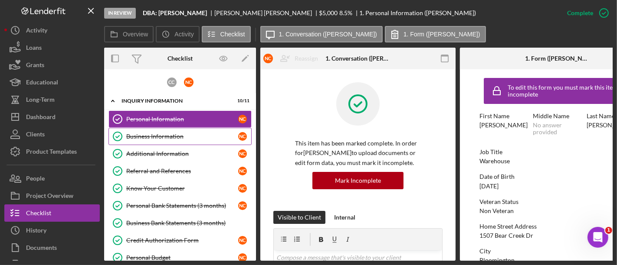
click at [165, 131] on link "Business Information Business Information N C" at bounding box center [179, 136] width 143 height 17
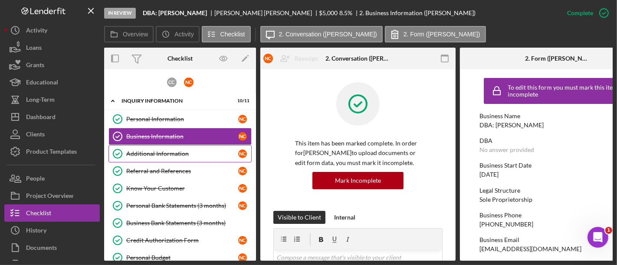
click at [172, 155] on div "Additional Information" at bounding box center [182, 154] width 112 height 7
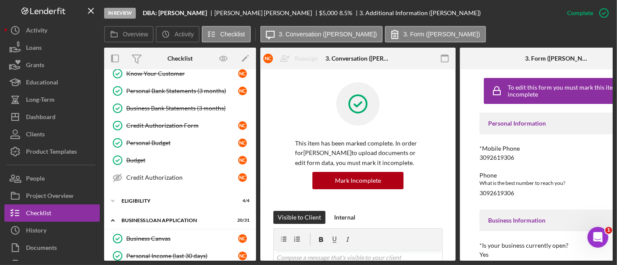
scroll to position [200, 0]
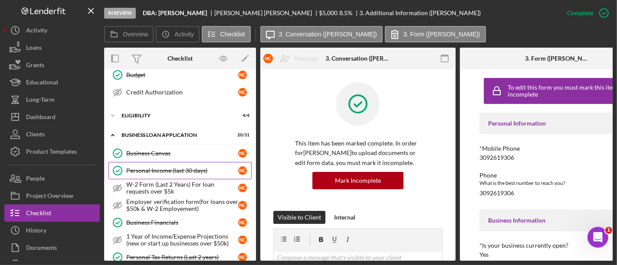
click at [173, 172] on link "Personal Income (last 30 days) Personal Income (last 30 days) N C" at bounding box center [179, 170] width 143 height 17
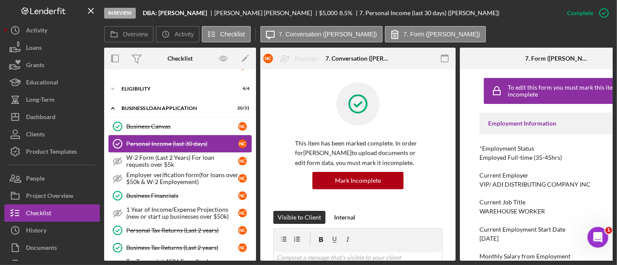
scroll to position [219, 0]
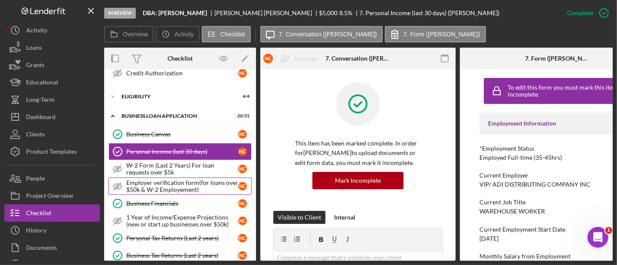
click at [196, 186] on div "Employer verification form(for loans over $50k & W-2 Employement)" at bounding box center [182, 187] width 112 height 14
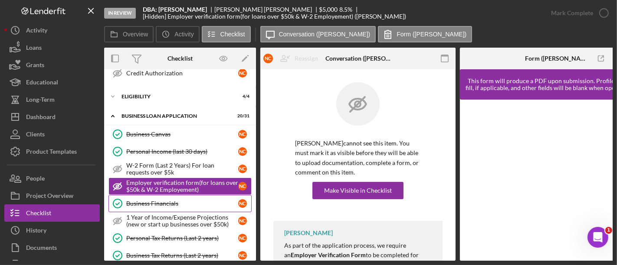
click at [189, 202] on div "Business Financials" at bounding box center [182, 203] width 112 height 7
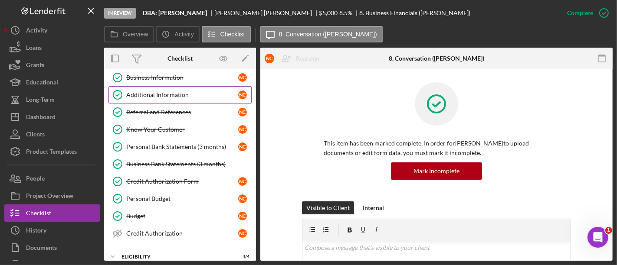
scroll to position [58, 0]
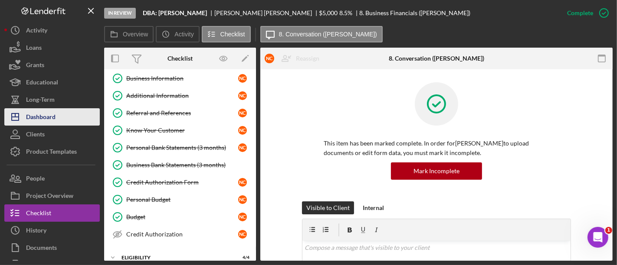
click at [57, 117] on button "Icon/Dashboard Dashboard" at bounding box center [51, 116] width 95 height 17
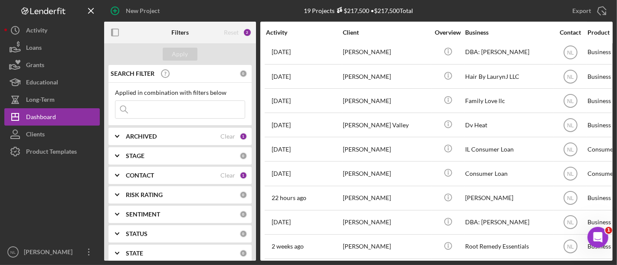
scroll to position [128, 0]
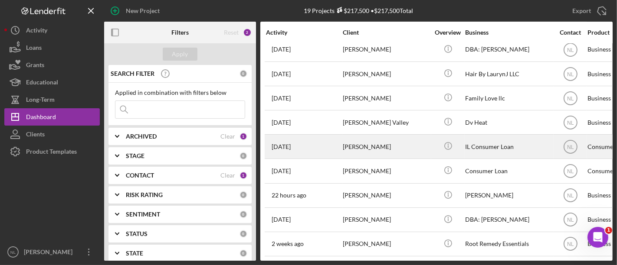
click at [349, 137] on div "[PERSON_NAME]" at bounding box center [386, 146] width 87 height 23
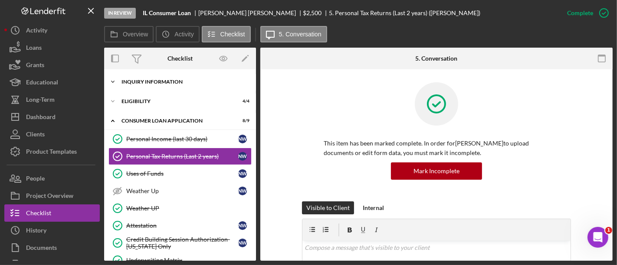
click at [160, 88] on div "Icon/Expander Inquiry Information 7 / 8" at bounding box center [180, 81] width 152 height 17
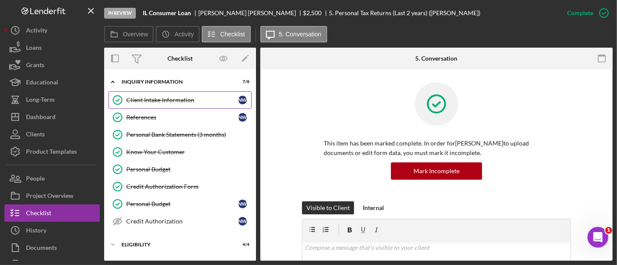
click at [160, 105] on link "Client Intake Information Client Intake Information N W" at bounding box center [179, 100] width 143 height 17
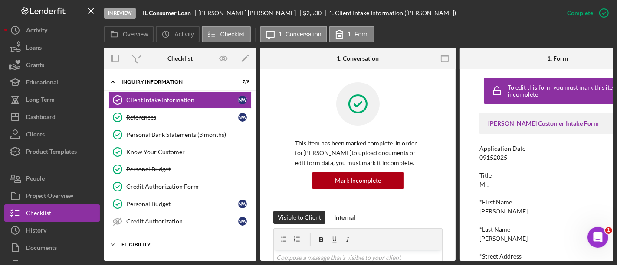
scroll to position [234, 0]
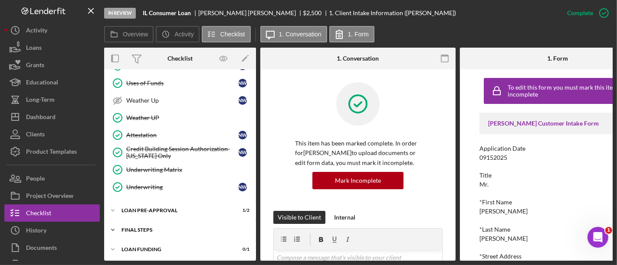
click at [155, 228] on div "FINAL STEPS" at bounding box center [183, 230] width 124 height 5
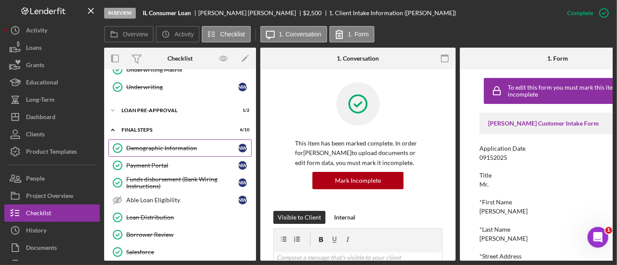
click at [150, 145] on div "Demographic Information" at bounding box center [182, 148] width 112 height 7
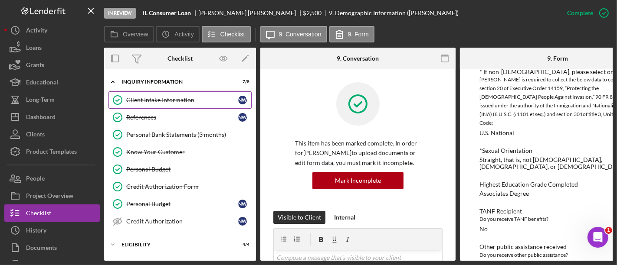
click at [157, 104] on link "Client Intake Information Client Intake Information N W" at bounding box center [179, 100] width 143 height 17
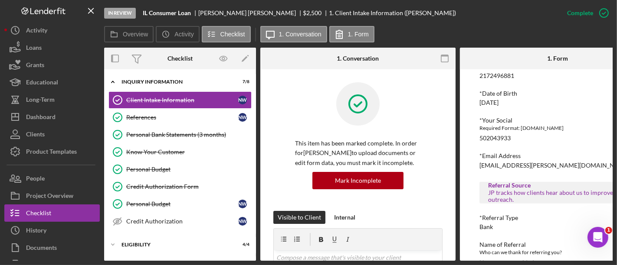
scroll to position [389, 0]
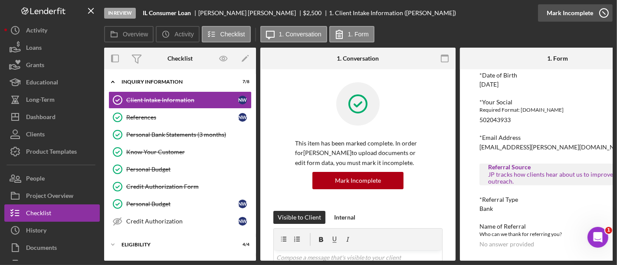
click at [561, 18] on div "Mark Incomplete" at bounding box center [569, 12] width 46 height 17
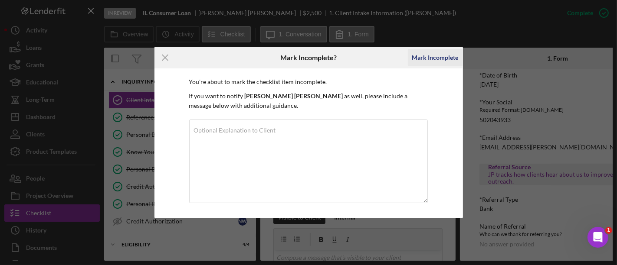
click at [432, 62] on div "Mark Incomplete" at bounding box center [435, 57] width 46 height 17
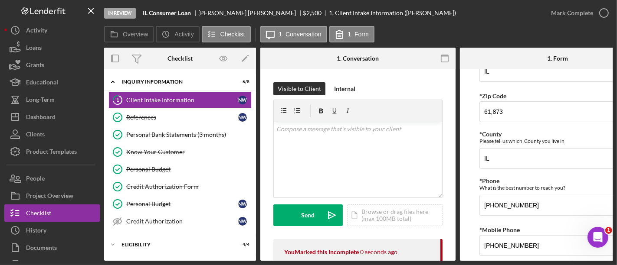
scroll to position [717, 0]
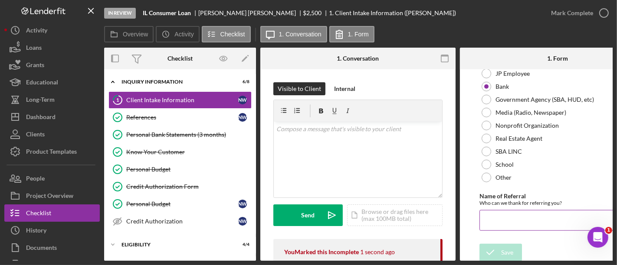
click at [517, 219] on input "Name of Referral" at bounding box center [557, 220] width 156 height 21
click at [535, 217] on input "Bank of Springfield" at bounding box center [557, 220] width 156 height 21
type input "Bank of Springfield"
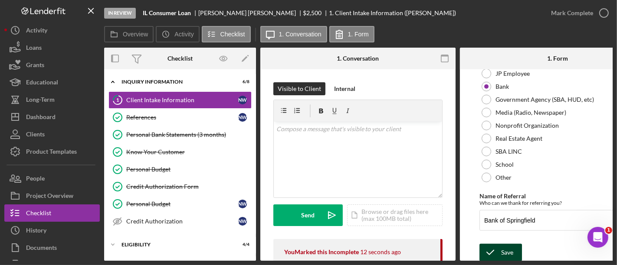
click at [504, 254] on div "Save" at bounding box center [507, 252] width 12 height 17
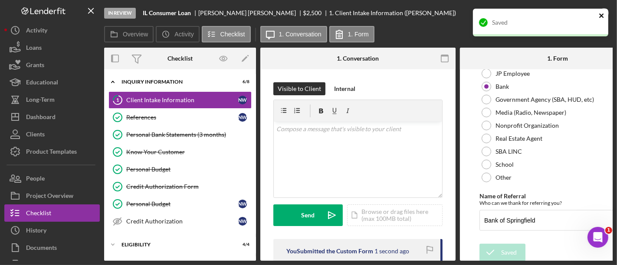
click at [601, 13] on icon "close" at bounding box center [602, 15] width 6 height 7
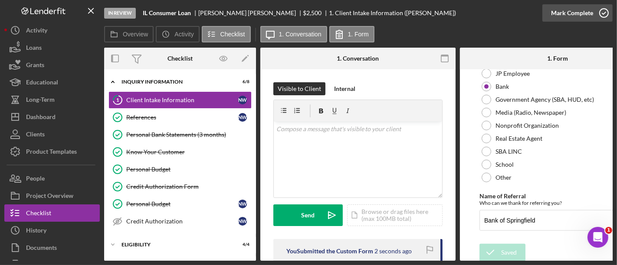
click at [579, 13] on div "Mark Complete" at bounding box center [572, 12] width 42 height 17
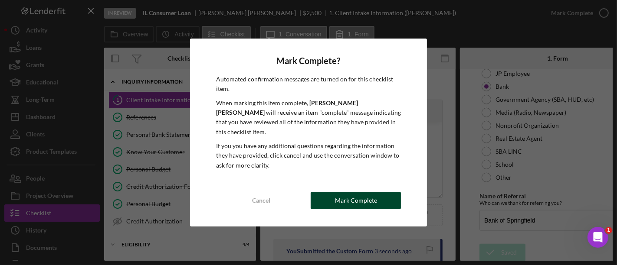
click at [328, 193] on button "Mark Complete" at bounding box center [356, 200] width 90 height 17
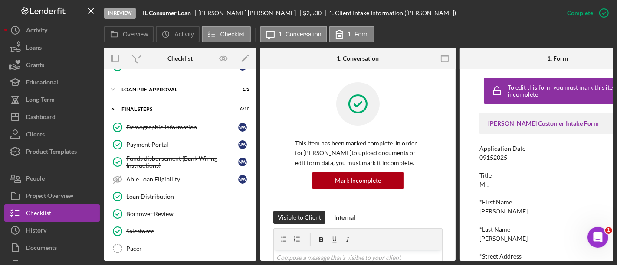
scroll to position [401, 0]
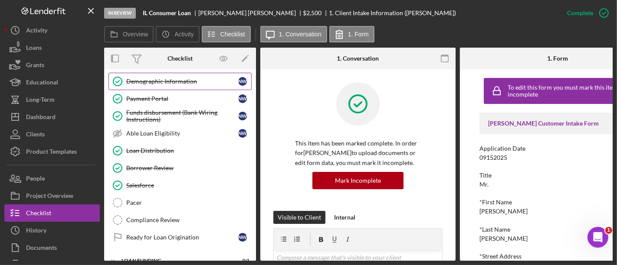
click at [174, 79] on div "Demographic Information" at bounding box center [182, 81] width 112 height 7
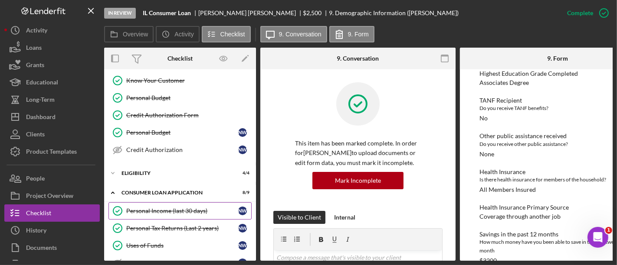
scroll to position [70, 0]
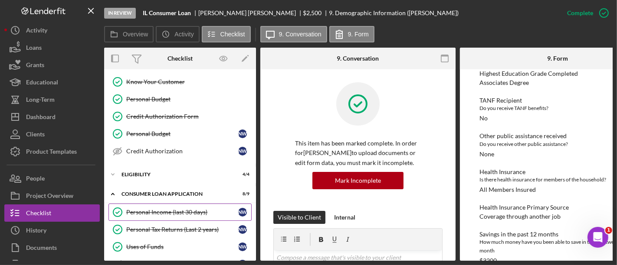
click at [177, 209] on div "Personal Income (last 30 days)" at bounding box center [182, 212] width 112 height 7
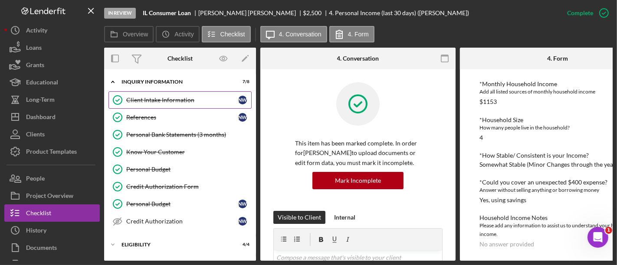
click at [152, 92] on link "Client Intake Information Client Intake Information N W" at bounding box center [179, 100] width 143 height 17
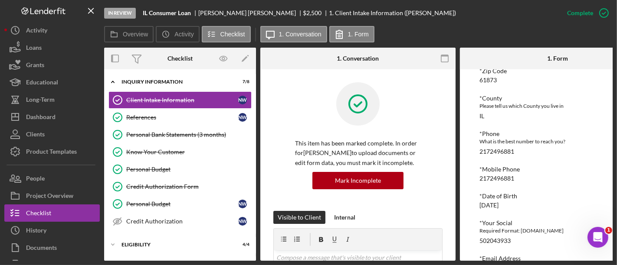
scroll to position [389, 0]
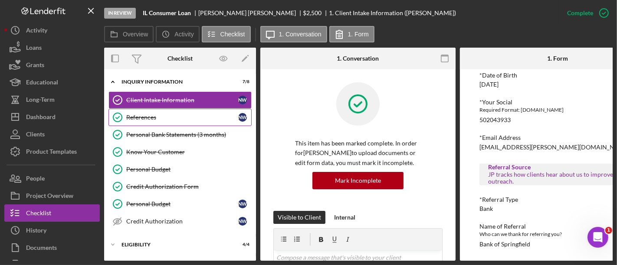
click at [182, 116] on div "References" at bounding box center [182, 117] width 112 height 7
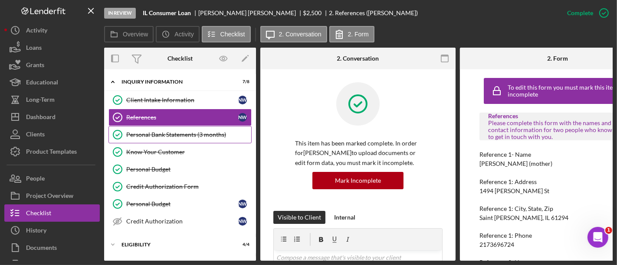
click at [182, 137] on div "Personal Bank Statements (3 months)" at bounding box center [188, 134] width 125 height 7
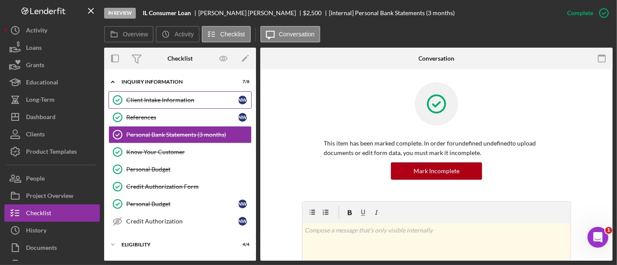
click at [155, 95] on link "Client Intake Information Client Intake Information N W" at bounding box center [179, 100] width 143 height 17
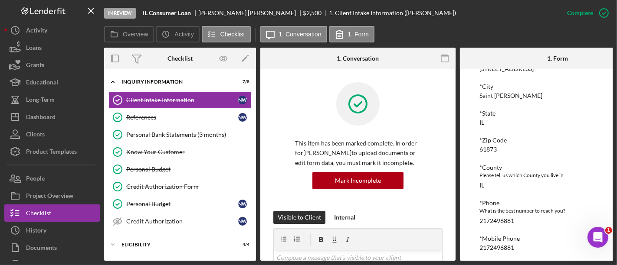
scroll to position [196, 0]
click at [490, 148] on div "61873" at bounding box center [487, 150] width 17 height 7
copy div "61873"
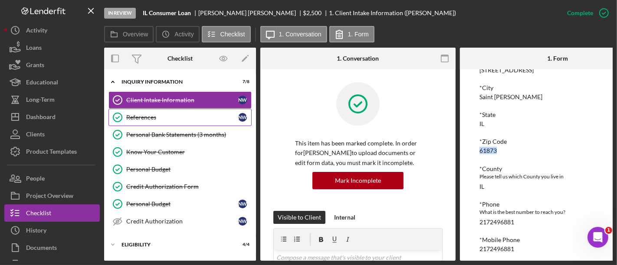
click at [153, 112] on link "References References N W" at bounding box center [179, 117] width 143 height 17
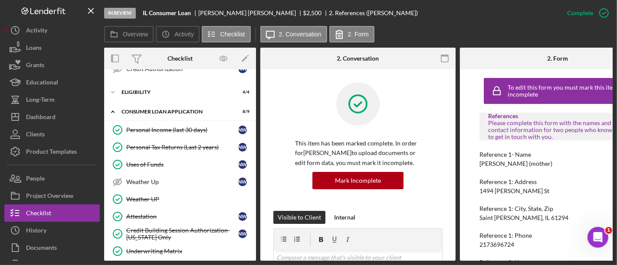
scroll to position [152, 0]
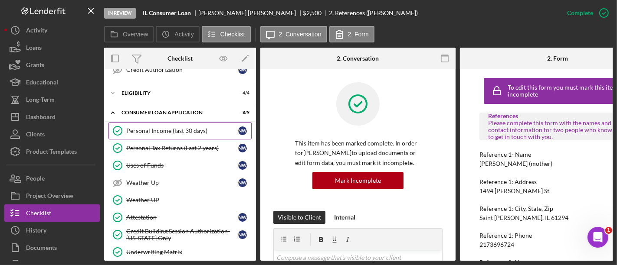
click at [180, 128] on div "Personal Income (last 30 days)" at bounding box center [182, 131] width 112 height 7
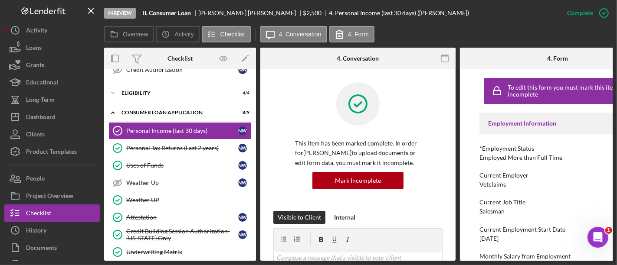
scroll to position [51, 0]
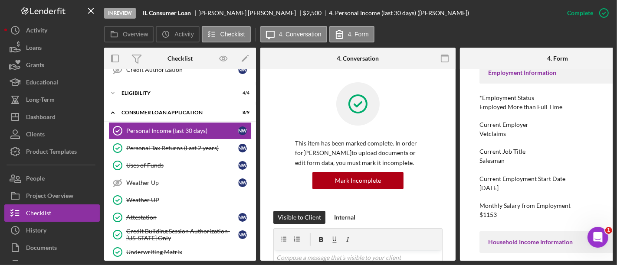
click at [497, 189] on div "[DATE]" at bounding box center [488, 188] width 19 height 7
copy div "[DATE]"
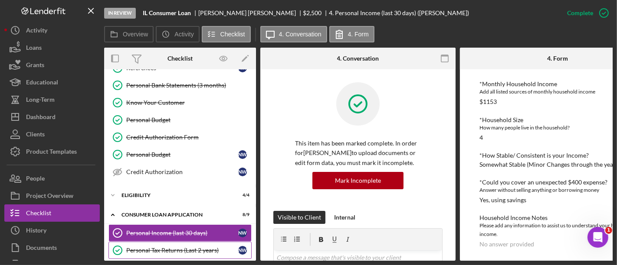
scroll to position [41, 0]
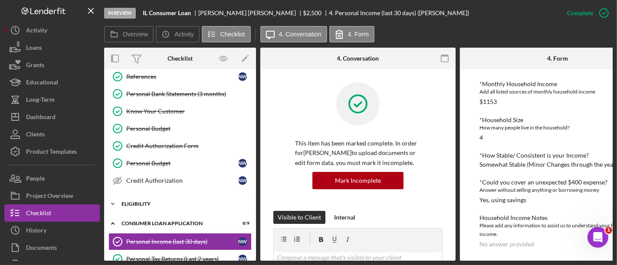
click at [165, 206] on div "Icon/Expander Eligibility 4 / 4" at bounding box center [180, 204] width 152 height 17
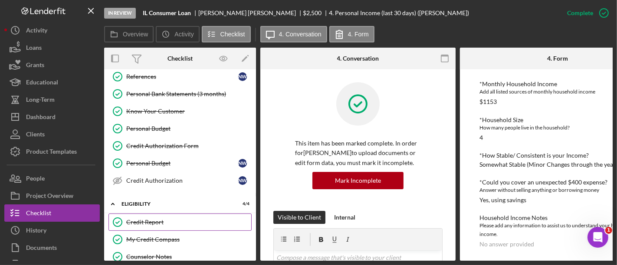
click at [166, 219] on div "Credit Report" at bounding box center [188, 222] width 125 height 7
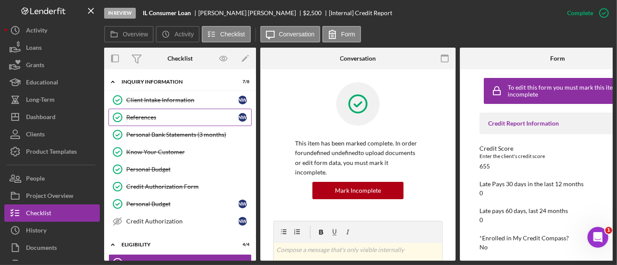
click at [148, 119] on div "References" at bounding box center [182, 117] width 112 height 7
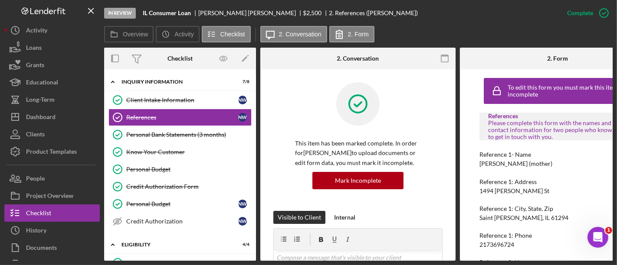
click at [499, 166] on div "[PERSON_NAME] (mother)" at bounding box center [515, 163] width 73 height 7
click at [495, 165] on div "[PERSON_NAME] (mother)" at bounding box center [515, 163] width 73 height 7
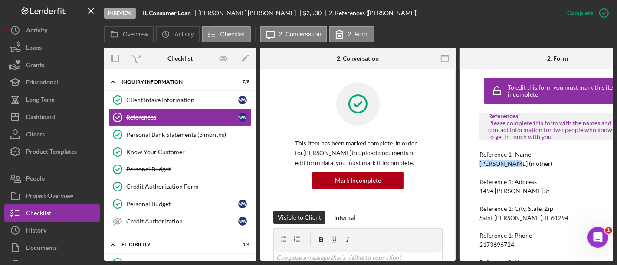
drag, startPoint x: 513, startPoint y: 165, endPoint x: 477, endPoint y: 163, distance: 35.6
click at [477, 163] on div "To edit this form you must mark this item incomplete References Please complete…" at bounding box center [557, 165] width 195 height 192
drag, startPoint x: 488, startPoint y: 163, endPoint x: 497, endPoint y: 244, distance: 81.5
click at [497, 244] on div "2173696724" at bounding box center [496, 245] width 35 height 7
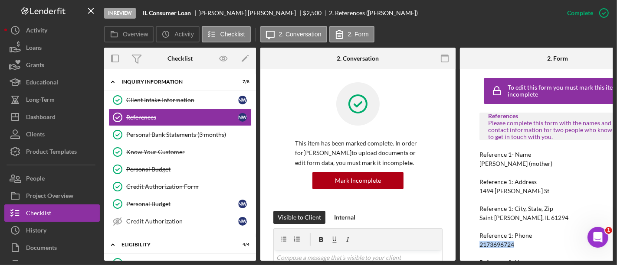
scroll to position [110, 0]
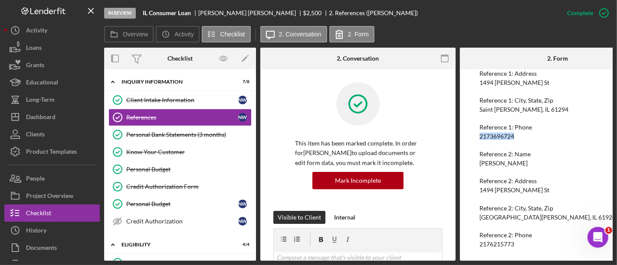
click at [500, 245] on div "2176215773" at bounding box center [496, 244] width 35 height 7
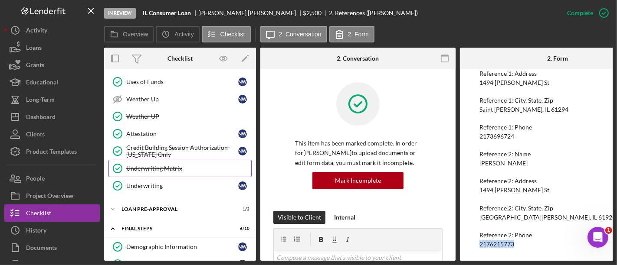
scroll to position [310, 0]
click at [161, 165] on div "Underwriting Matrix" at bounding box center [188, 168] width 125 height 7
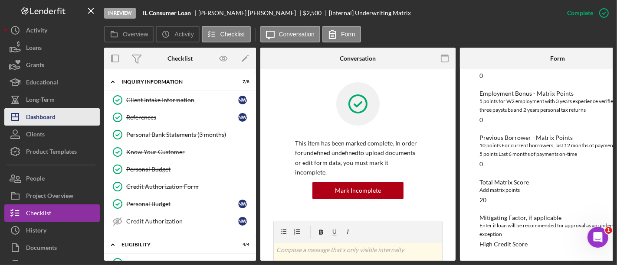
click at [67, 117] on button "Icon/Dashboard Dashboard" at bounding box center [51, 116] width 95 height 17
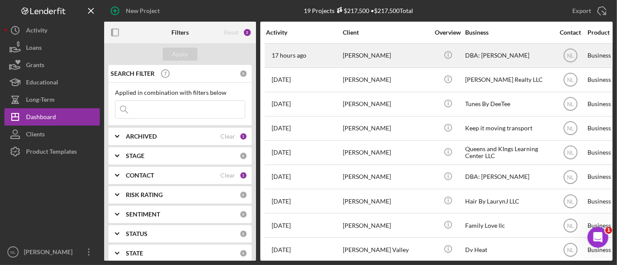
click at [369, 61] on div "[PERSON_NAME]" at bounding box center [386, 55] width 87 height 23
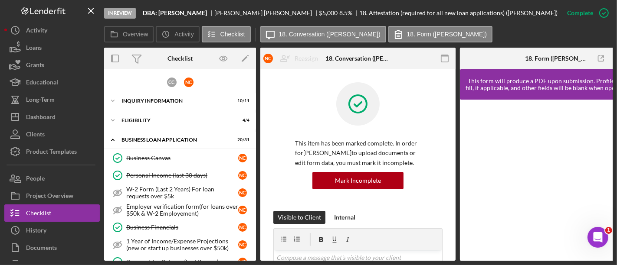
scroll to position [369, 0]
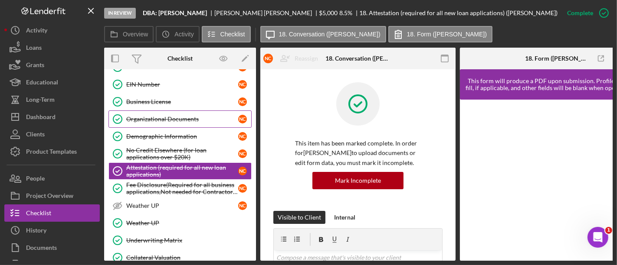
click at [152, 117] on div "Organizational Documents" at bounding box center [182, 119] width 112 height 7
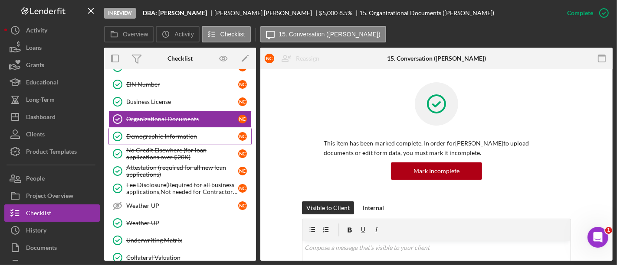
click at [154, 133] on div "Demographic Information" at bounding box center [182, 136] width 112 height 7
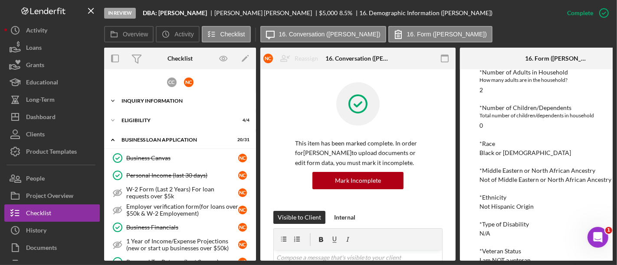
click at [154, 98] on div "INQUIRY INFORMATION" at bounding box center [183, 100] width 124 height 5
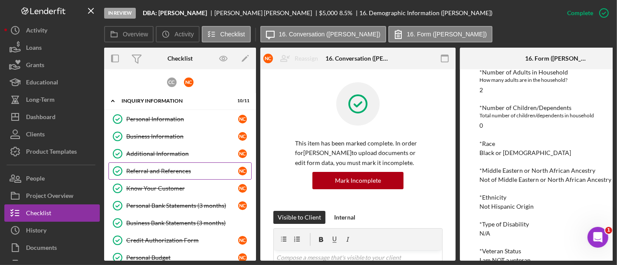
click at [174, 171] on div "Referral and References" at bounding box center [182, 171] width 112 height 7
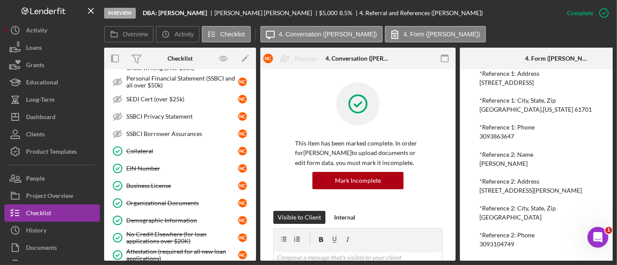
scroll to position [519, 0]
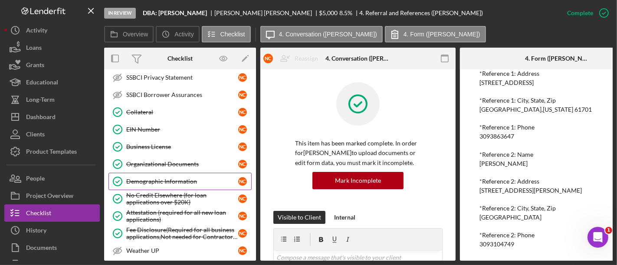
click at [164, 178] on div "Demographic Information" at bounding box center [182, 181] width 112 height 7
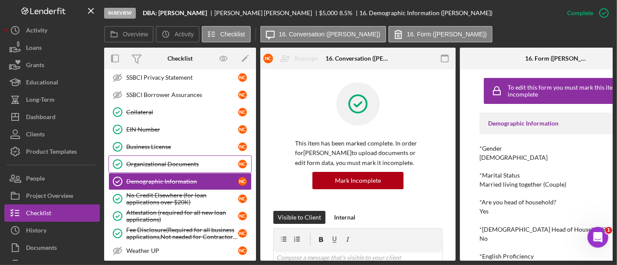
click at [166, 156] on link "Organizational Documents Organizational Documents N C" at bounding box center [179, 164] width 143 height 17
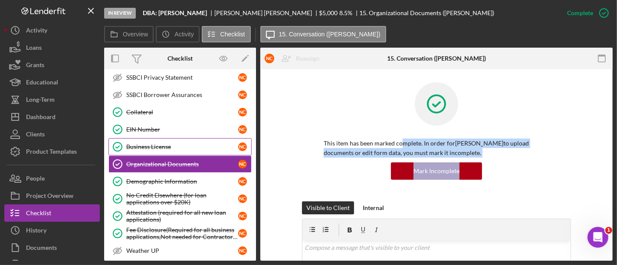
drag, startPoint x: 505, startPoint y: 164, endPoint x: 235, endPoint y: 142, distance: 271.5
click at [235, 142] on div "Overview Internal Workflow Stage In Review Icon/Dropdown Arrow Archive (can una…" at bounding box center [358, 154] width 508 height 213
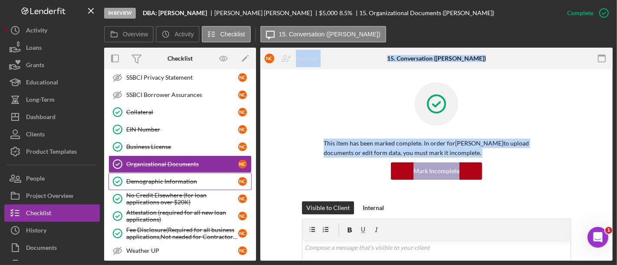
click at [167, 178] on div "Demographic Information" at bounding box center [182, 181] width 112 height 7
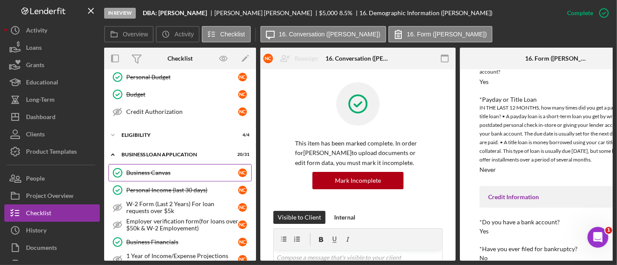
scroll to position [179, 0]
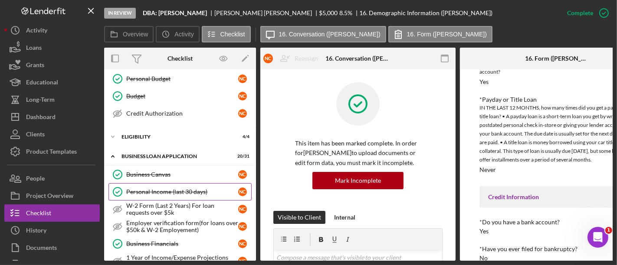
click at [199, 189] on div "Personal Income (last 30 days)" at bounding box center [182, 192] width 112 height 7
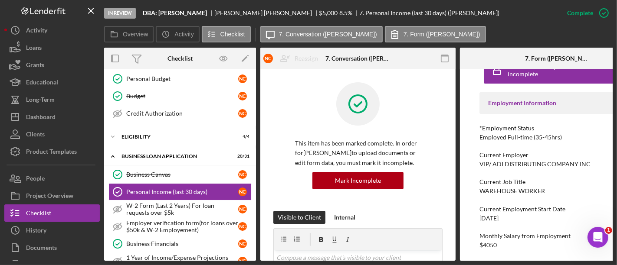
scroll to position [23, 0]
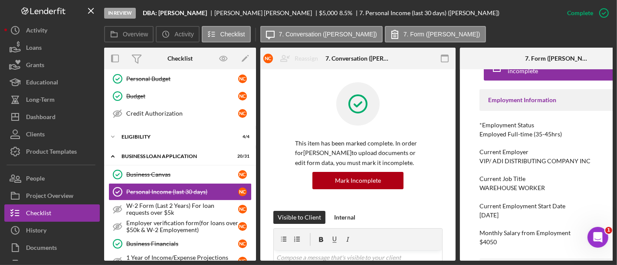
click at [502, 187] on div "WAREHOUSE WORKER" at bounding box center [511, 188] width 65 height 7
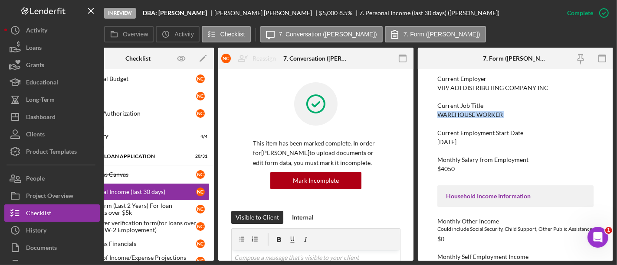
scroll to position [95, 0]
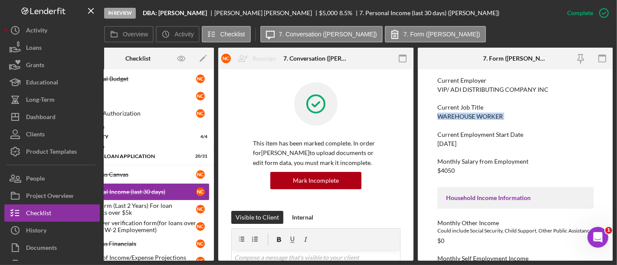
click at [456, 146] on div "[DATE]" at bounding box center [446, 144] width 19 height 7
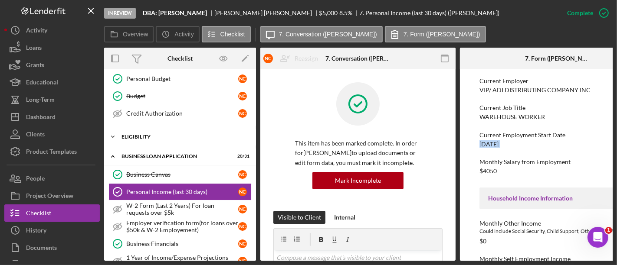
click at [144, 128] on div "Icon/Expander ELIGIBILITY 4 / 4" at bounding box center [180, 136] width 152 height 17
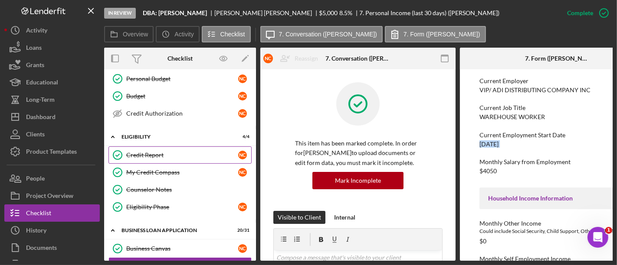
click at [151, 152] on div "Credit Report" at bounding box center [182, 155] width 112 height 7
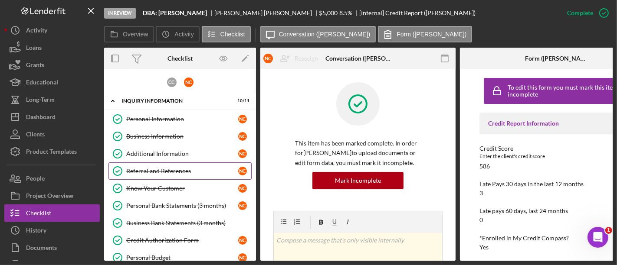
click at [164, 170] on div "Referral and References" at bounding box center [182, 171] width 112 height 7
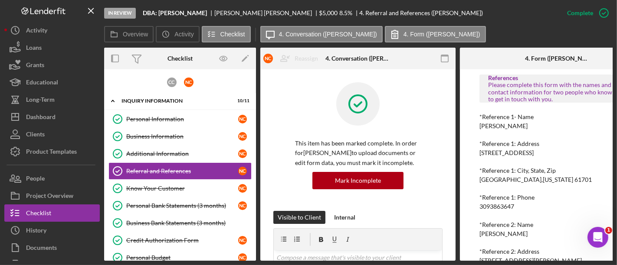
scroll to position [146, 0]
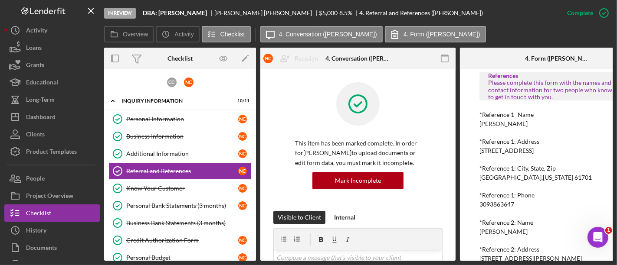
click at [494, 207] on div "3093863647" at bounding box center [496, 204] width 35 height 7
drag, startPoint x: 504, startPoint y: 209, endPoint x: 514, endPoint y: 204, distance: 10.9
click at [514, 204] on div "3093863647" at bounding box center [496, 204] width 35 height 7
click at [511, 204] on div "3093863647" at bounding box center [496, 204] width 35 height 7
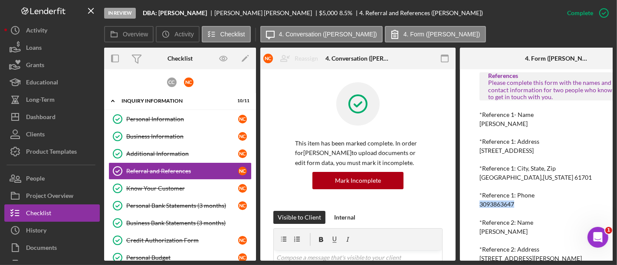
click at [511, 204] on div "3093863647" at bounding box center [496, 204] width 35 height 7
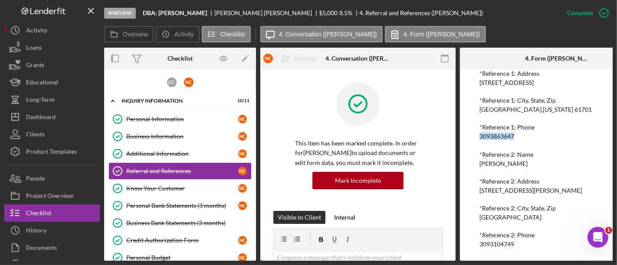
click at [499, 241] on div "3093104749" at bounding box center [496, 244] width 35 height 7
click at [171, 132] on link "Business Information Business Information N C" at bounding box center [179, 136] width 143 height 17
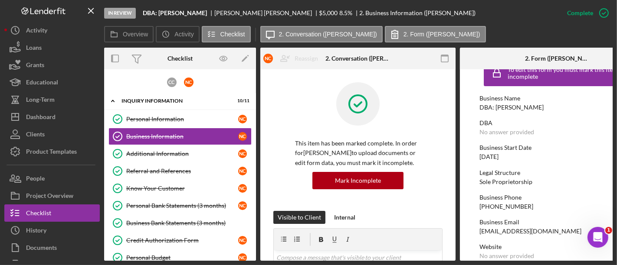
scroll to position [17, 0]
click at [489, 157] on div "[DATE]" at bounding box center [488, 157] width 19 height 7
click at [160, 145] on link "Additional Information Additional Information N C" at bounding box center [179, 153] width 143 height 17
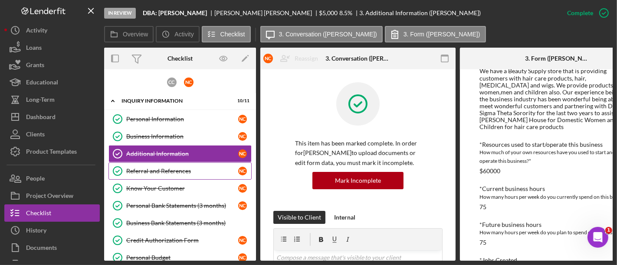
scroll to position [324, 0]
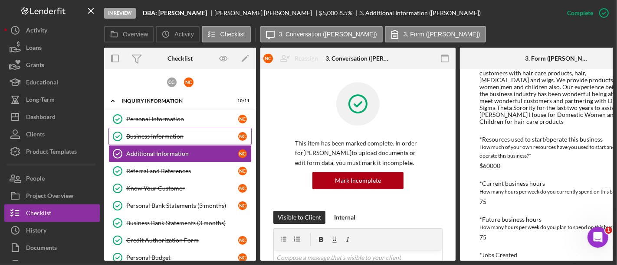
click at [203, 132] on link "Business Information Business Information N C" at bounding box center [179, 136] width 143 height 17
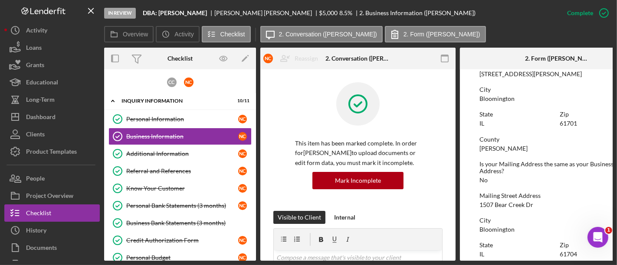
scroll to position [669, 0]
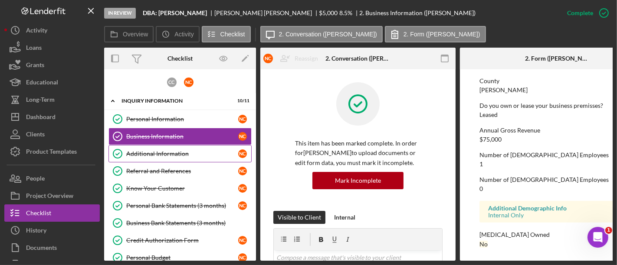
click at [204, 153] on div "Additional Information" at bounding box center [182, 154] width 112 height 7
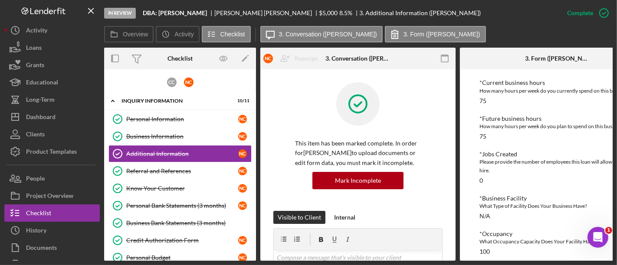
scroll to position [461, 0]
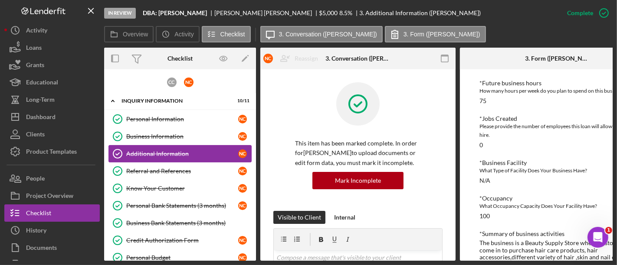
click at [202, 151] on div "Additional Information" at bounding box center [182, 154] width 112 height 7
click at [198, 139] on div "Business Information" at bounding box center [182, 136] width 112 height 7
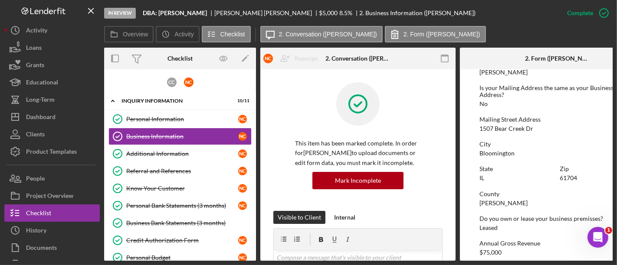
scroll to position [566, 0]
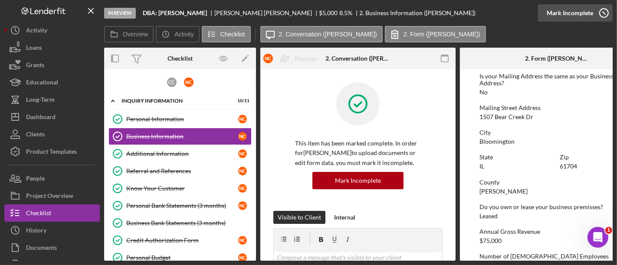
click at [571, 18] on div "Mark Incomplete" at bounding box center [569, 12] width 46 height 17
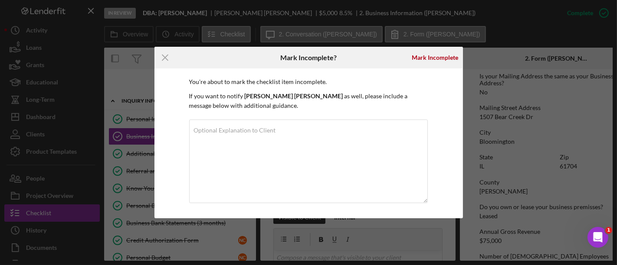
click at [431, 67] on div "Mark Incomplete" at bounding box center [435, 58] width 55 height 22
click at [432, 62] on div "Mark Incomplete" at bounding box center [435, 57] width 46 height 17
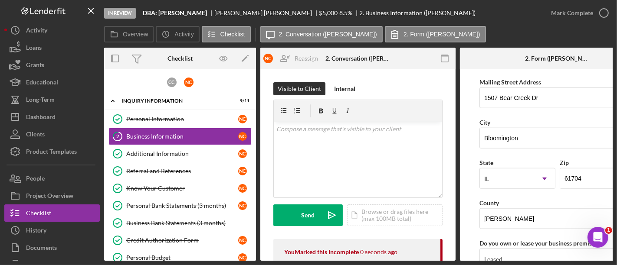
scroll to position [1050, 0]
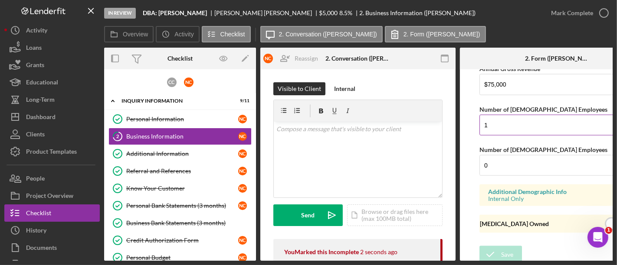
click at [499, 124] on input "1" at bounding box center [557, 125] width 156 height 21
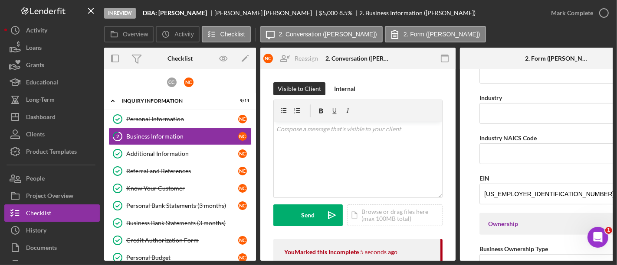
scroll to position [262, 0]
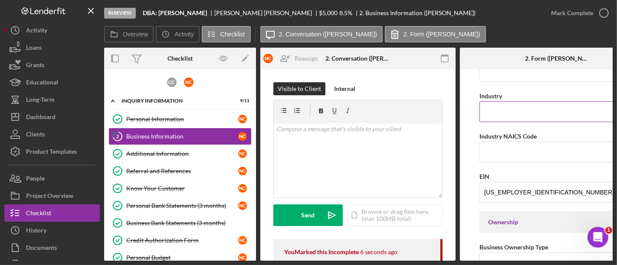
type input "3"
click at [494, 106] on input "Industry" at bounding box center [557, 111] width 156 height 21
type input "Beauty Supply"
click at [490, 148] on input "Industry NAICS Code" at bounding box center [557, 152] width 156 height 21
paste input "456120"
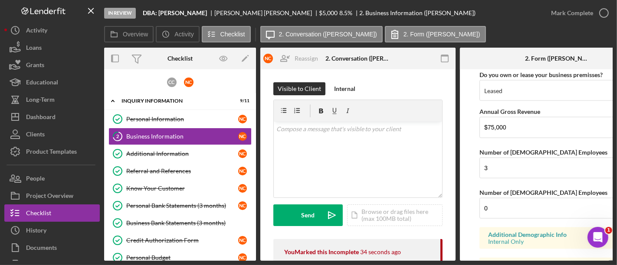
scroll to position [1050, 0]
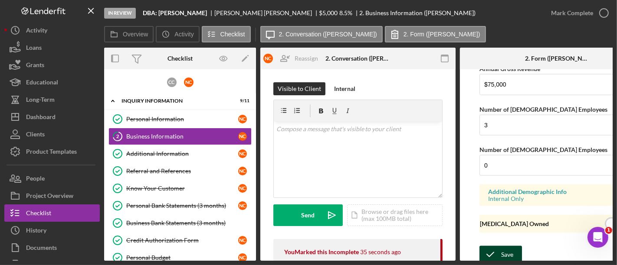
type input "456120"
click at [501, 246] on div "Save" at bounding box center [507, 254] width 12 height 17
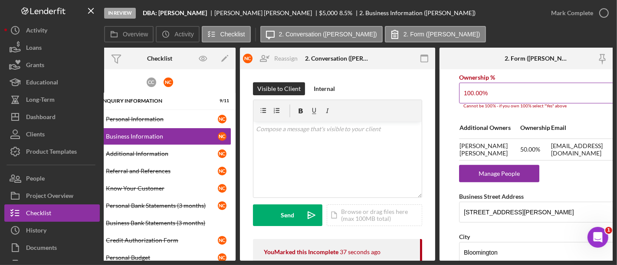
click at [501, 97] on input "100.00%" at bounding box center [537, 93] width 156 height 21
drag, startPoint x: 499, startPoint y: 95, endPoint x: 440, endPoint y: 103, distance: 59.9
click at [440, 103] on form "Business Name DBA: [PERSON_NAME] DBA Business Start Date [DATE] Legal Structure…" at bounding box center [536, 165] width 195 height 192
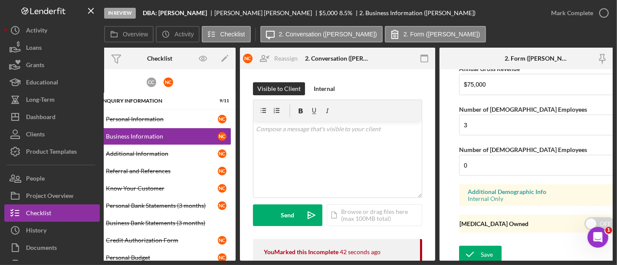
scroll to position [1050, 0]
click at [481, 247] on div "Save" at bounding box center [487, 254] width 12 height 17
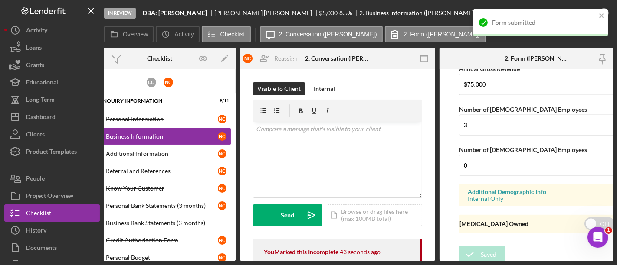
type input "50.00%"
click at [596, 16] on div "Form submitted" at bounding box center [537, 23] width 122 height 14
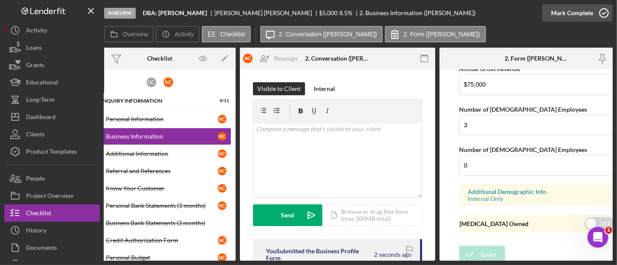
click at [573, 16] on div "Mark Complete" at bounding box center [572, 12] width 42 height 17
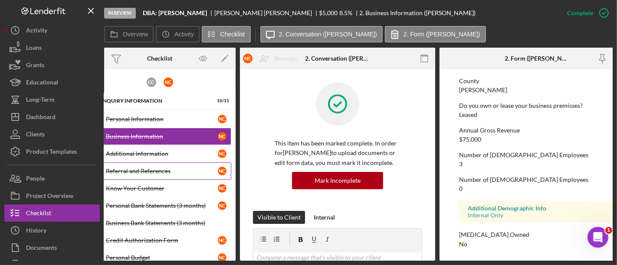
scroll to position [0, 0]
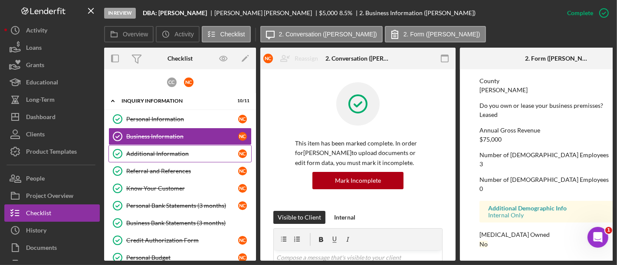
click at [179, 155] on div "Additional Information" at bounding box center [182, 154] width 112 height 7
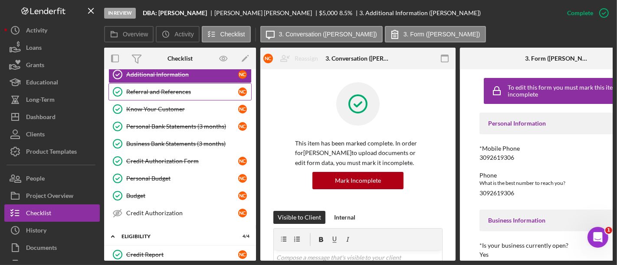
scroll to position [72, 0]
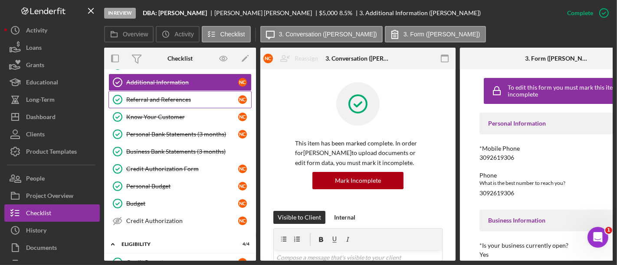
click at [159, 97] on div "Referral and References" at bounding box center [182, 99] width 112 height 7
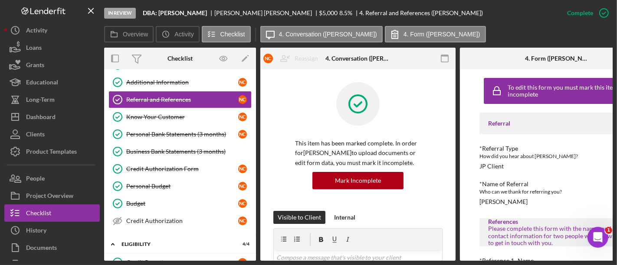
scroll to position [136, 0]
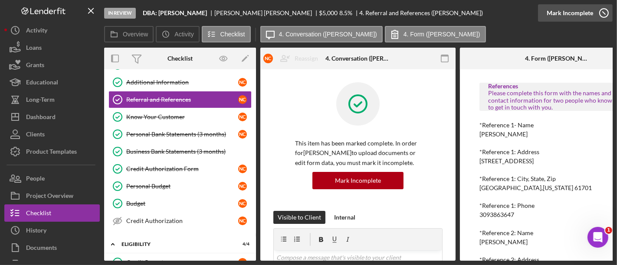
click at [583, 20] on div "Mark Incomplete" at bounding box center [569, 12] width 46 height 17
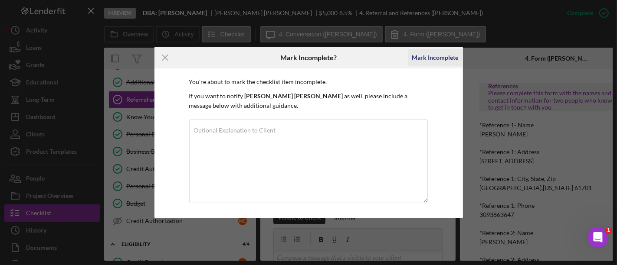
click at [444, 61] on div "Mark Incomplete" at bounding box center [435, 57] width 46 height 17
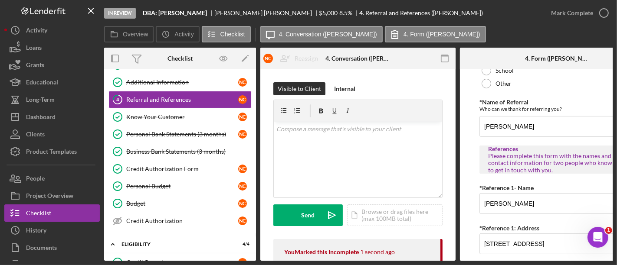
scroll to position [212, 0]
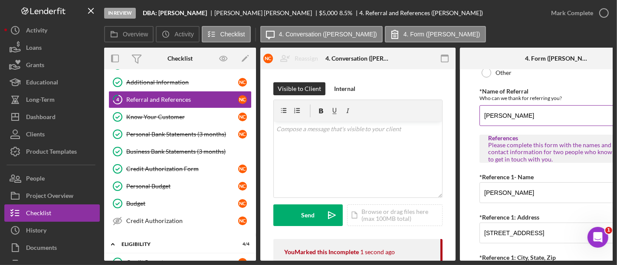
click at [533, 118] on input "[PERSON_NAME]" at bounding box center [557, 115] width 156 height 21
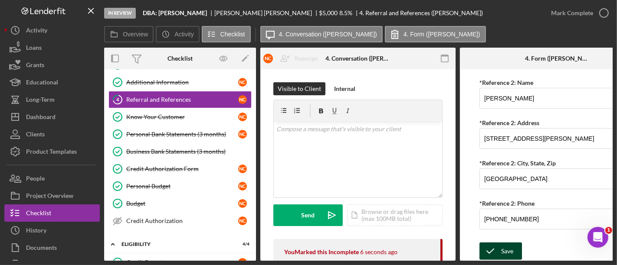
type input "[PERSON_NAME]"
click at [512, 243] on div "Save" at bounding box center [507, 251] width 12 height 17
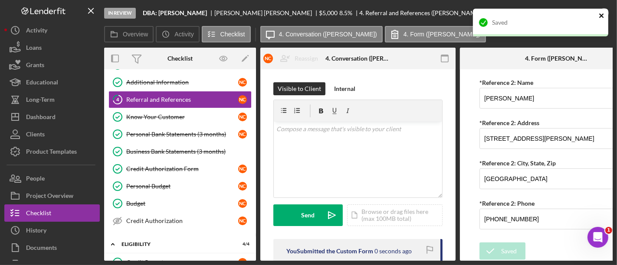
click at [601, 18] on icon "close" at bounding box center [602, 15] width 6 height 7
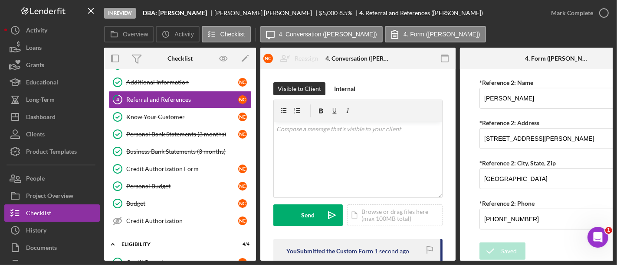
click at [584, 18] on div "In Review DBA: [PERSON_NAME] [PERSON_NAME] $5,000 $5,000 8.5 % 4. Referral and …" at bounding box center [308, 132] width 617 height 265
click at [584, 18] on div "Mark Complete" at bounding box center [572, 12] width 42 height 17
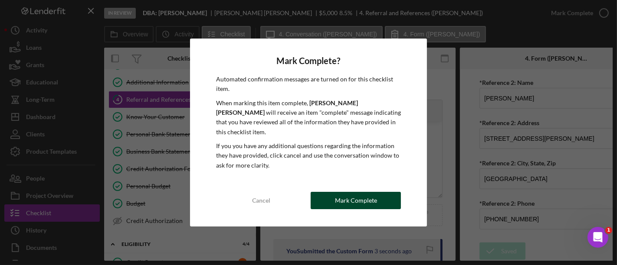
click at [321, 192] on button "Mark Complete" at bounding box center [356, 200] width 90 height 17
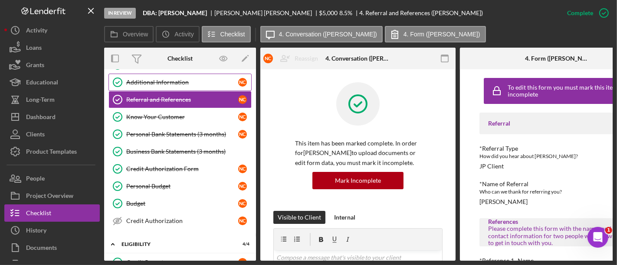
scroll to position [0, 0]
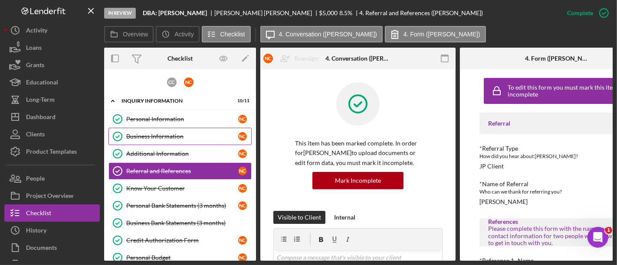
click at [154, 139] on div "Business Information" at bounding box center [182, 136] width 112 height 7
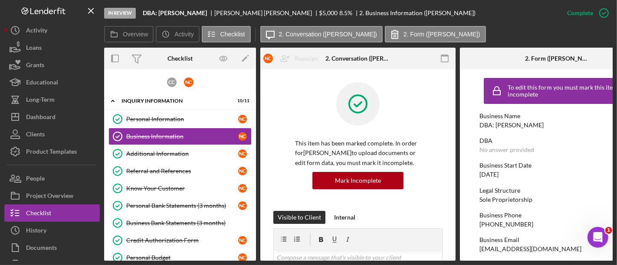
scroll to position [46, 0]
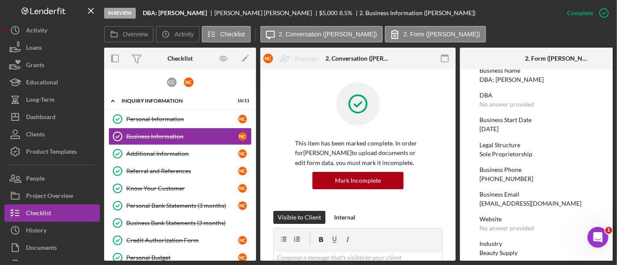
click at [502, 180] on div "[PHONE_NUMBER]" at bounding box center [506, 179] width 54 height 7
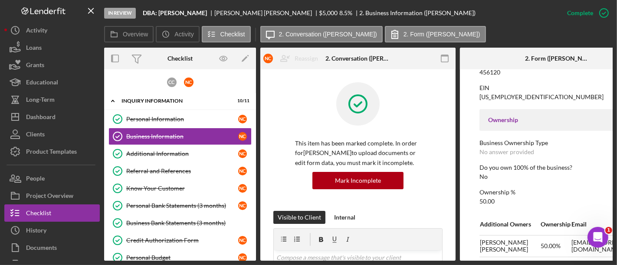
scroll to position [340, 0]
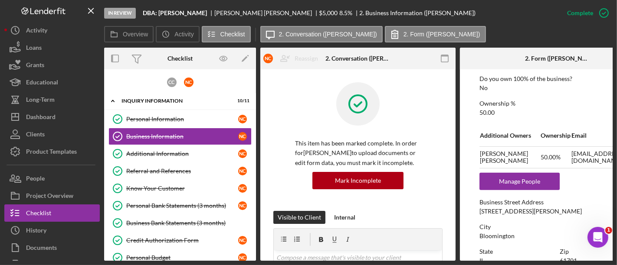
click at [509, 211] on div "[STREET_ADDRESS][PERSON_NAME]" at bounding box center [530, 211] width 102 height 7
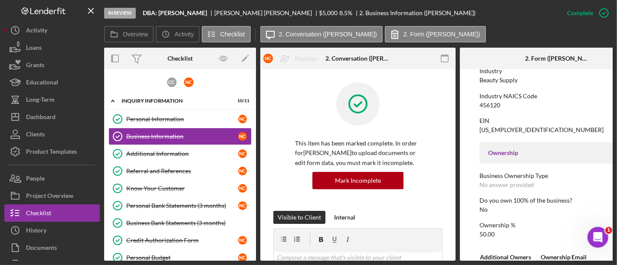
scroll to position [216, 0]
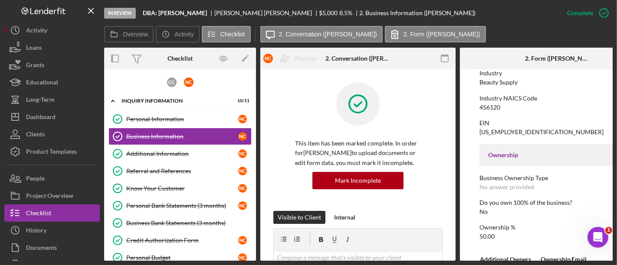
click at [492, 108] on div "456120" at bounding box center [489, 107] width 21 height 7
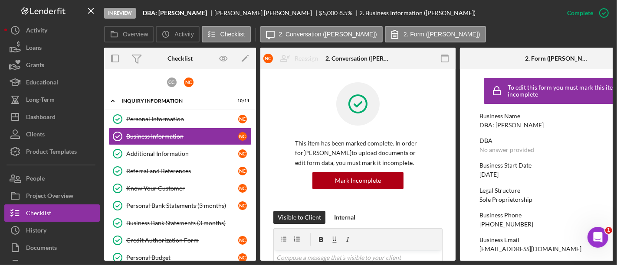
click at [493, 177] on div "[DATE]" at bounding box center [488, 174] width 19 height 7
click at [162, 163] on link "Referral and References Referral and References N C" at bounding box center [179, 171] width 143 height 17
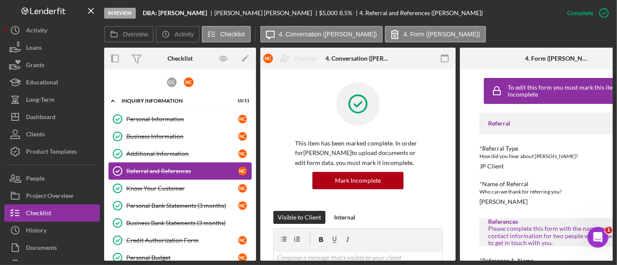
click at [162, 163] on link "Referral and References Referral and References N C" at bounding box center [179, 171] width 143 height 17
click at [160, 160] on link "Additional Information Additional Information N C" at bounding box center [179, 153] width 143 height 17
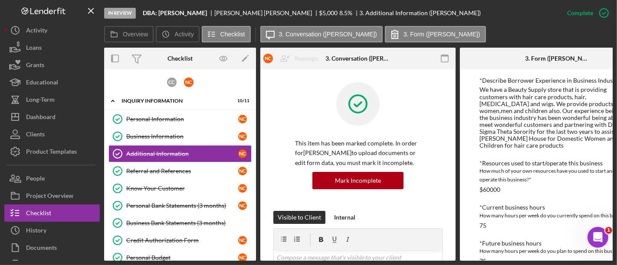
scroll to position [301, 0]
click at [513, 116] on div "We have a Beauty Supply store that is providing customers with hair care produc…" at bounding box center [557, 117] width 156 height 63
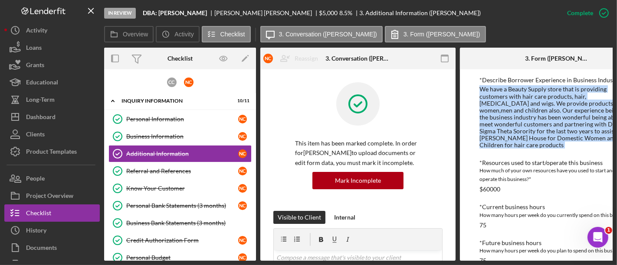
scroll to position [529, 0]
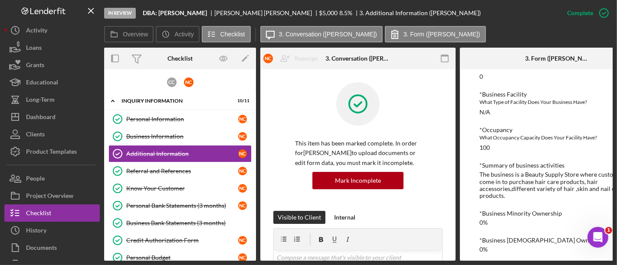
click at [526, 177] on div "The business is a Beauty Supply Store where customers come in to purchase hair …" at bounding box center [557, 185] width 156 height 28
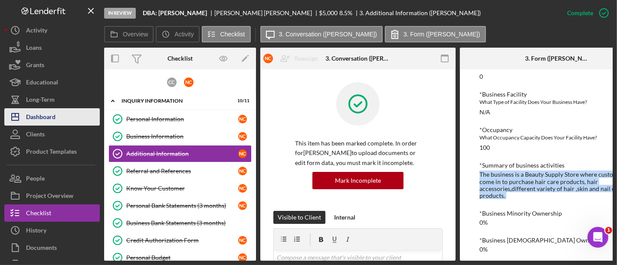
click at [61, 112] on button "Icon/Dashboard Dashboard" at bounding box center [51, 116] width 95 height 17
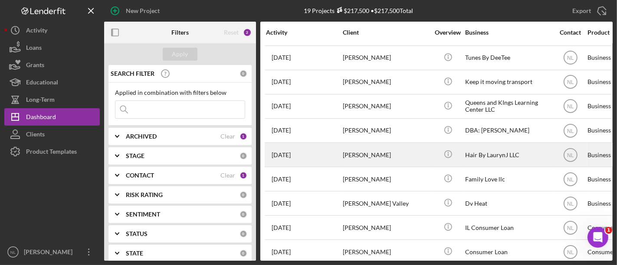
scroll to position [96, 0]
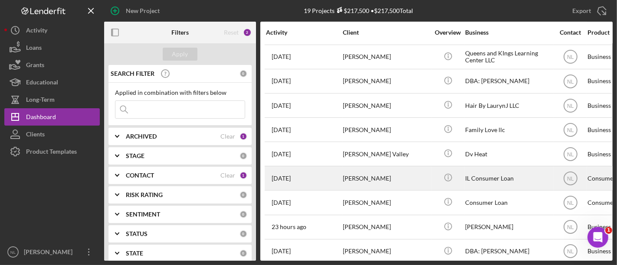
click at [353, 180] on div "[PERSON_NAME]" at bounding box center [386, 178] width 87 height 23
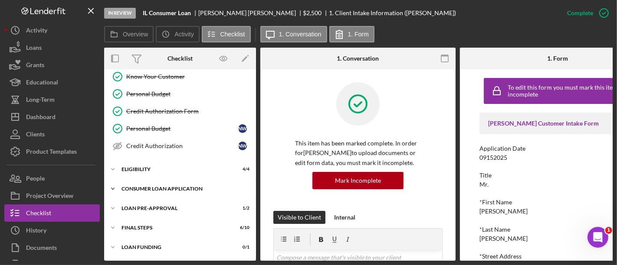
click at [153, 189] on div "Consumer Loan Application" at bounding box center [183, 188] width 124 height 5
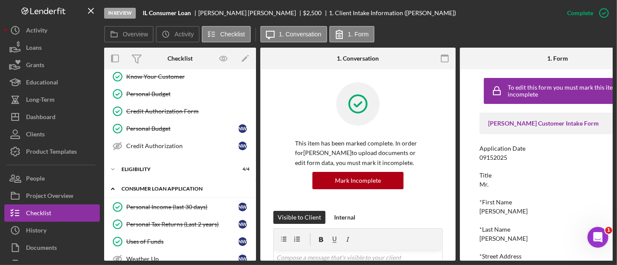
scroll to position [234, 0]
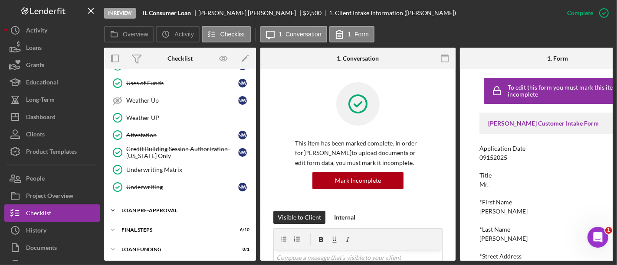
click at [184, 208] on div "Loan Pre-Approval" at bounding box center [183, 210] width 124 height 5
click at [171, 226] on div "Loan Approval" at bounding box center [188, 229] width 125 height 7
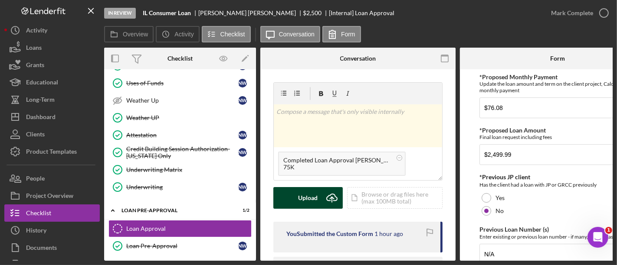
click at [311, 205] on div "Upload" at bounding box center [308, 198] width 20 height 22
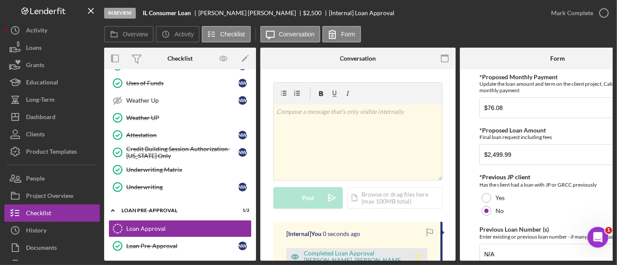
click at [416, 249] on icon "Icon/Star" at bounding box center [418, 257] width 17 height 17
click at [556, 22] on div "Mark Complete" at bounding box center [577, 13] width 70 height 26
click at [556, 20] on div "Mark Complete" at bounding box center [572, 12] width 42 height 17
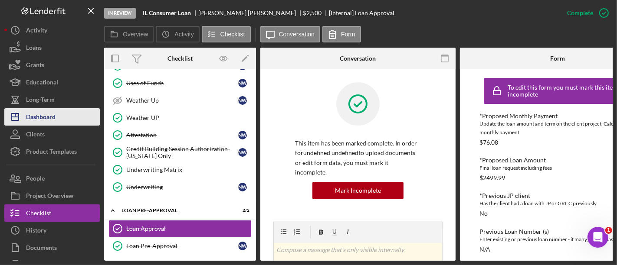
click at [85, 118] on button "Icon/Dashboard Dashboard" at bounding box center [51, 116] width 95 height 17
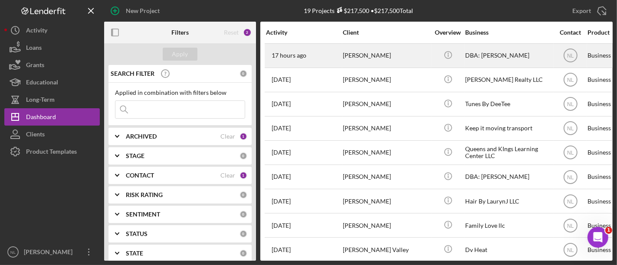
click at [360, 57] on div "[PERSON_NAME]" at bounding box center [386, 55] width 87 height 23
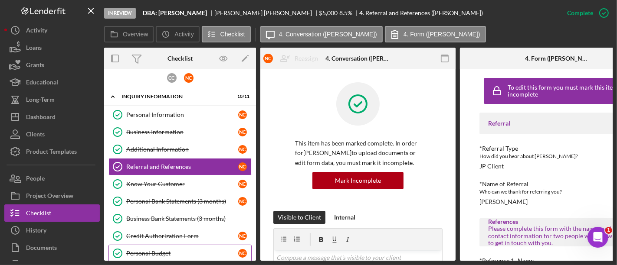
scroll to position [146, 0]
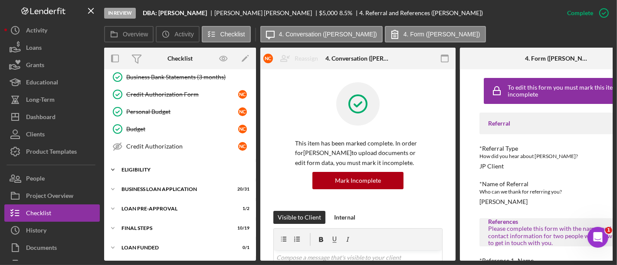
click at [157, 171] on div "Icon/Expander ELIGIBILITY 4 / 4" at bounding box center [180, 169] width 152 height 17
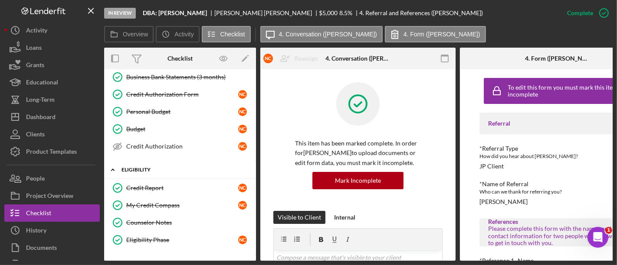
scroll to position [219, 0]
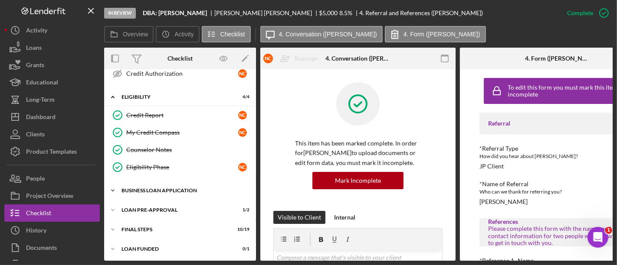
click at [158, 184] on div "Icon/Expander BUSINESS LOAN APPLICATION 20 / 31" at bounding box center [180, 190] width 152 height 17
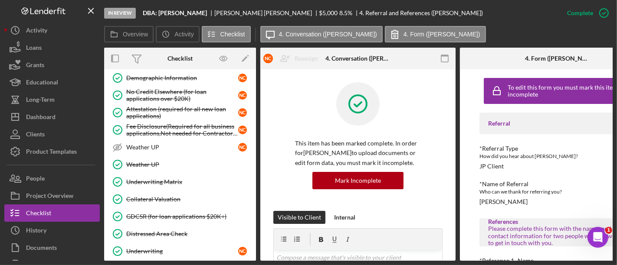
scroll to position [755, 0]
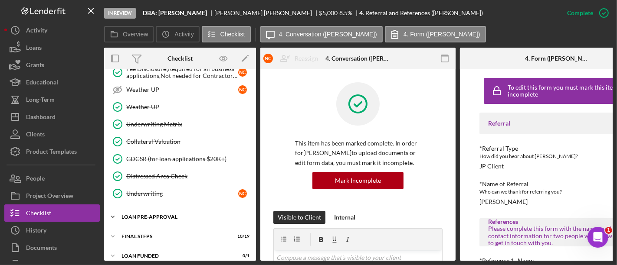
click at [157, 215] on div "LOAN PRE-APPROVAL" at bounding box center [183, 217] width 124 height 5
click at [160, 244] on link "Loan Pre-Approval Loan Pre-Approval N C" at bounding box center [179, 252] width 143 height 17
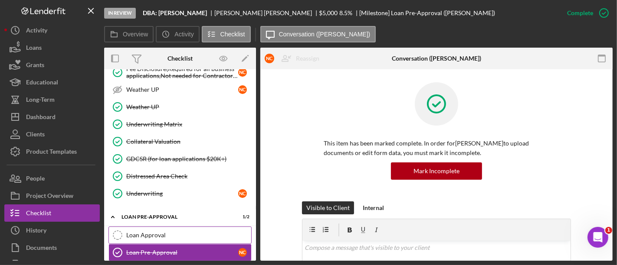
click at [151, 232] on div "Loan Approval" at bounding box center [188, 235] width 125 height 7
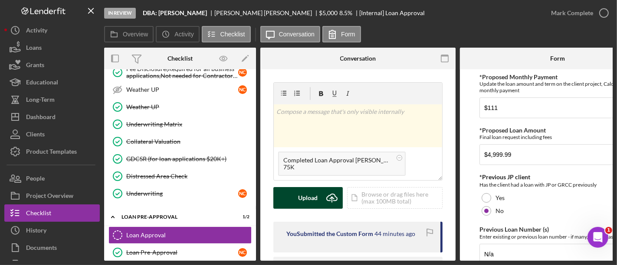
click at [308, 199] on div "Upload" at bounding box center [308, 198] width 20 height 22
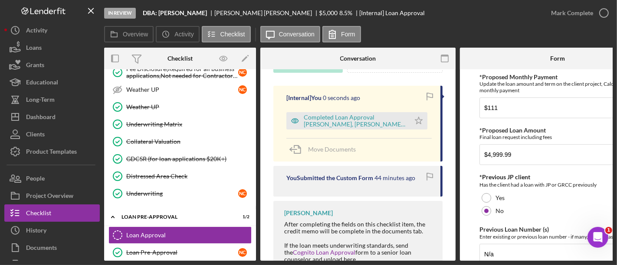
scroll to position [137, 0]
click at [412, 122] on icon "Icon/Star" at bounding box center [418, 119] width 17 height 17
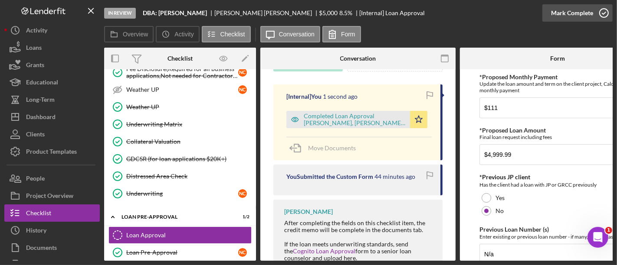
click at [564, 13] on div "Mark Complete" at bounding box center [572, 12] width 42 height 17
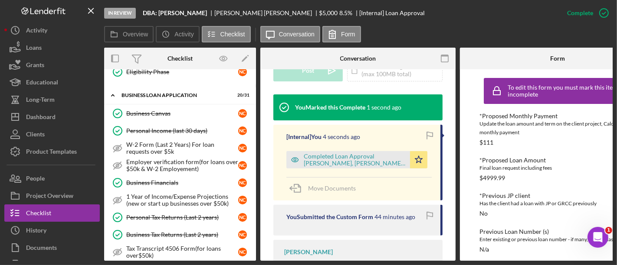
scroll to position [297, 0]
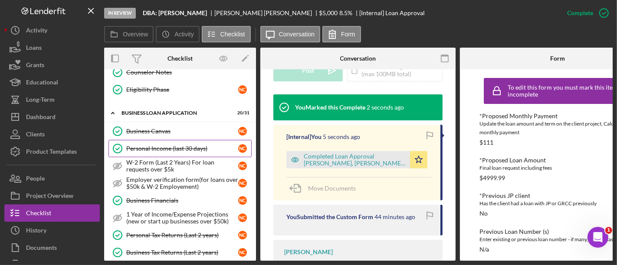
click at [175, 151] on link "Personal Income (last 30 days) Personal Income (last 30 days) N C" at bounding box center [179, 148] width 143 height 17
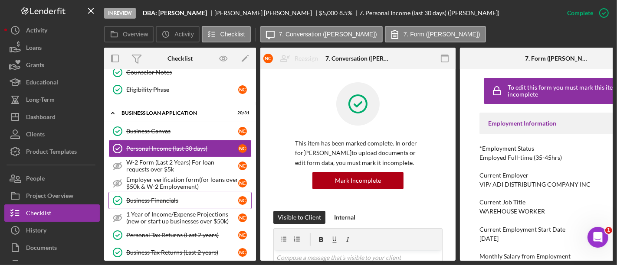
click at [166, 197] on div "Business Financials" at bounding box center [182, 200] width 112 height 7
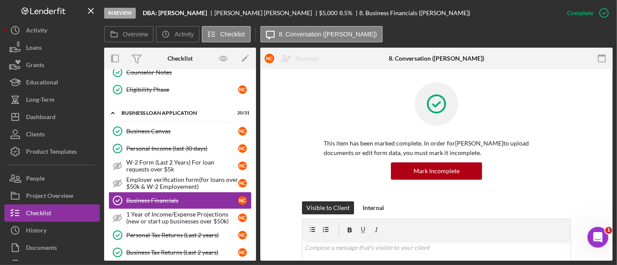
scroll to position [222, 0]
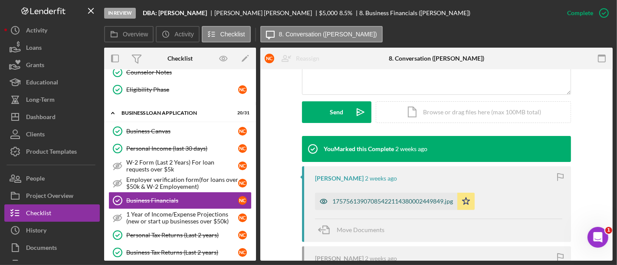
click at [379, 206] on div "17575613907085422114380002449849.jpg" at bounding box center [386, 201] width 142 height 17
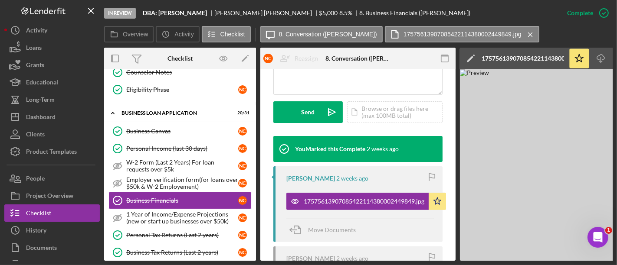
scroll to position [0, 107]
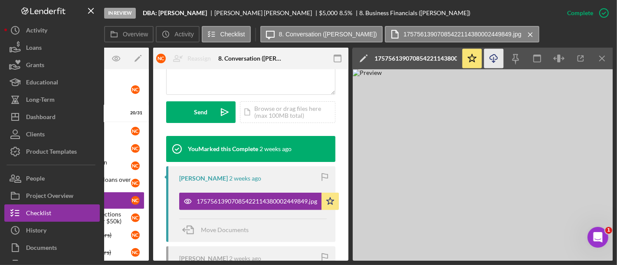
click at [495, 62] on icon "Icon/Download" at bounding box center [494, 59] width 20 height 20
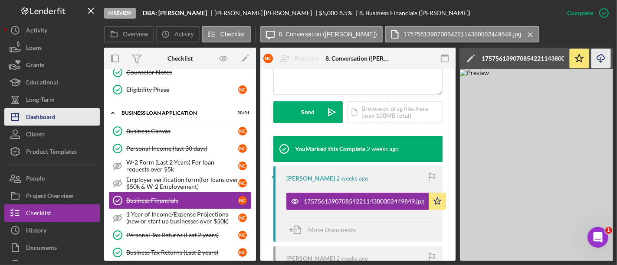
click at [42, 117] on div "Dashboard" at bounding box center [40, 118] width 29 height 20
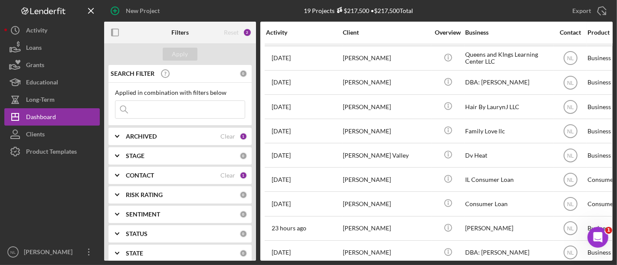
scroll to position [96, 0]
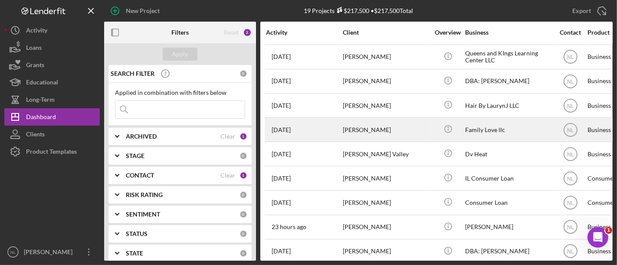
click at [369, 134] on div "[PERSON_NAME]" at bounding box center [386, 129] width 87 height 23
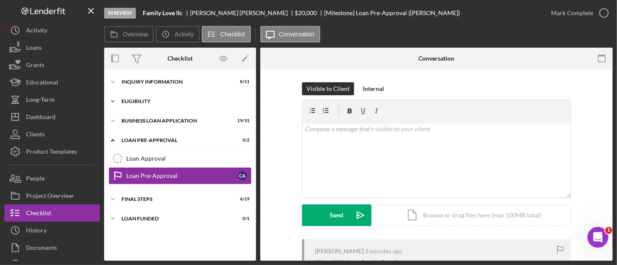
click at [164, 105] on div "Icon/Expander ELIGIBILITY 3 / 4" at bounding box center [180, 101] width 152 height 17
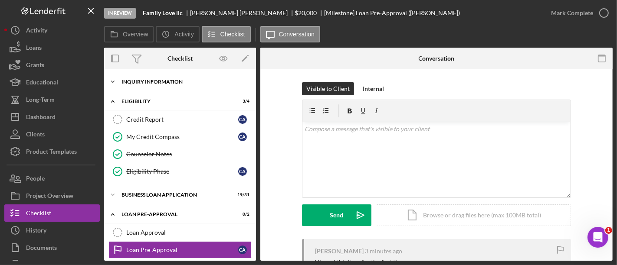
click at [165, 86] on div "Icon/Expander INQUIRY INFORMATION 8 / 11" at bounding box center [180, 81] width 152 height 17
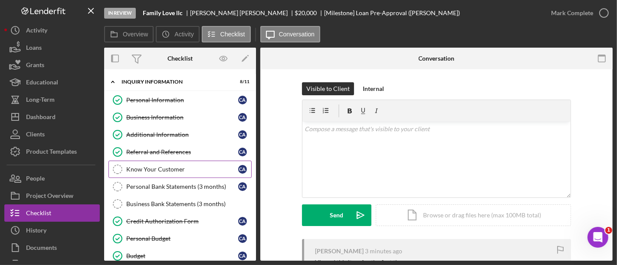
click at [198, 170] on div "Know Your Customer" at bounding box center [182, 169] width 112 height 7
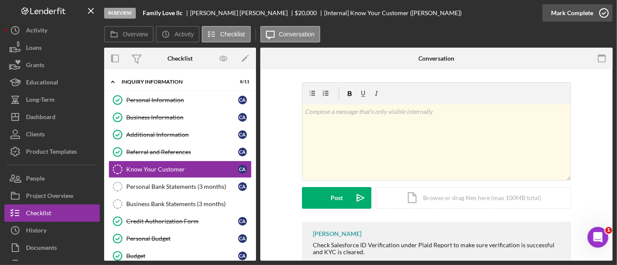
click at [546, 11] on button "Mark Complete" at bounding box center [577, 12] width 70 height 17
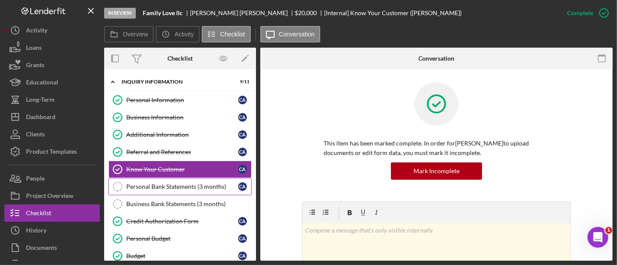
click at [206, 183] on div "Personal Bank Statements (3 months)" at bounding box center [182, 186] width 112 height 7
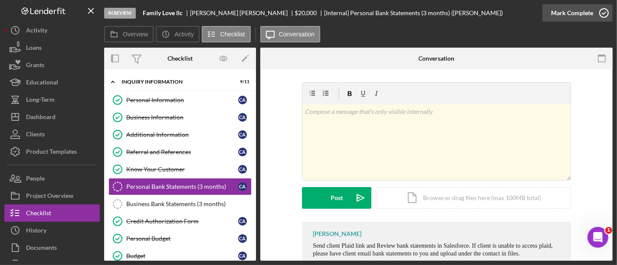
click at [582, 16] on div "Mark Complete" at bounding box center [572, 12] width 42 height 17
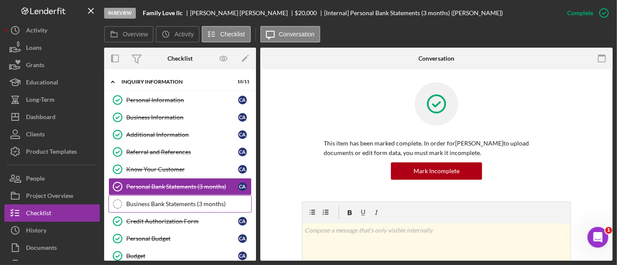
click at [216, 203] on div "Business Bank Statements (3 months)" at bounding box center [188, 204] width 125 height 7
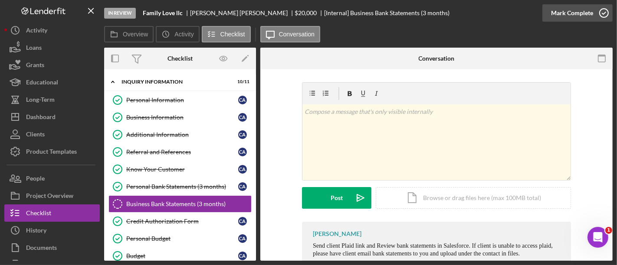
click at [569, 20] on div "Mark Complete" at bounding box center [572, 12] width 42 height 17
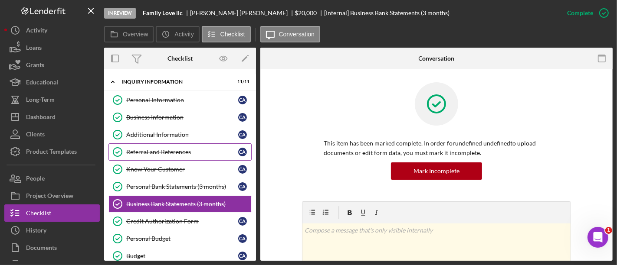
scroll to position [236, 0]
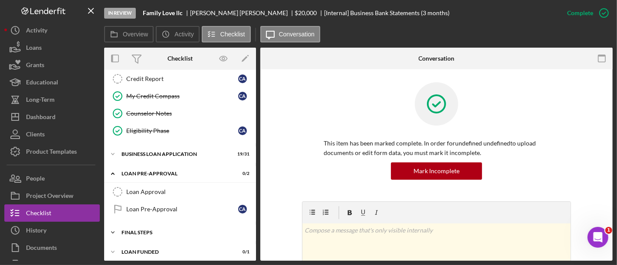
click at [174, 230] on div "FINAL STEPS" at bounding box center [183, 232] width 124 height 5
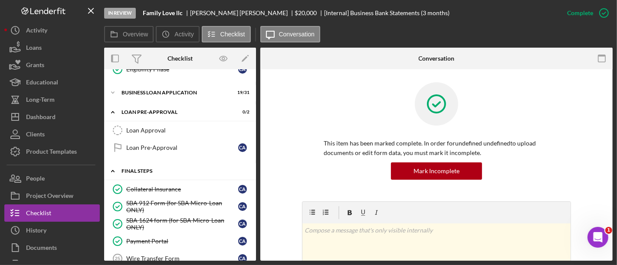
scroll to position [297, 0]
click at [151, 91] on div "BUSINESS LOAN APPLICATION" at bounding box center [183, 93] width 124 height 5
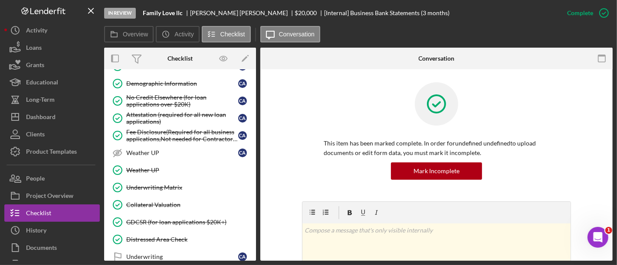
scroll to position [691, 0]
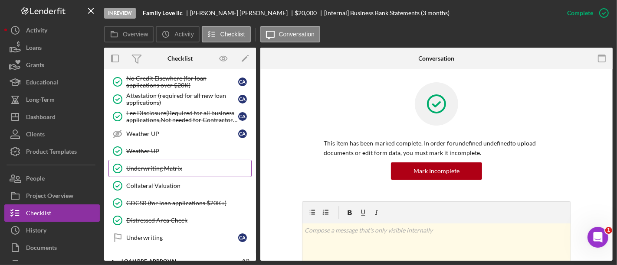
click at [167, 167] on link "Underwriting Matrix Underwriting Matrix" at bounding box center [179, 168] width 143 height 17
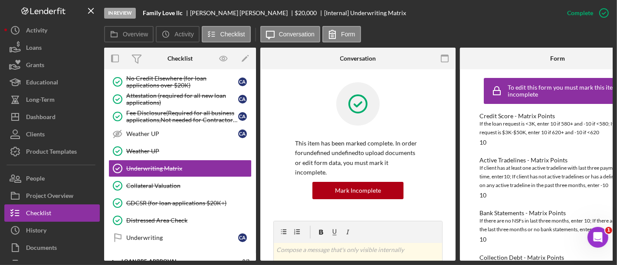
scroll to position [59, 0]
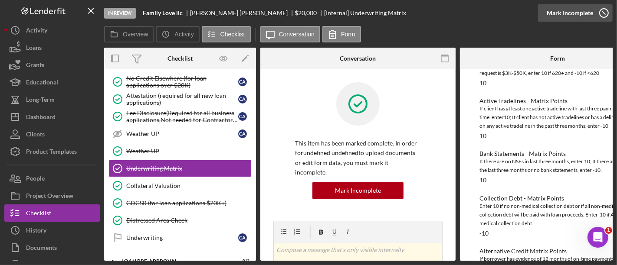
click at [579, 20] on div "Mark Incomplete" at bounding box center [569, 12] width 46 height 17
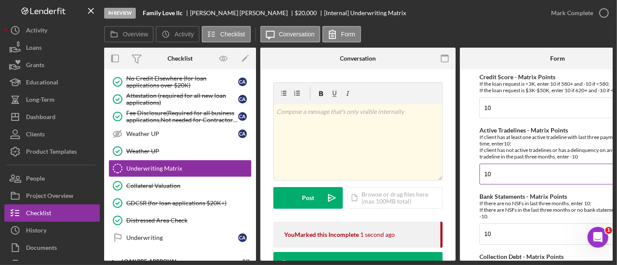
click at [517, 178] on input "10" at bounding box center [557, 174] width 156 height 21
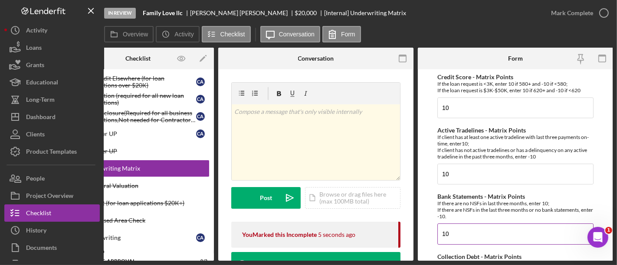
click at [483, 232] on input "10" at bounding box center [515, 234] width 156 height 21
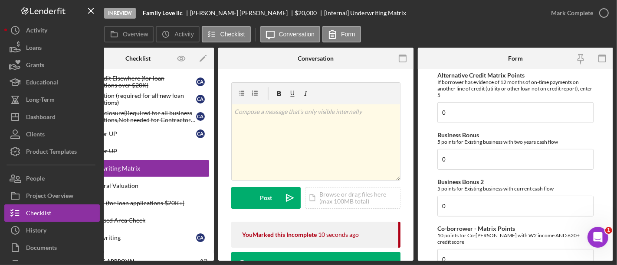
scroll to position [312, 0]
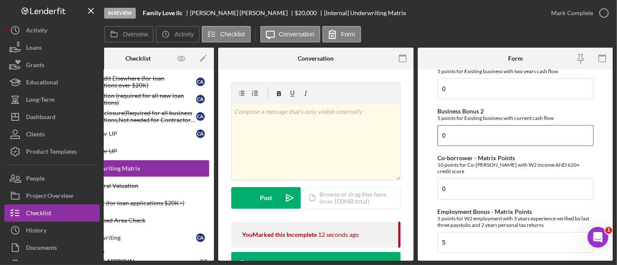
type input "-10"
click at [467, 136] on input "0" at bounding box center [515, 135] width 156 height 21
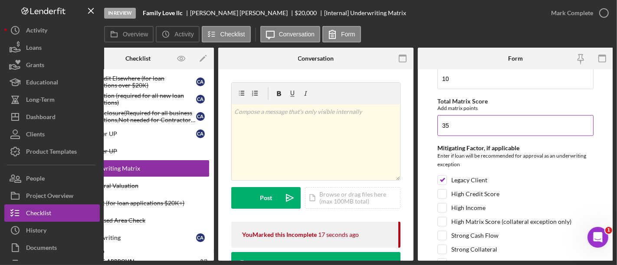
scroll to position [530, 0]
type input "5"
click at [452, 121] on input "35" at bounding box center [515, 125] width 156 height 21
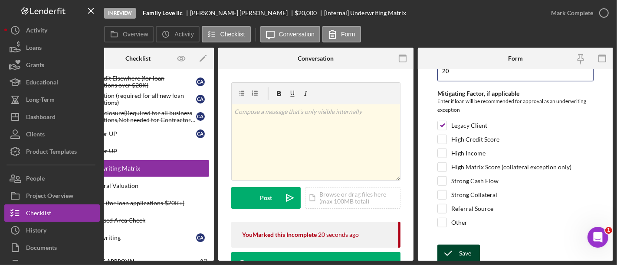
type input "20"
click at [462, 250] on div "Save" at bounding box center [465, 253] width 12 height 17
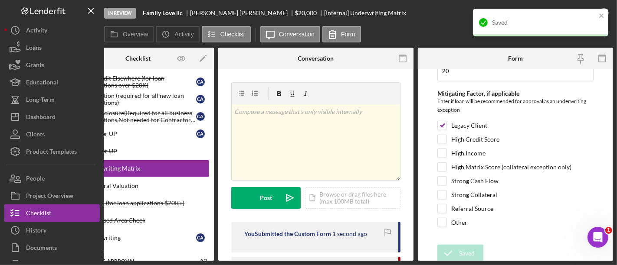
click at [595, 16] on div "Saved" at bounding box center [537, 23] width 122 height 14
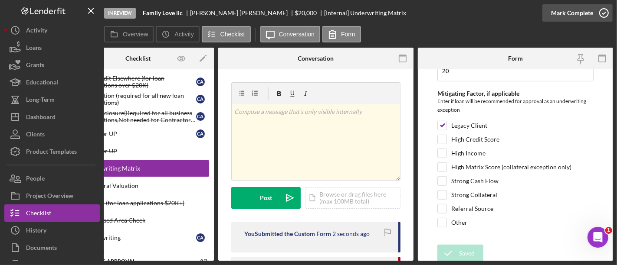
click at [576, 16] on div "Mark Complete" at bounding box center [572, 12] width 42 height 17
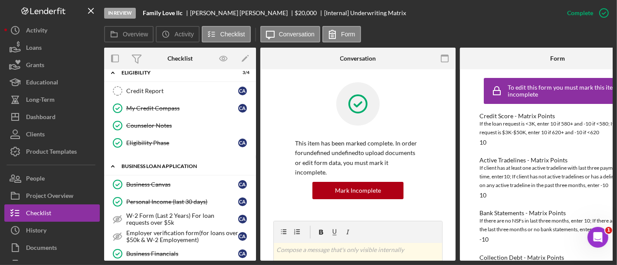
scroll to position [222, 0]
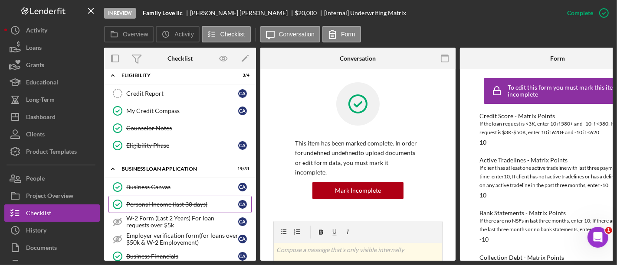
click at [175, 196] on link "Personal Income (last 30 days) Personal Income (last 30 days) C A" at bounding box center [179, 204] width 143 height 17
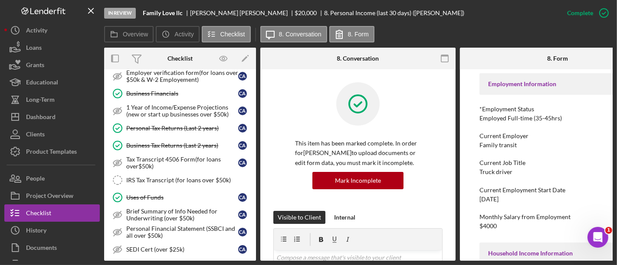
scroll to position [387, 0]
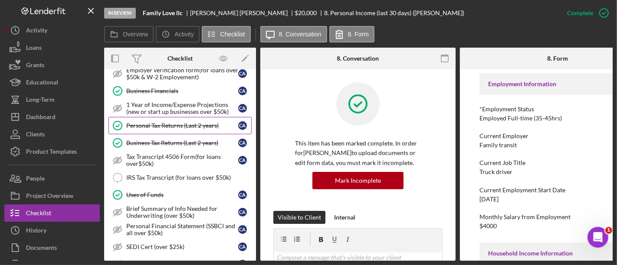
click at [168, 128] on link "Personal Tax Returns (Last 2 years) Personal Tax Returns (Last 2 years) C A" at bounding box center [179, 125] width 143 height 17
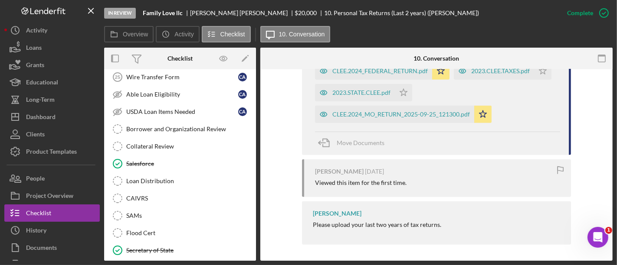
scroll to position [1031, 0]
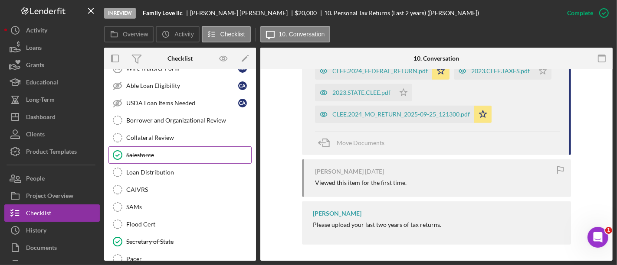
drag, startPoint x: 232, startPoint y: 180, endPoint x: 229, endPoint y: 141, distance: 39.5
click at [229, 141] on div "Collateral Insurance Collateral Insurance C A SBA 912 Form (for SBA Micro-Loan …" at bounding box center [180, 157] width 152 height 334
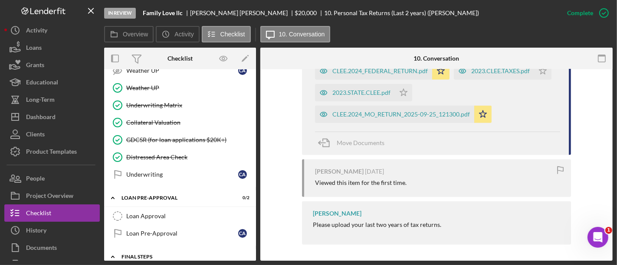
scroll to position [757, 0]
